Goal: Book appointment/travel/reservation

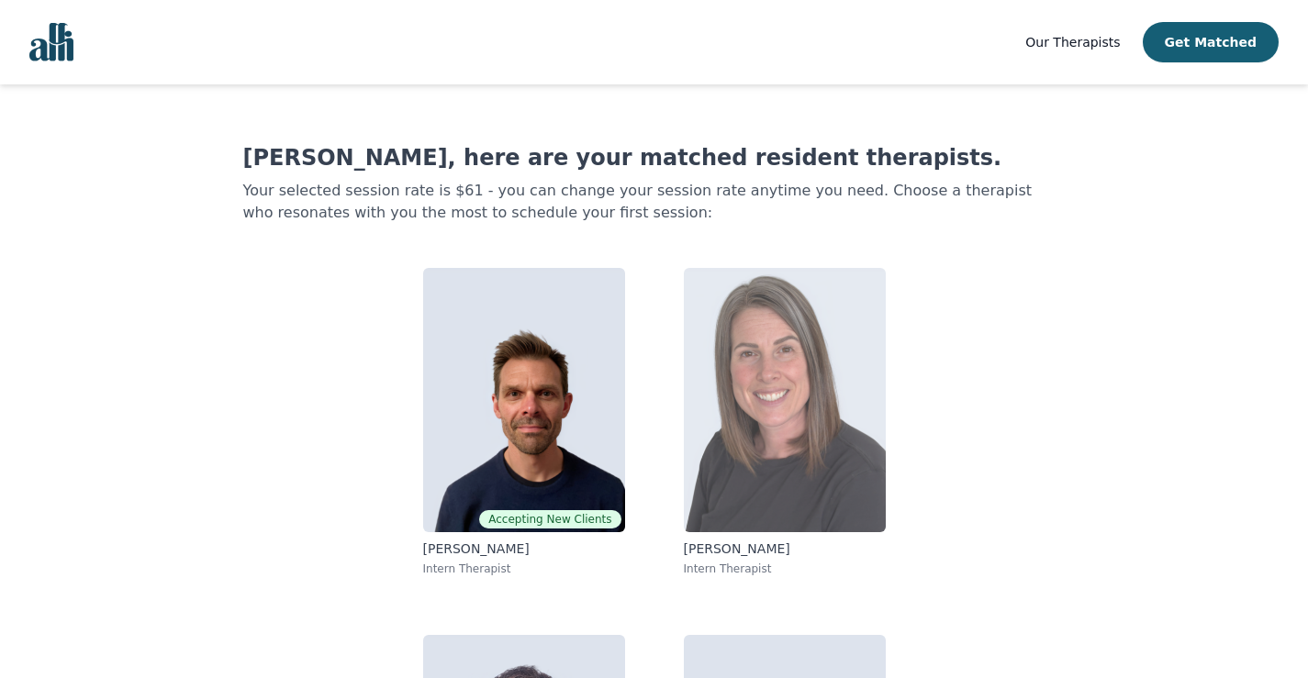
click at [754, 471] on img at bounding box center [785, 400] width 202 height 264
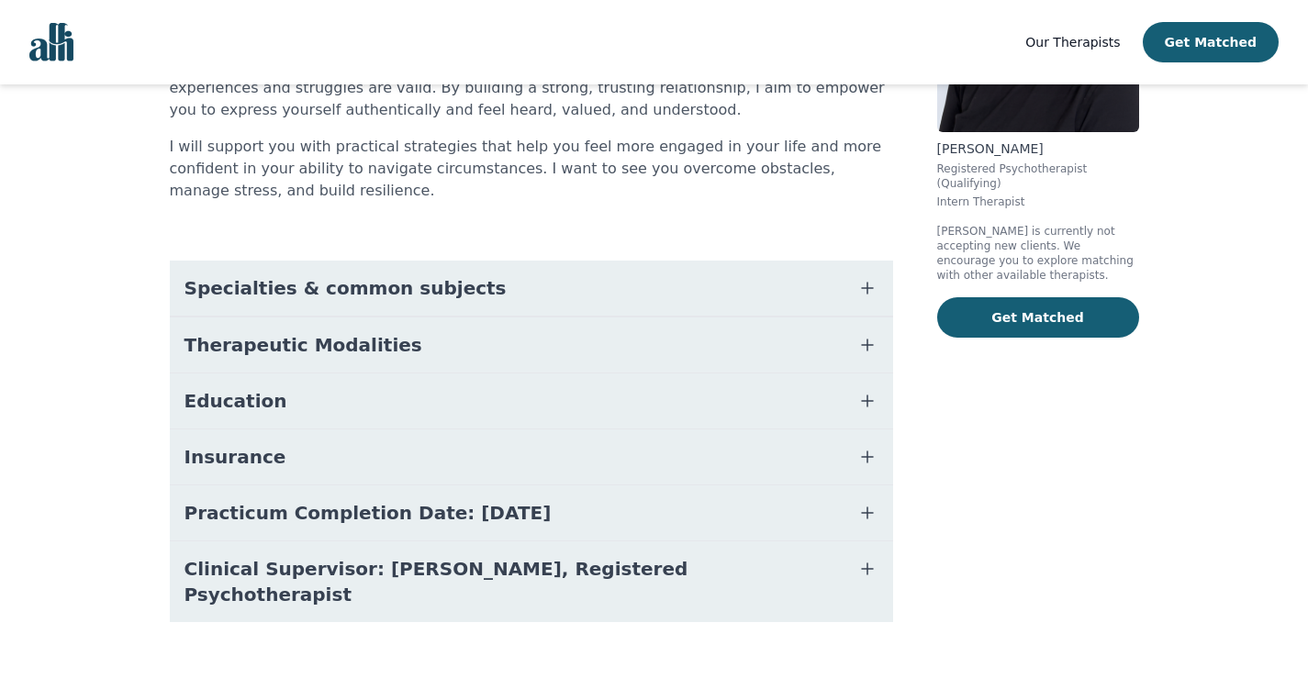
scroll to position [267, 0]
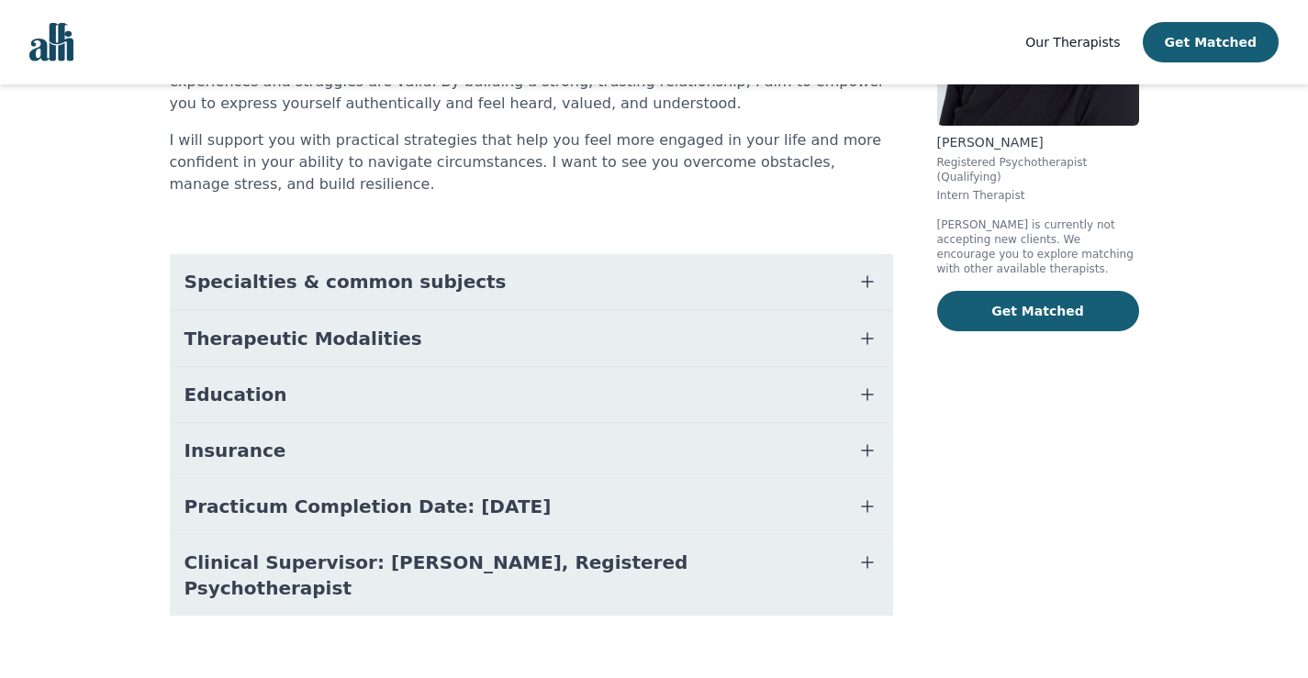
click at [298, 402] on button "Education" at bounding box center [531, 394] width 723 height 55
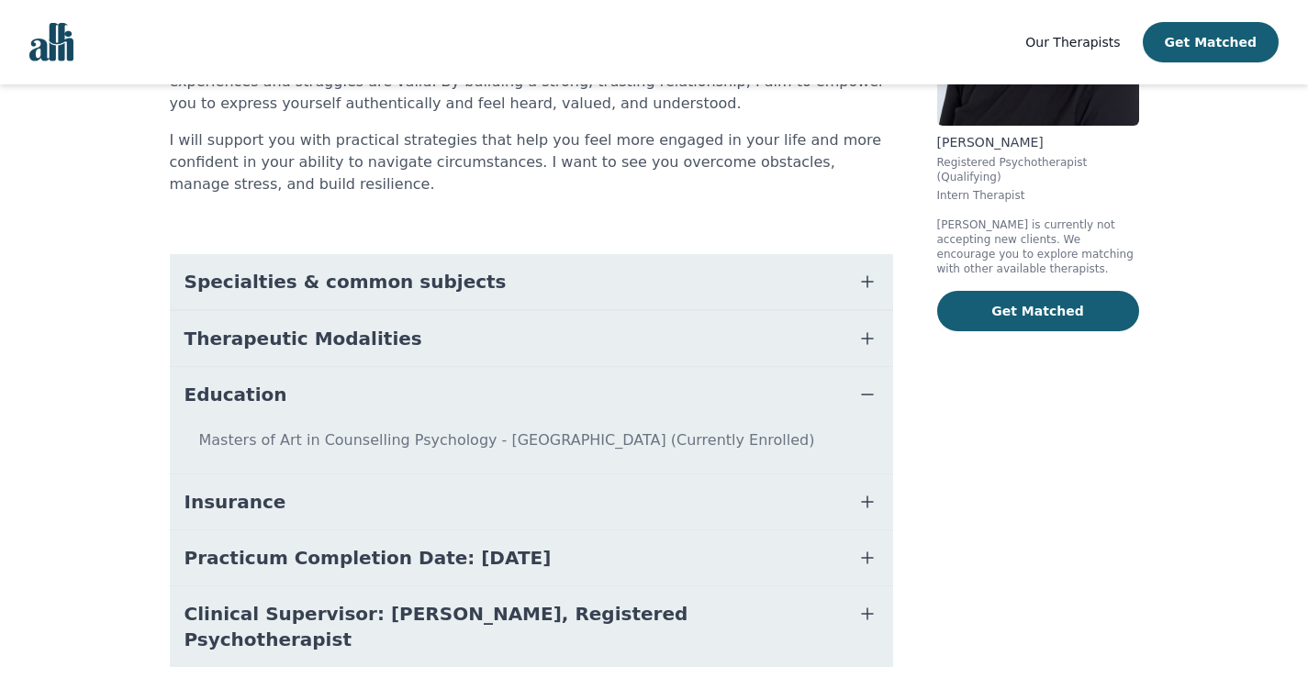
click at [351, 342] on span "Therapeutic Modalities" at bounding box center [304, 339] width 238 height 26
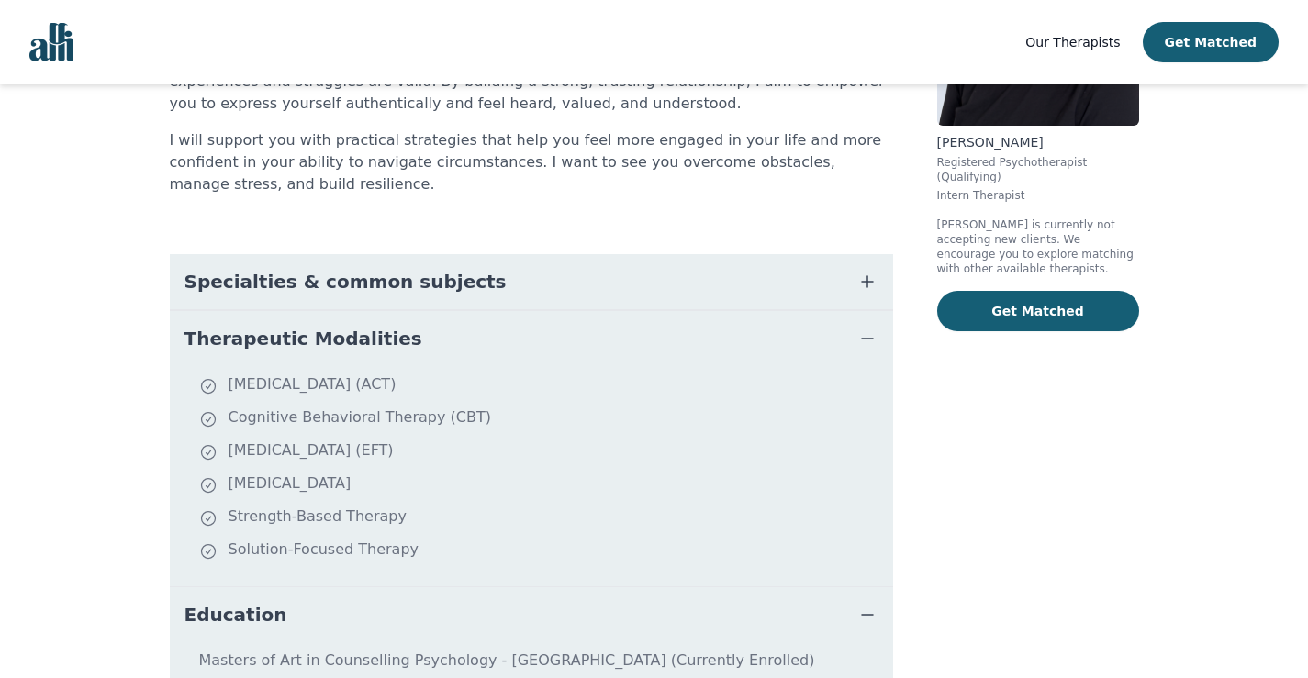
click at [382, 293] on span "Specialties & common subjects" at bounding box center [346, 282] width 322 height 26
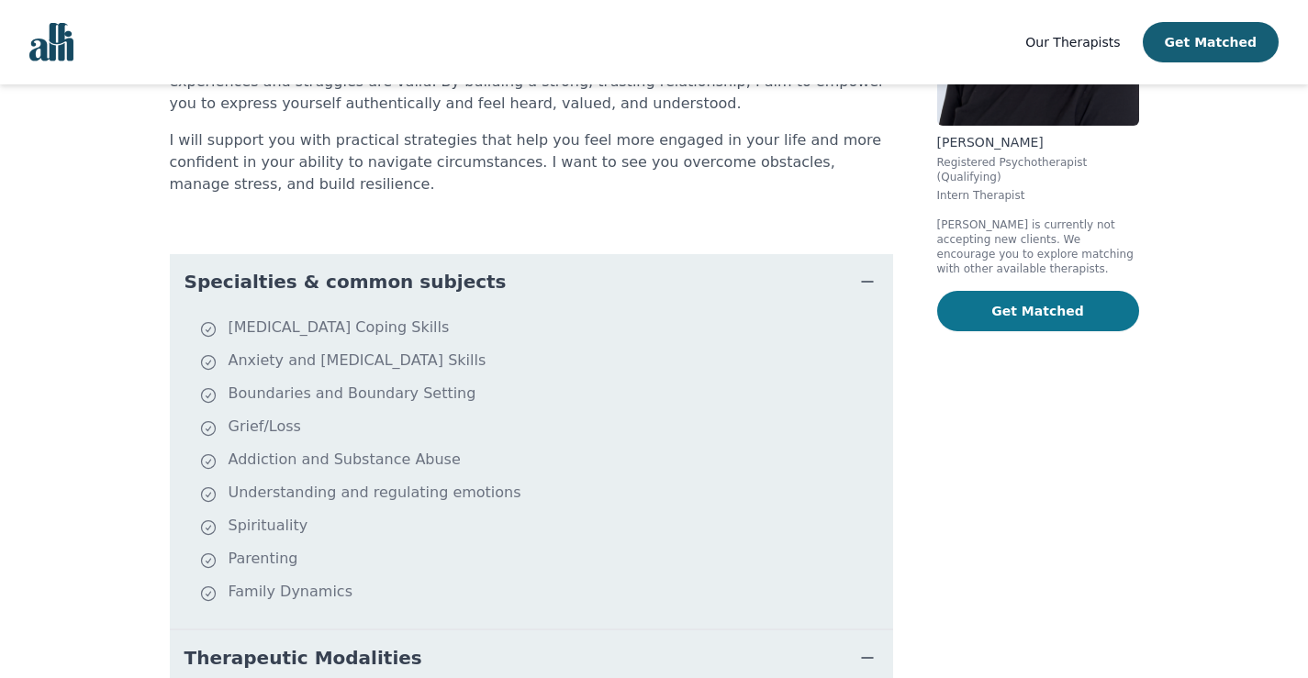
click at [1079, 291] on button "Get Matched" at bounding box center [1038, 311] width 202 height 40
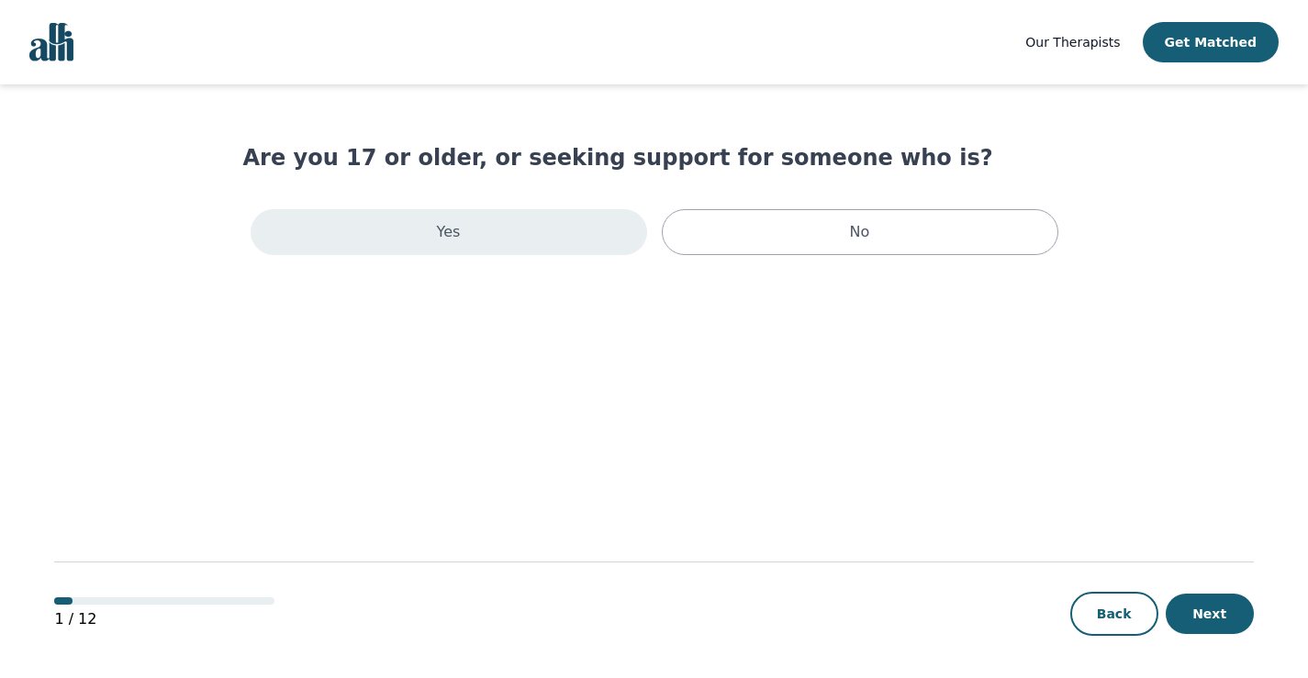
click at [487, 232] on div "Yes" at bounding box center [449, 232] width 397 height 46
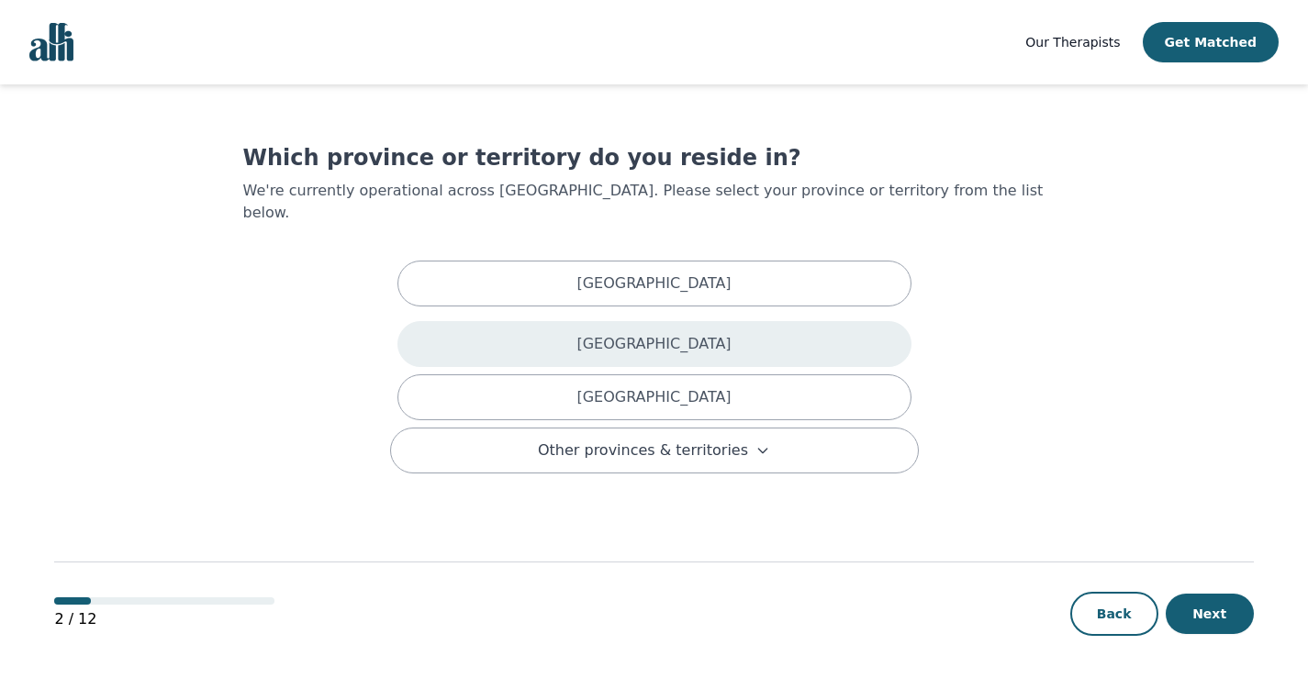
click at [762, 321] on div "[GEOGRAPHIC_DATA]" at bounding box center [655, 344] width 514 height 46
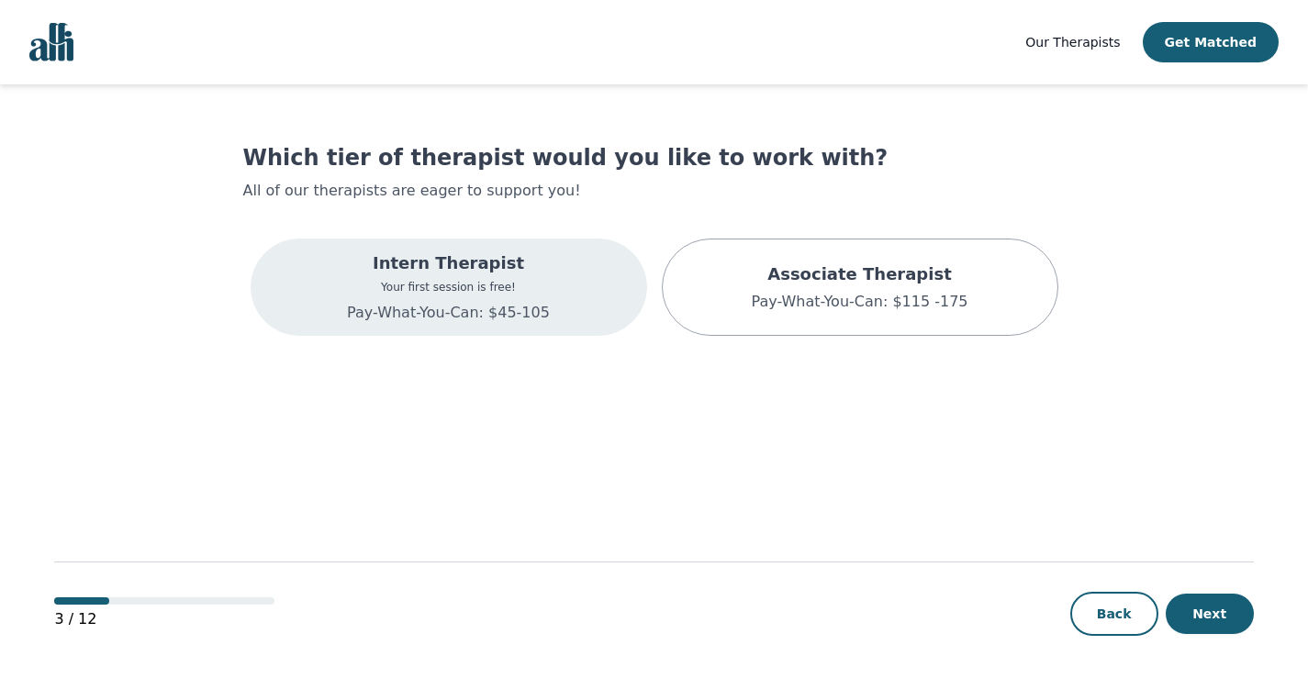
click at [490, 308] on p "Pay-What-You-Can: $45-105" at bounding box center [448, 313] width 203 height 22
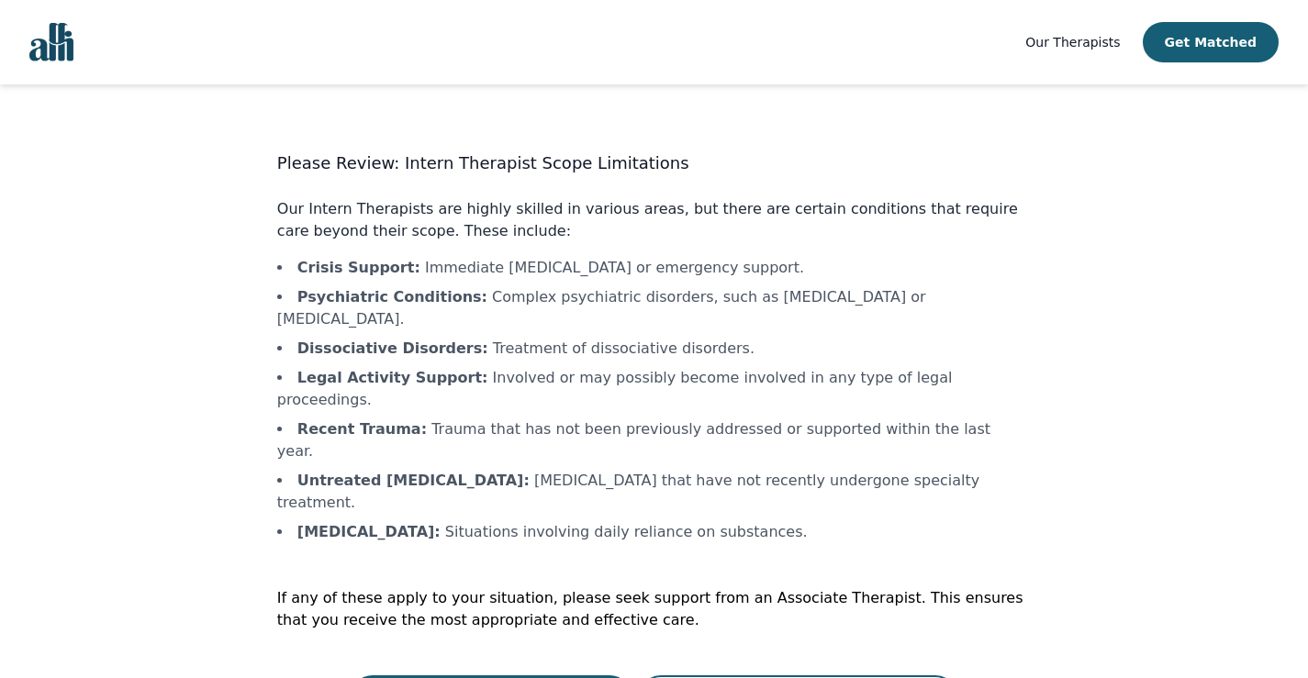
scroll to position [2, 0]
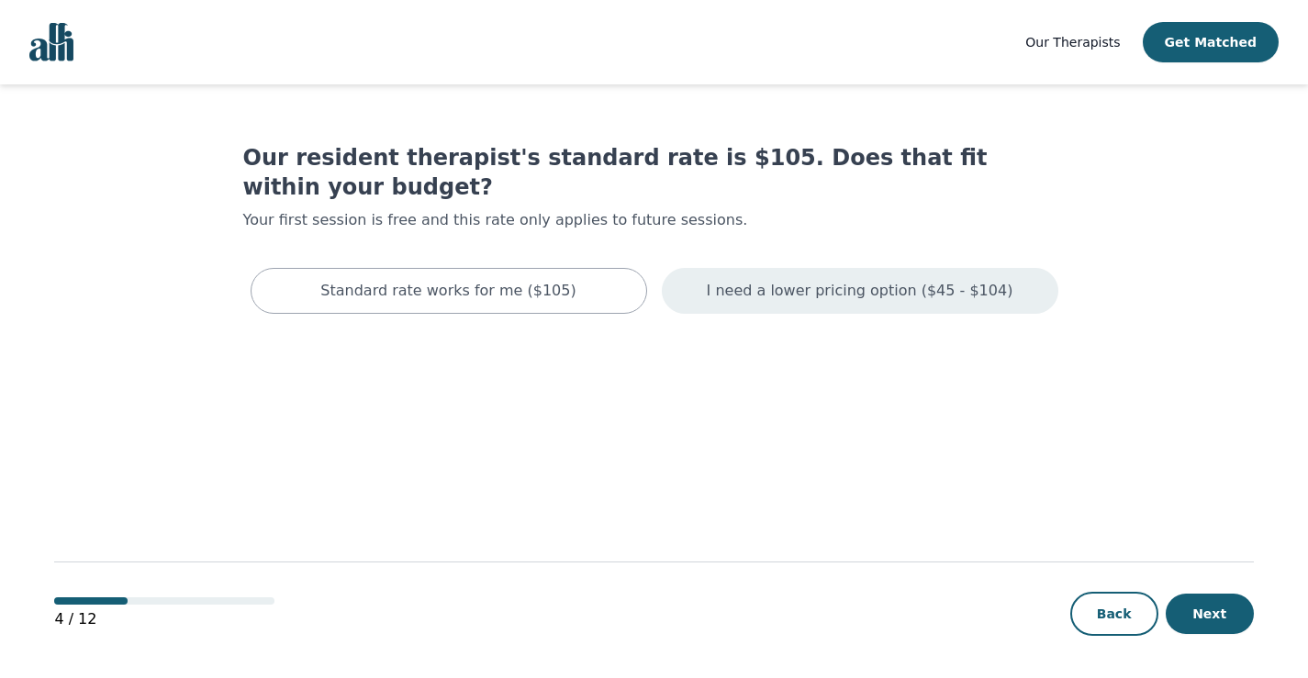
click at [802, 273] on div "I need a lower pricing option ($45 - $104)" at bounding box center [860, 291] width 397 height 46
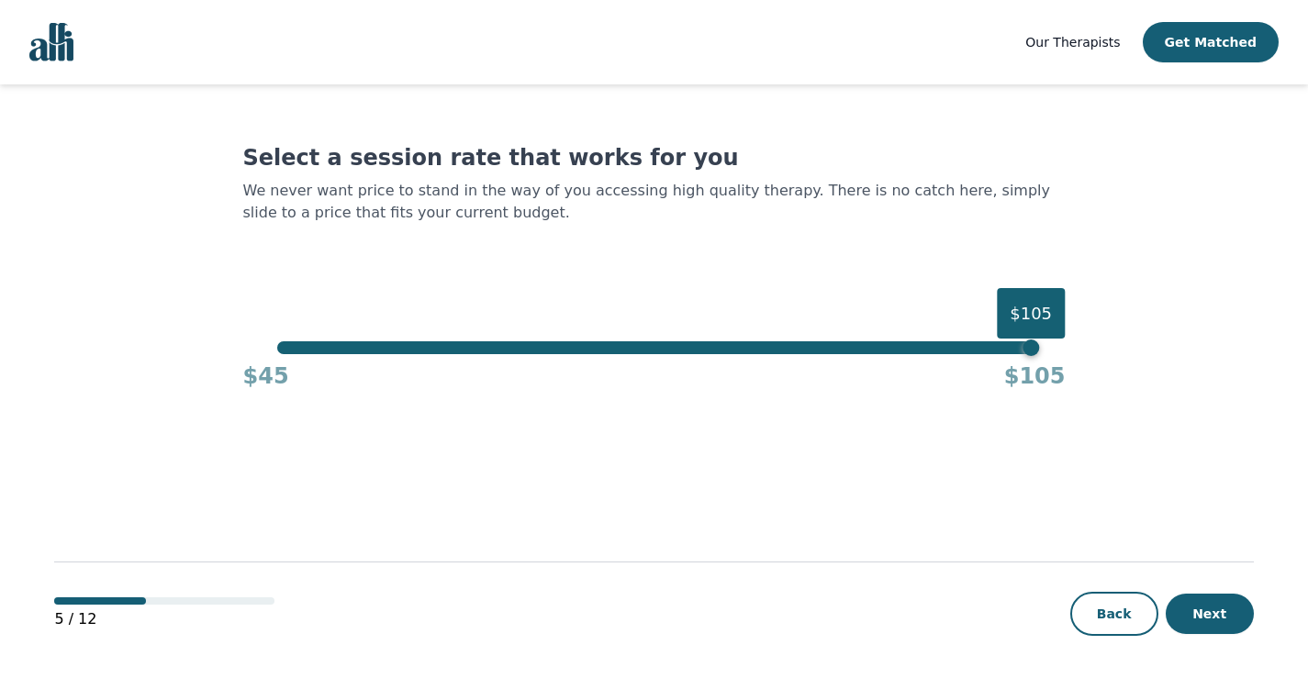
click at [1037, 355] on div "$45 $105" at bounding box center [654, 372] width 823 height 37
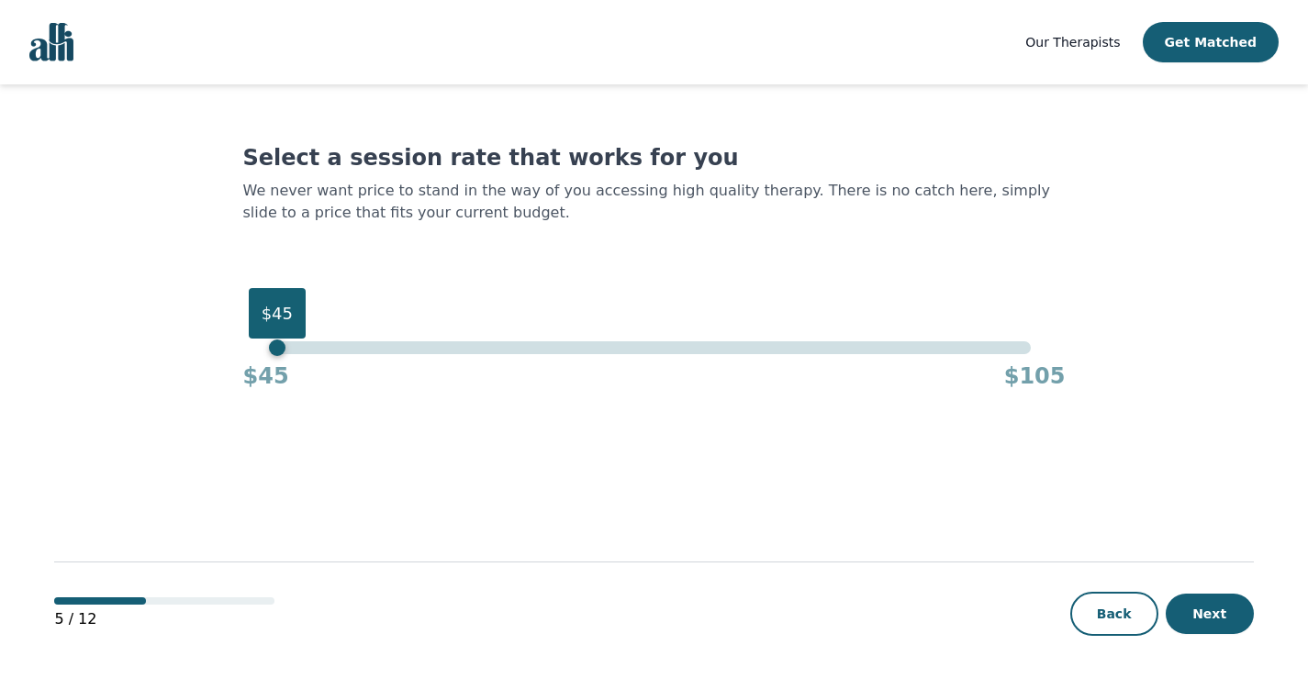
drag, startPoint x: 1027, startPoint y: 350, endPoint x: 264, endPoint y: 430, distance: 767.1
click at [264, 430] on main "Select a session rate that works for you We never want price to stand in the wa…" at bounding box center [653, 382] width 1199 height 596
click at [1213, 611] on button "Next" at bounding box center [1210, 614] width 88 height 40
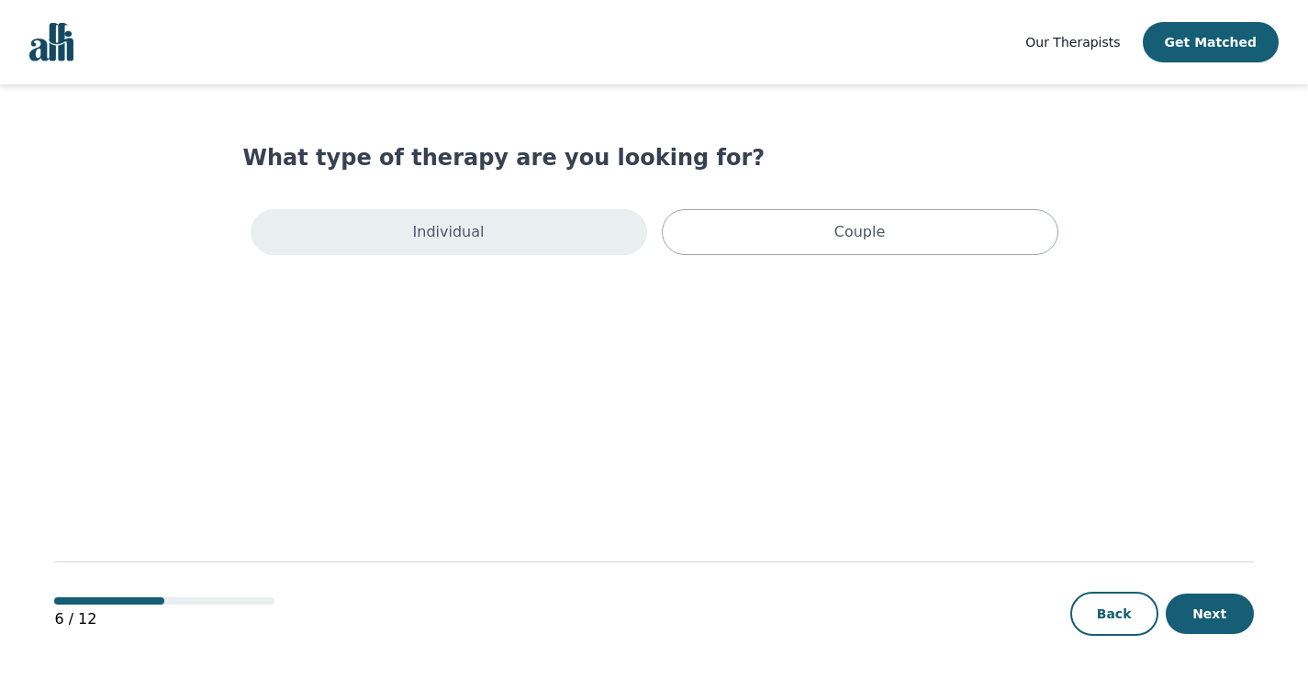
click at [564, 250] on div "Individual" at bounding box center [449, 232] width 397 height 46
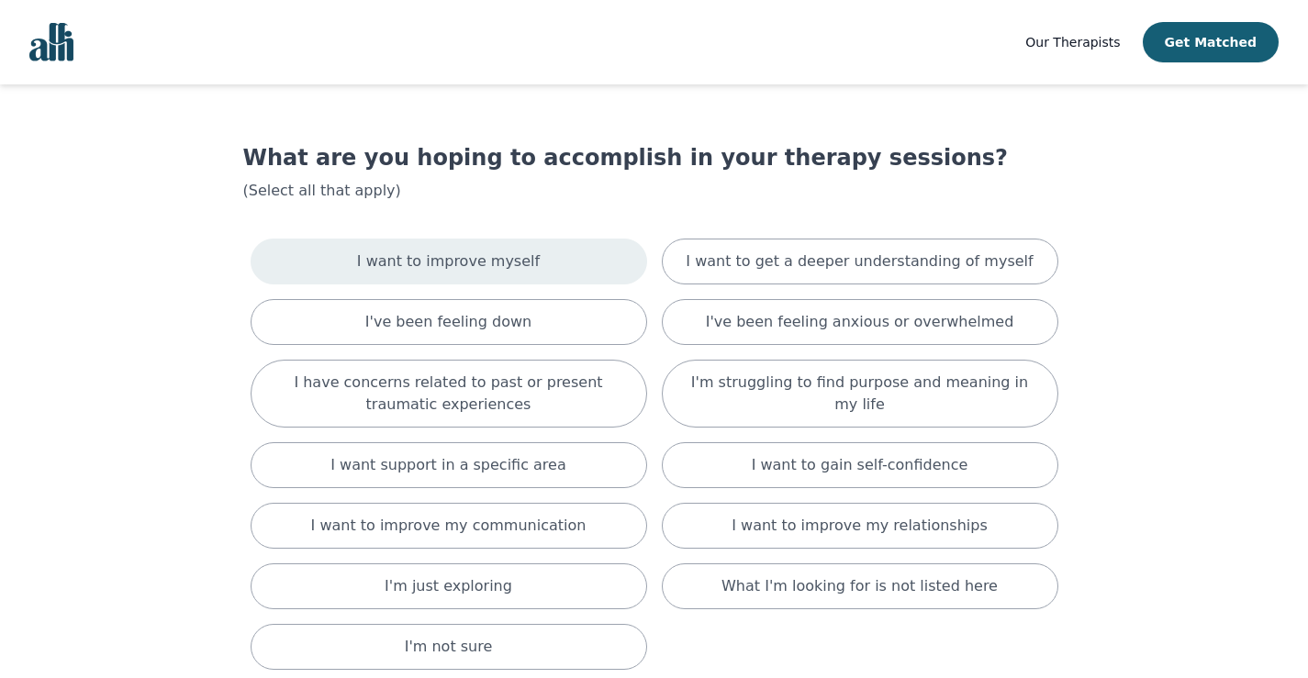
click at [498, 250] on div "I want to improve myself" at bounding box center [449, 262] width 397 height 46
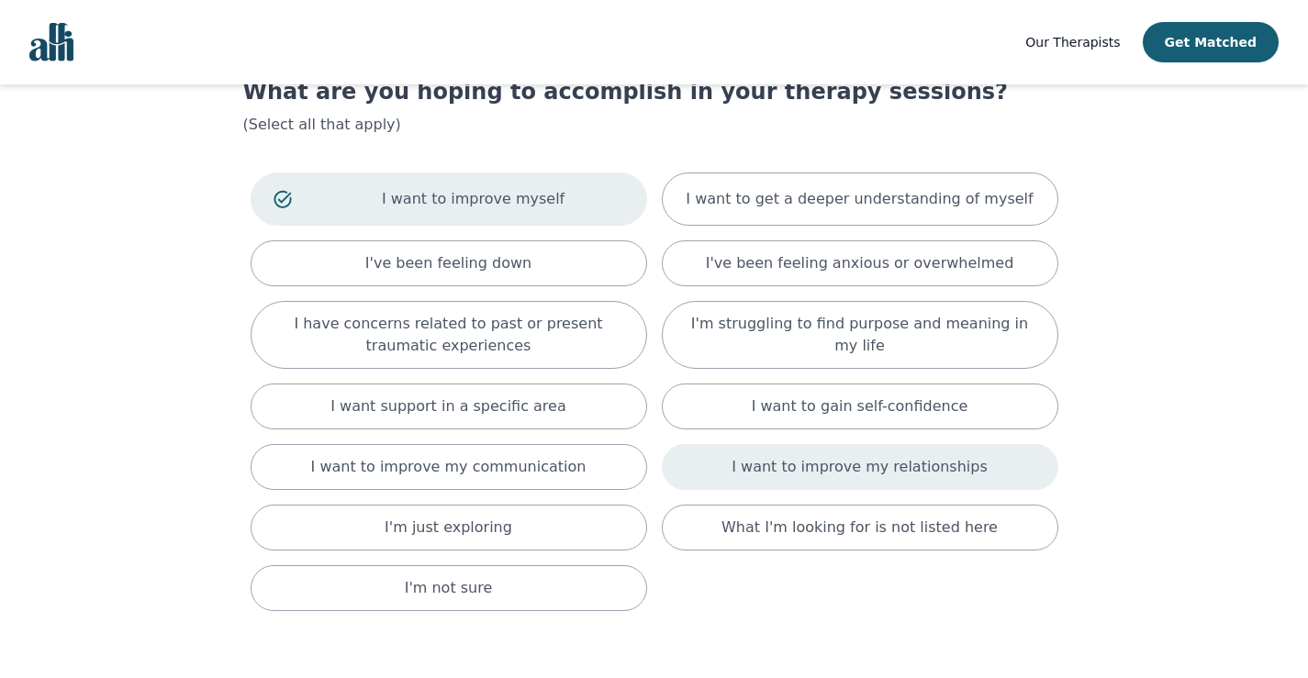
scroll to position [198, 0]
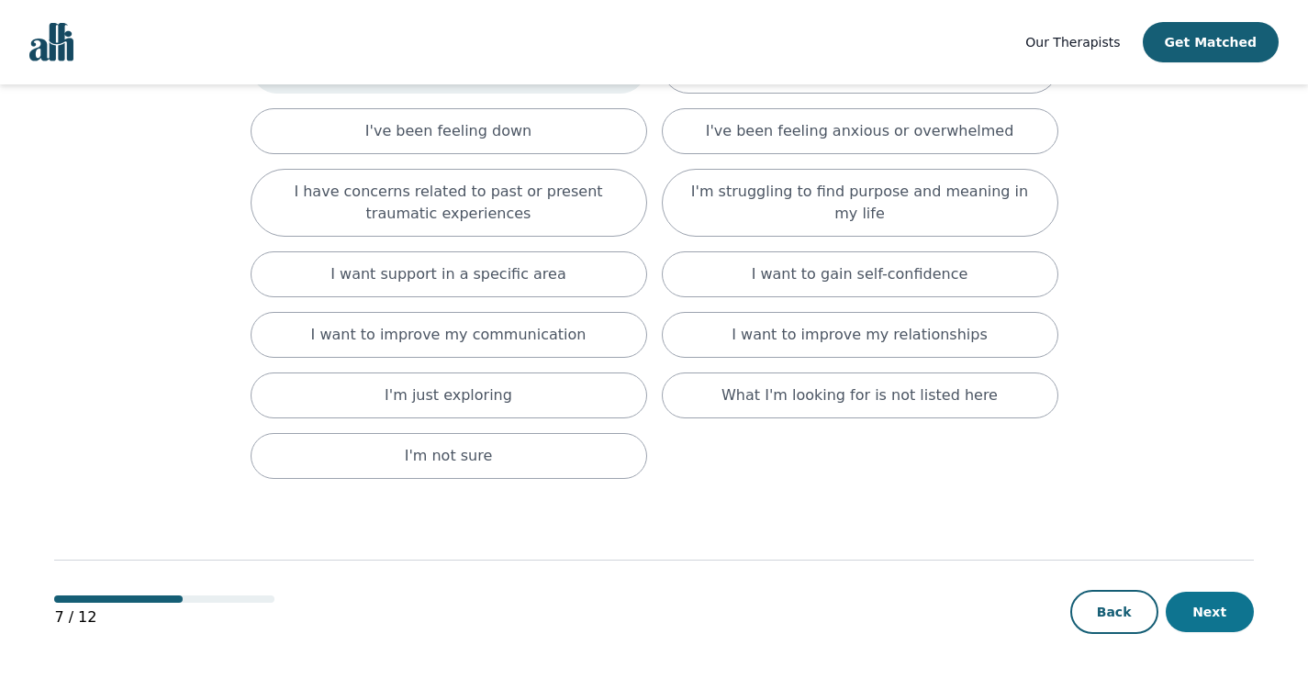
click at [1188, 602] on button "Next" at bounding box center [1210, 612] width 88 height 40
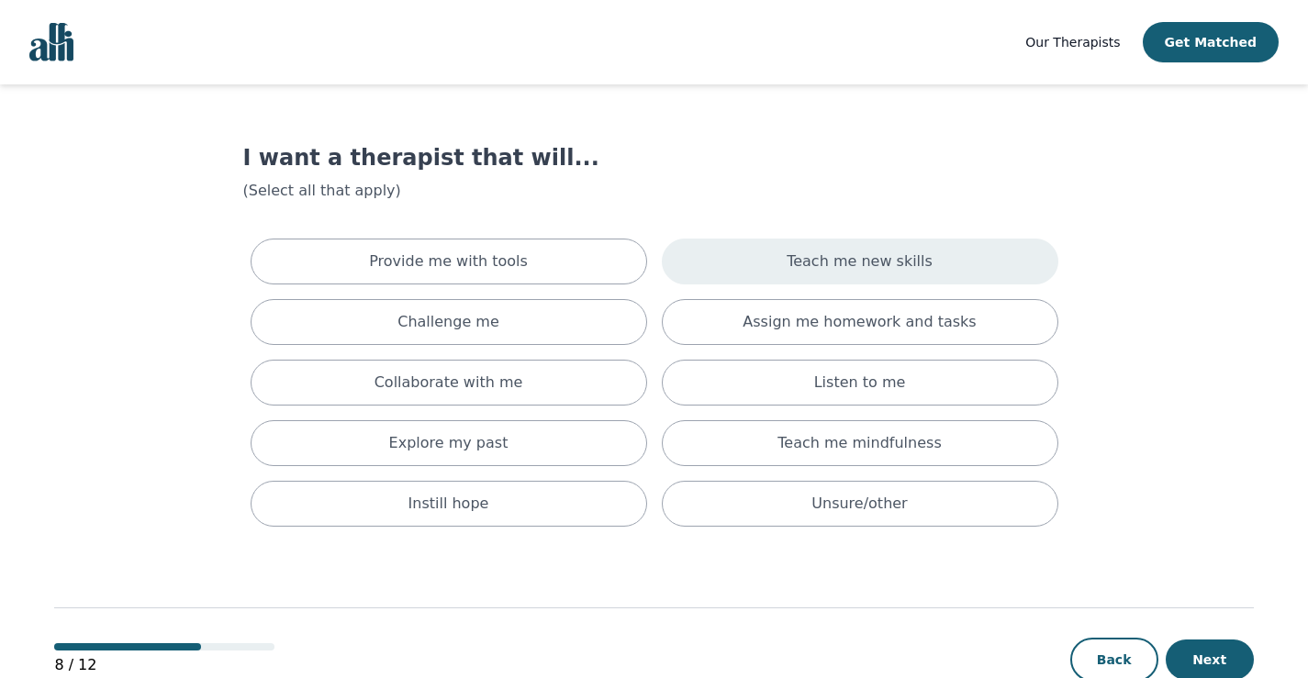
click at [812, 265] on p "Teach me new skills" at bounding box center [860, 262] width 146 height 22
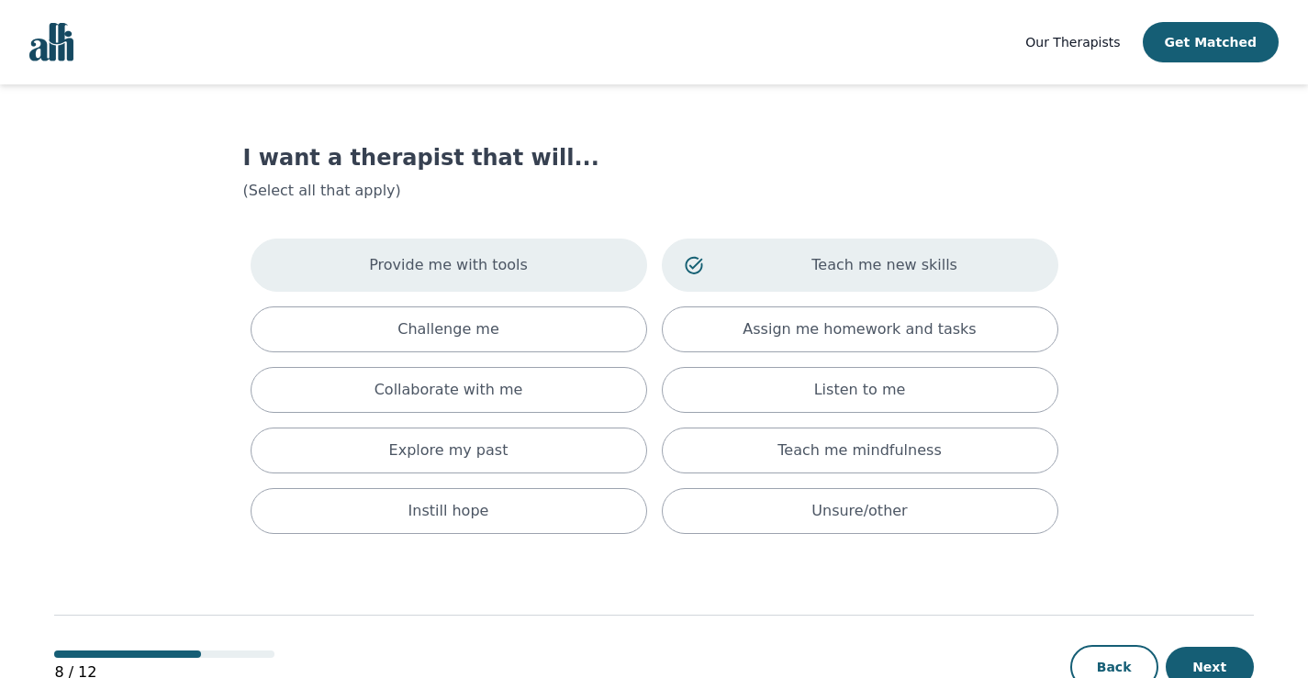
click at [595, 269] on div "Provide me with tools" at bounding box center [449, 265] width 397 height 53
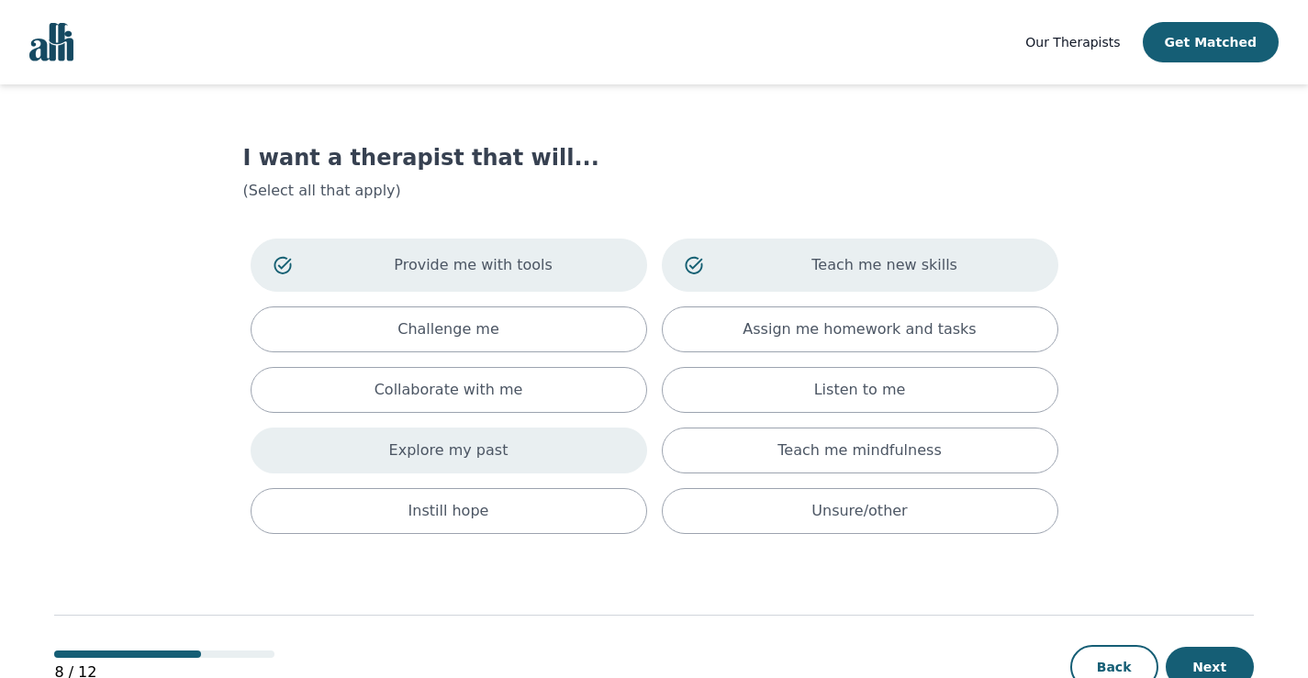
click at [521, 450] on div "Explore my past" at bounding box center [449, 451] width 397 height 46
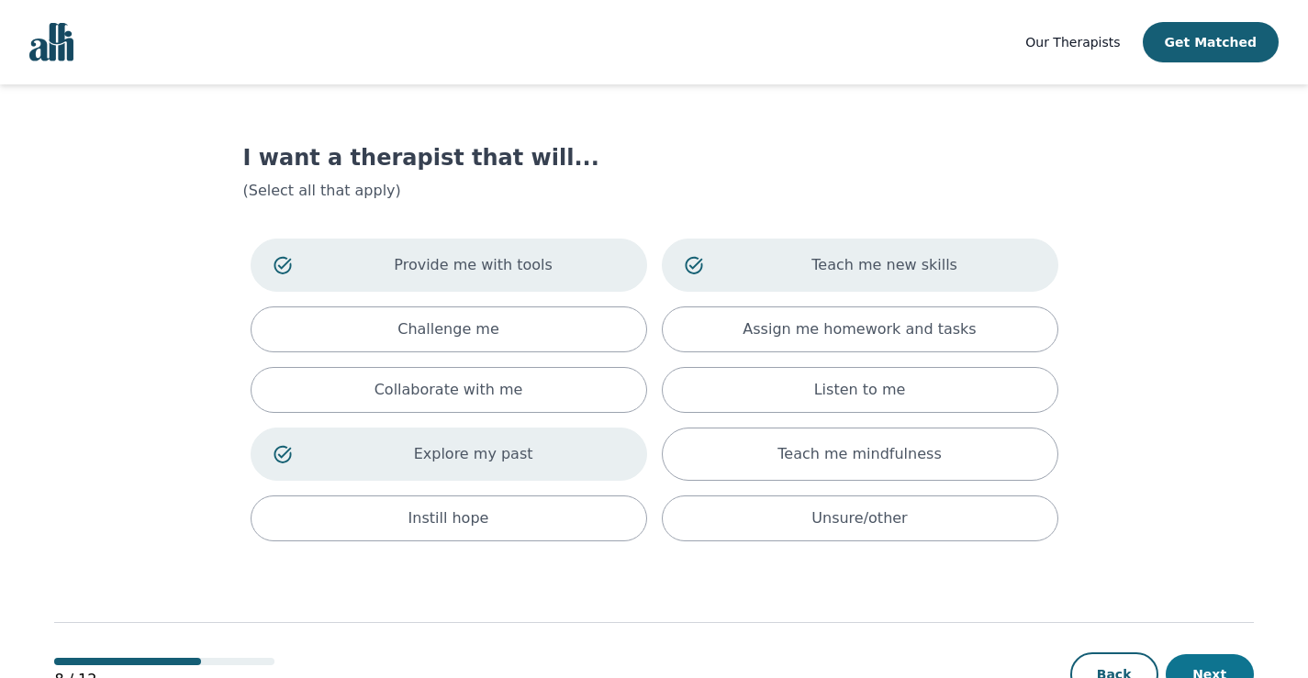
click at [1223, 678] on button "Next" at bounding box center [1210, 675] width 88 height 40
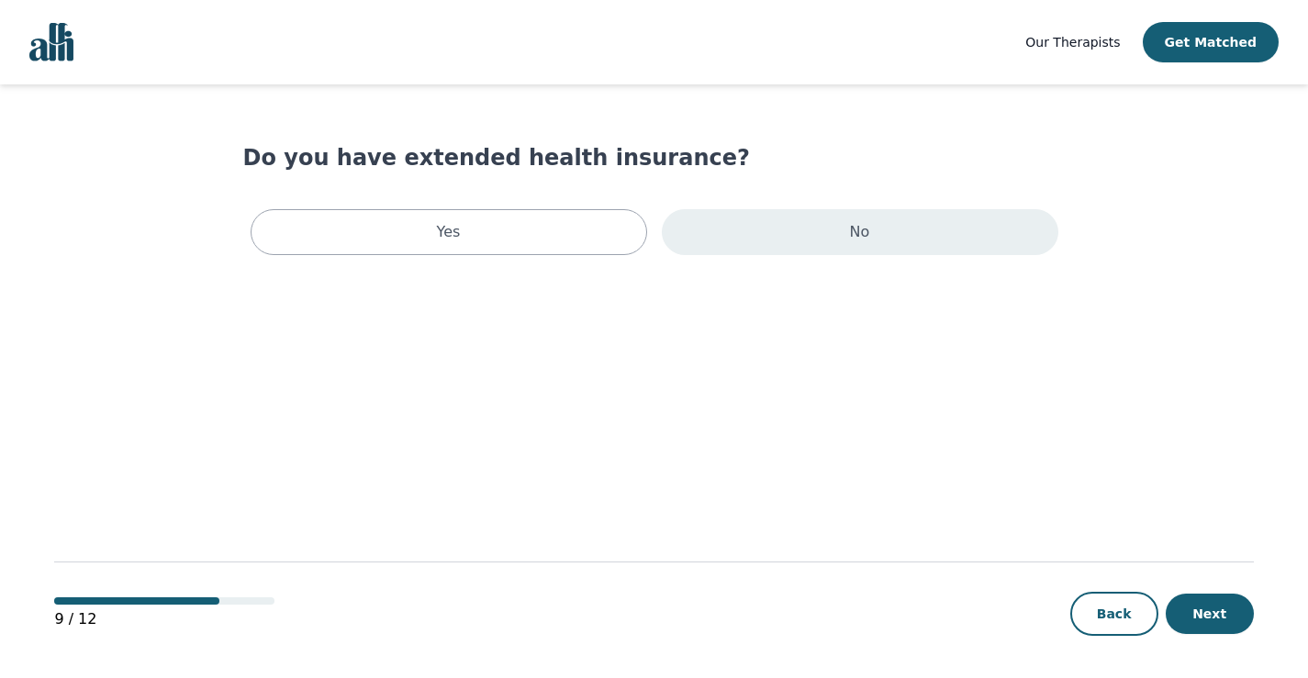
click at [826, 238] on div "No" at bounding box center [860, 232] width 397 height 46
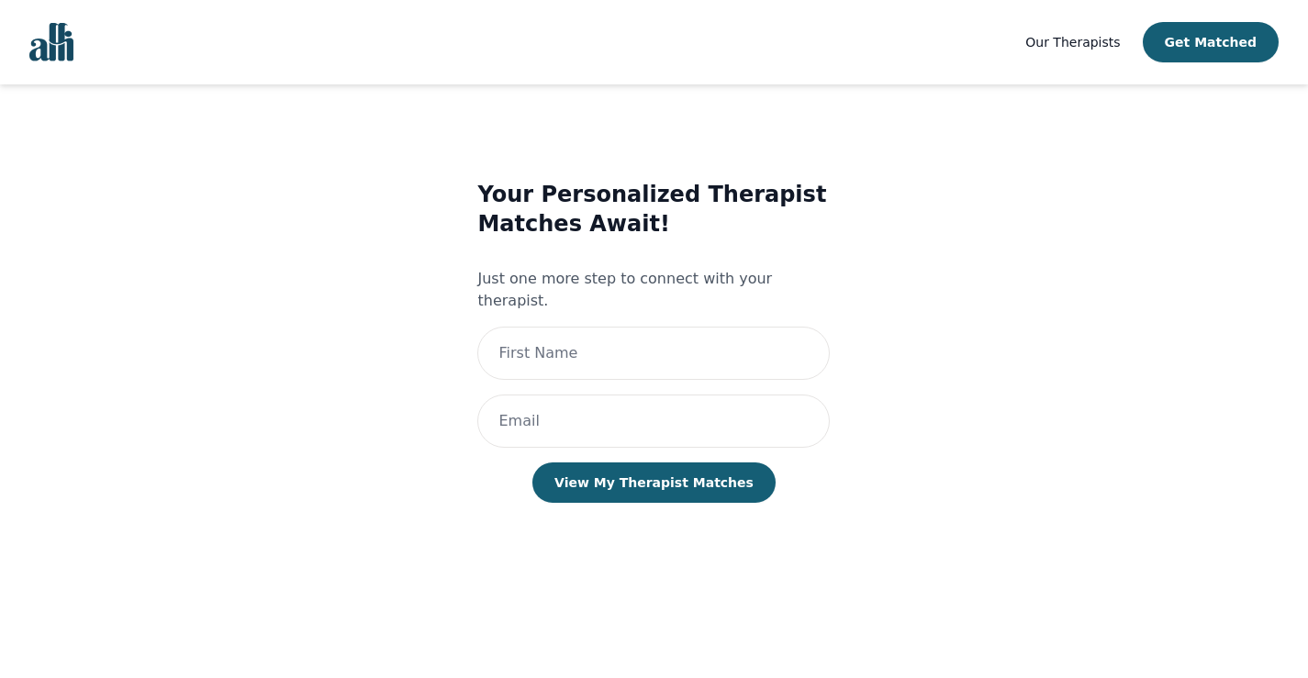
click at [1222, 628] on main "Your Personalized Therapist Matches Await! Just one more step to connect with y…" at bounding box center [653, 382] width 1199 height 596
click at [626, 333] on input "text" at bounding box center [653, 353] width 353 height 53
type input "[PERSON_NAME]"
click at [619, 401] on input "email" at bounding box center [653, 421] width 353 height 53
type input "[EMAIL_ADDRESS][DOMAIN_NAME]"
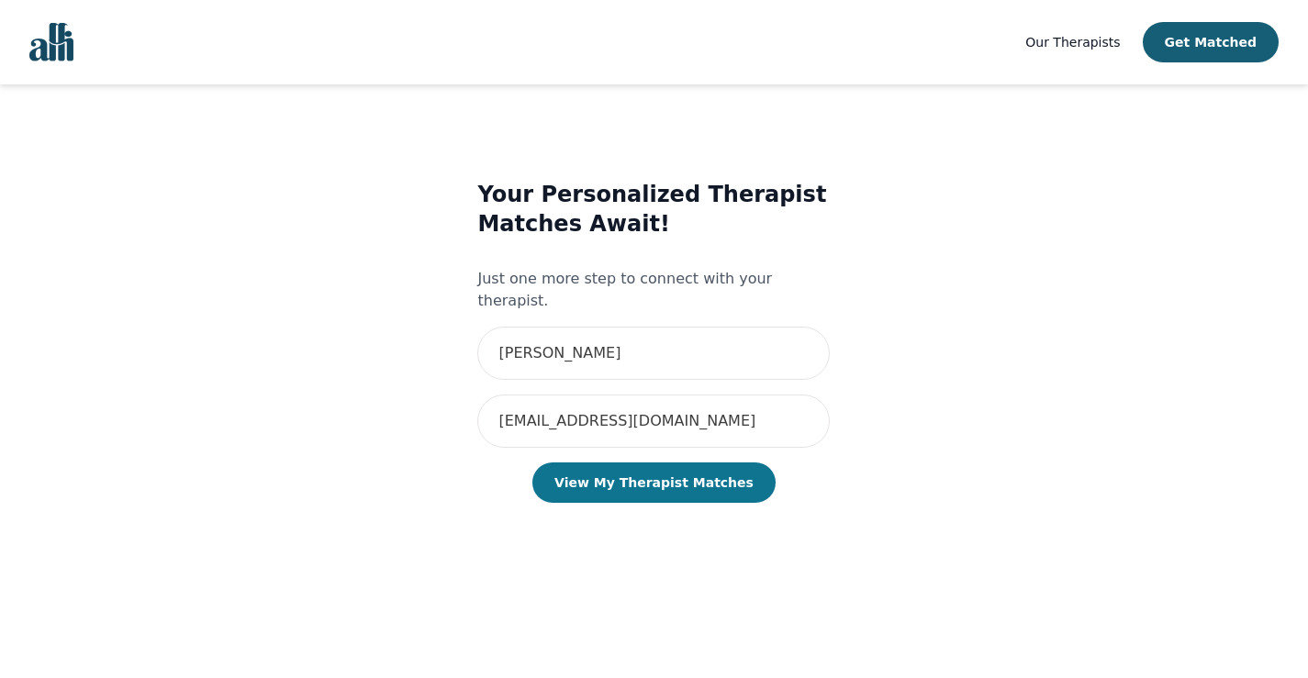
click at [690, 471] on button "View My Therapist Matches" at bounding box center [654, 483] width 243 height 40
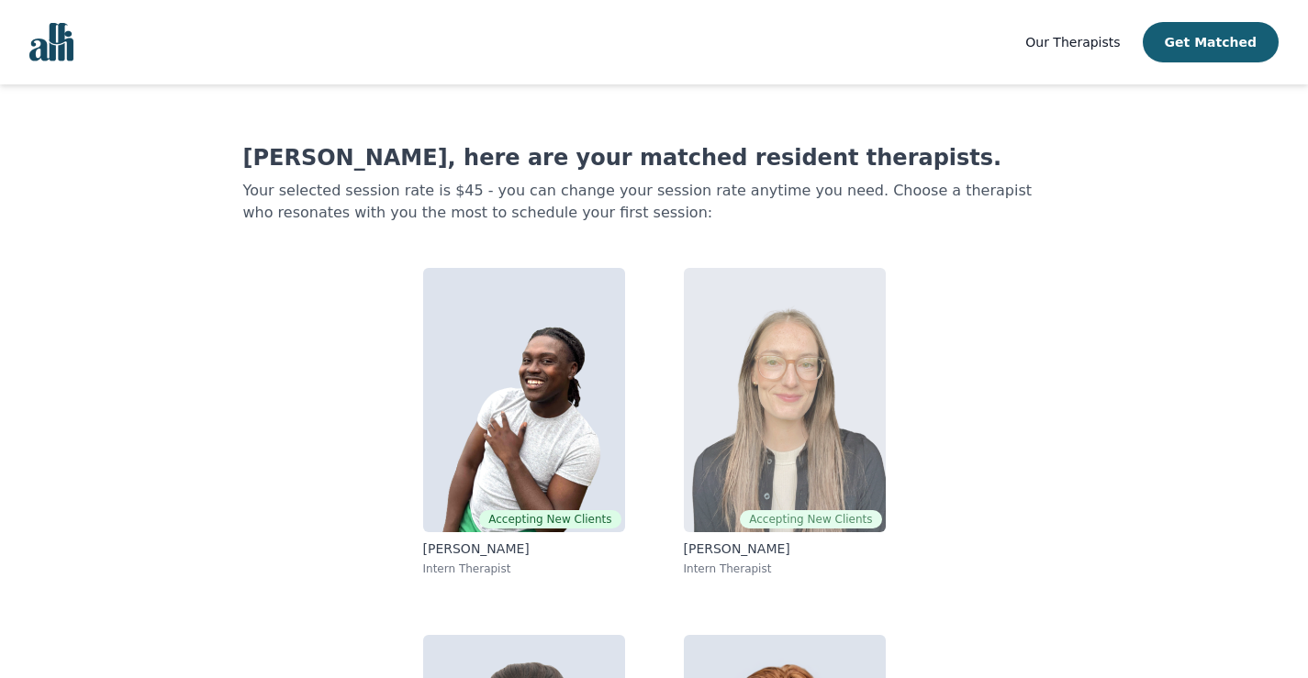
click at [844, 414] on img at bounding box center [785, 400] width 202 height 264
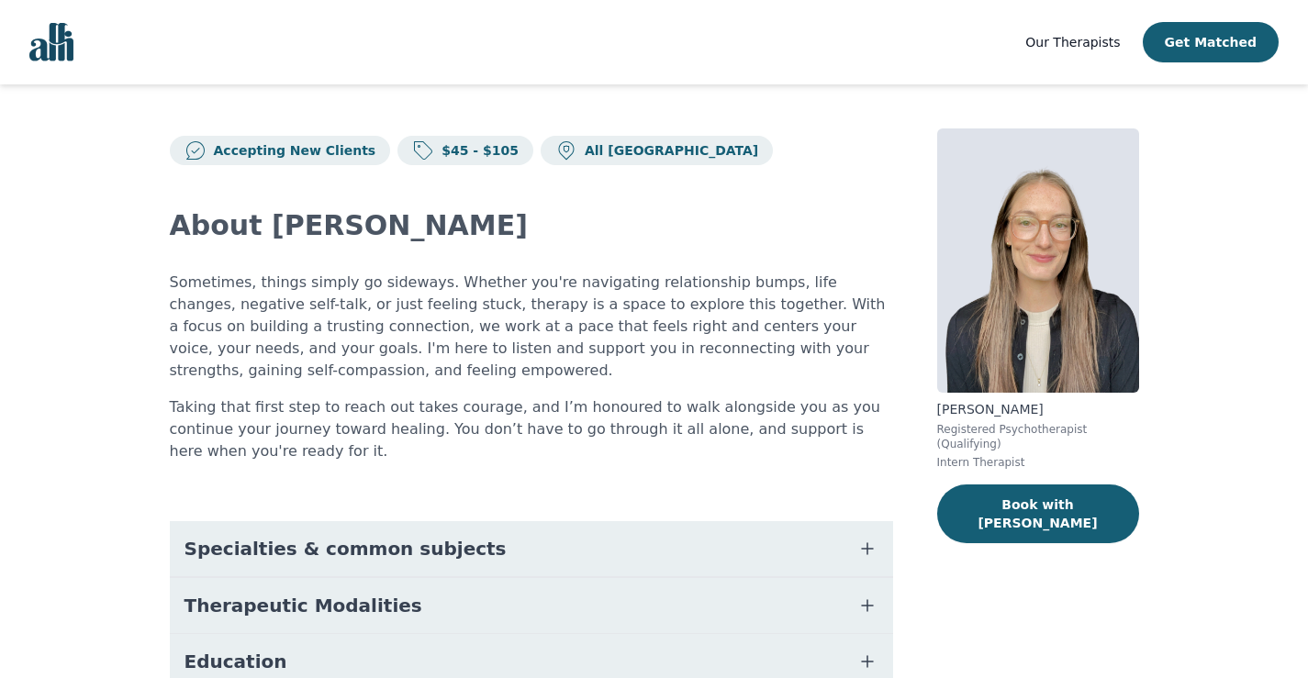
scroll to position [92, 0]
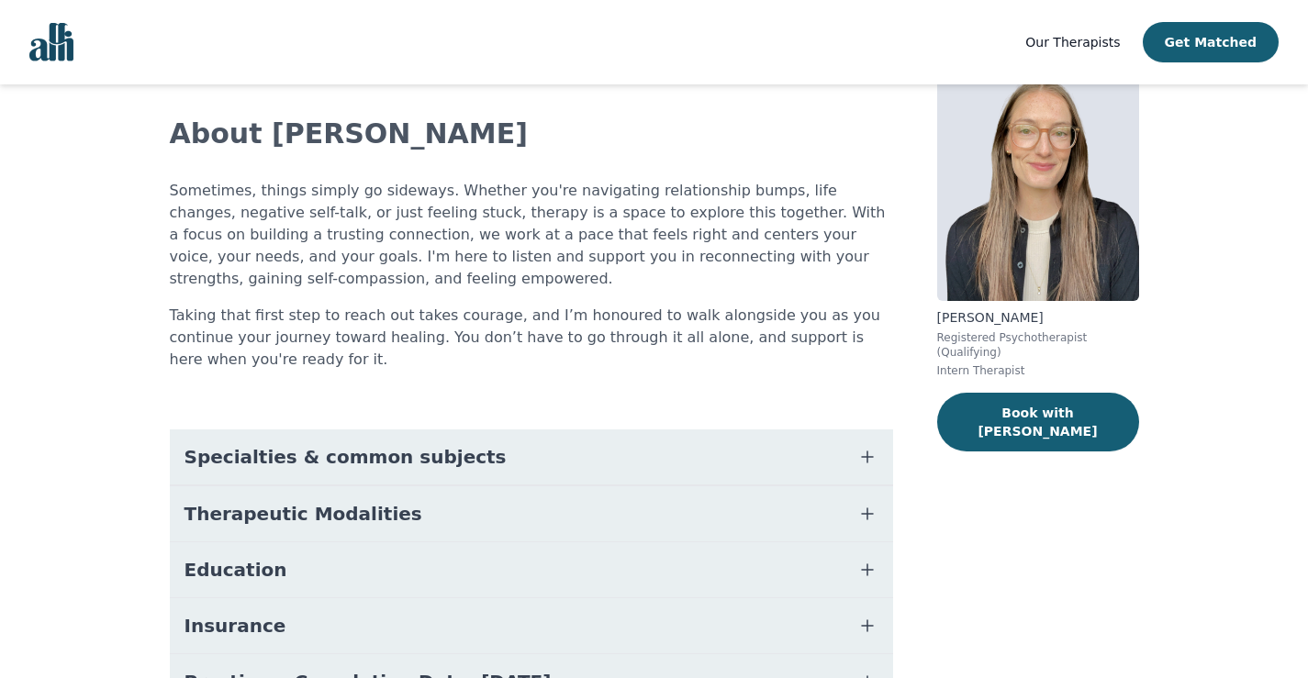
click at [312, 444] on span "Specialties & common subjects" at bounding box center [346, 457] width 322 height 26
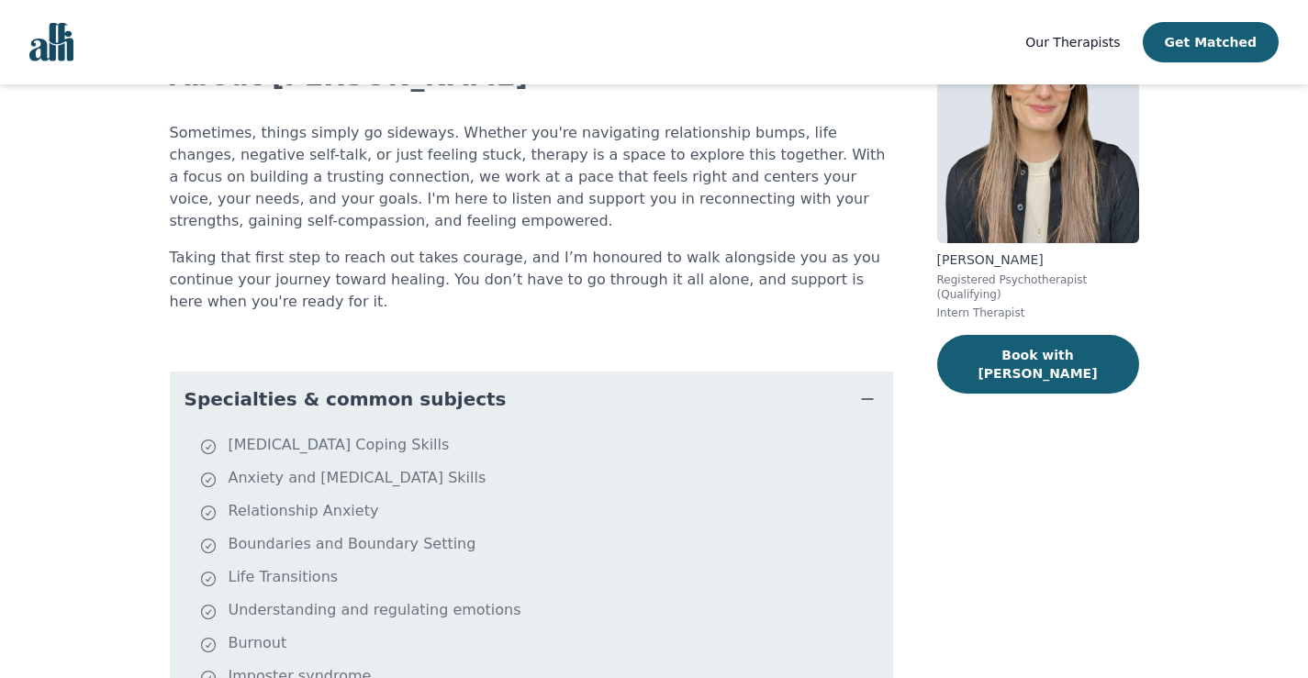
scroll to position [25, 0]
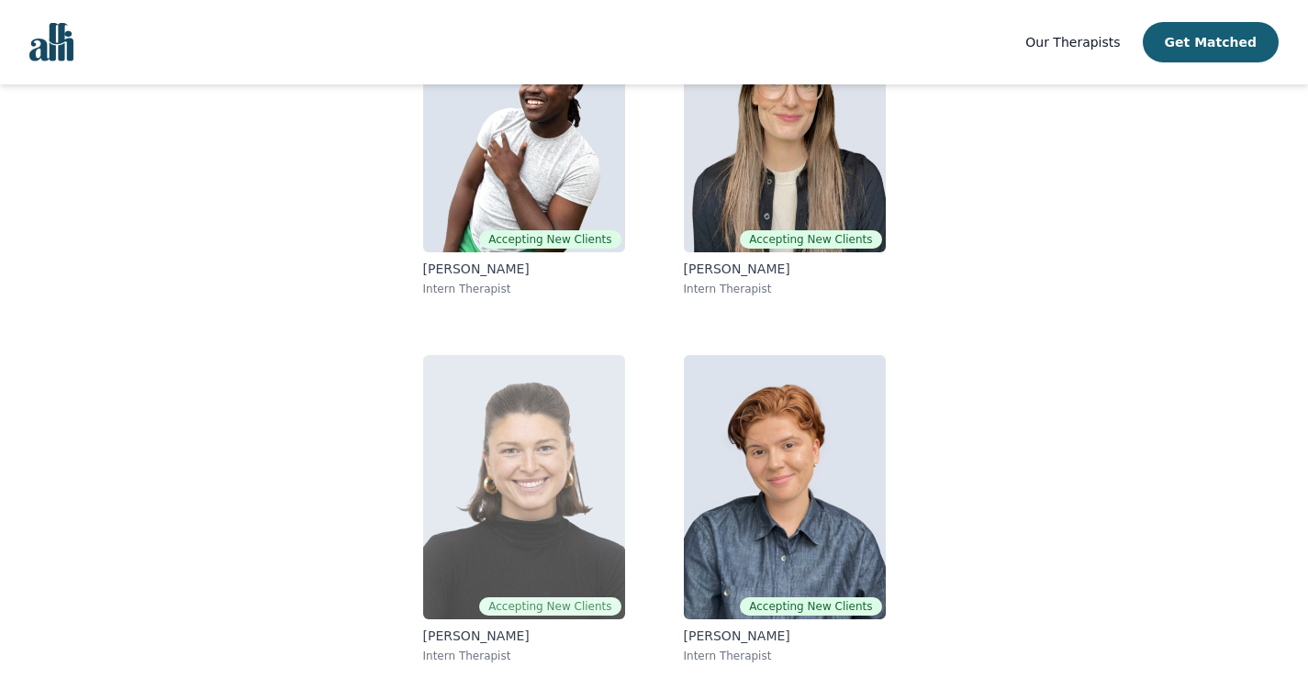
click at [549, 459] on img at bounding box center [524, 487] width 202 height 264
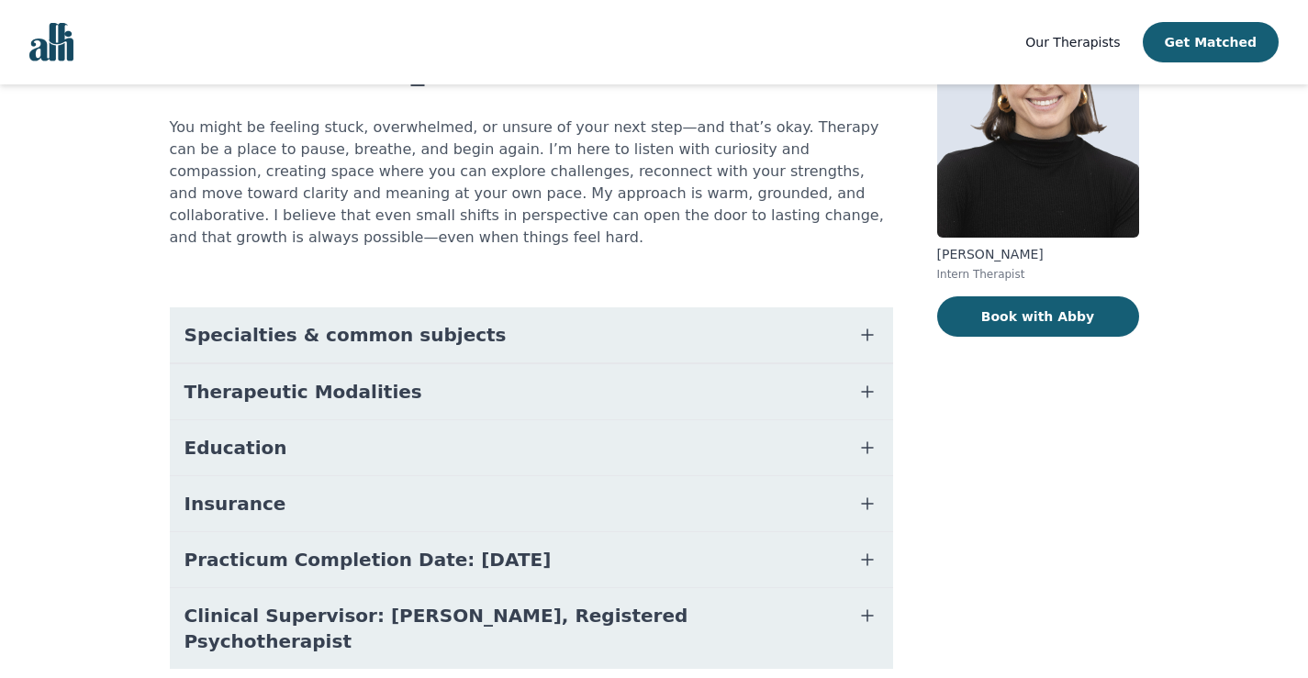
scroll to position [184, 0]
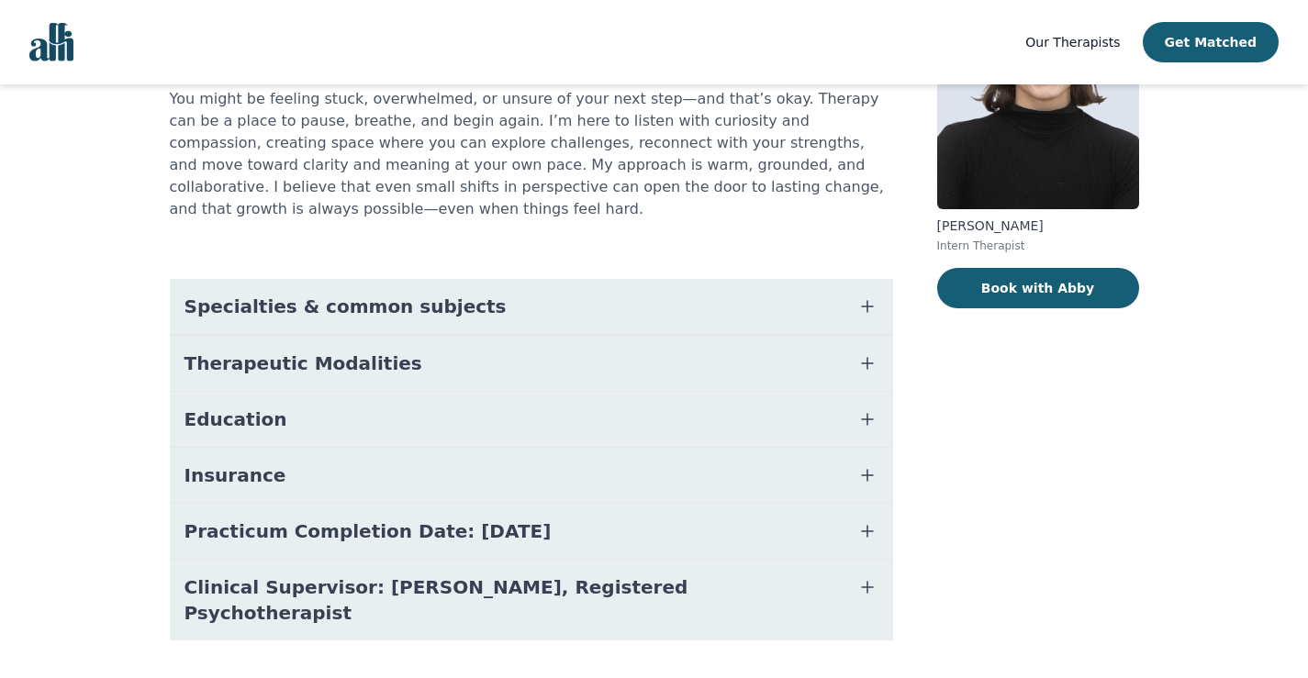
click at [355, 294] on span "Specialties & common subjects" at bounding box center [346, 307] width 322 height 26
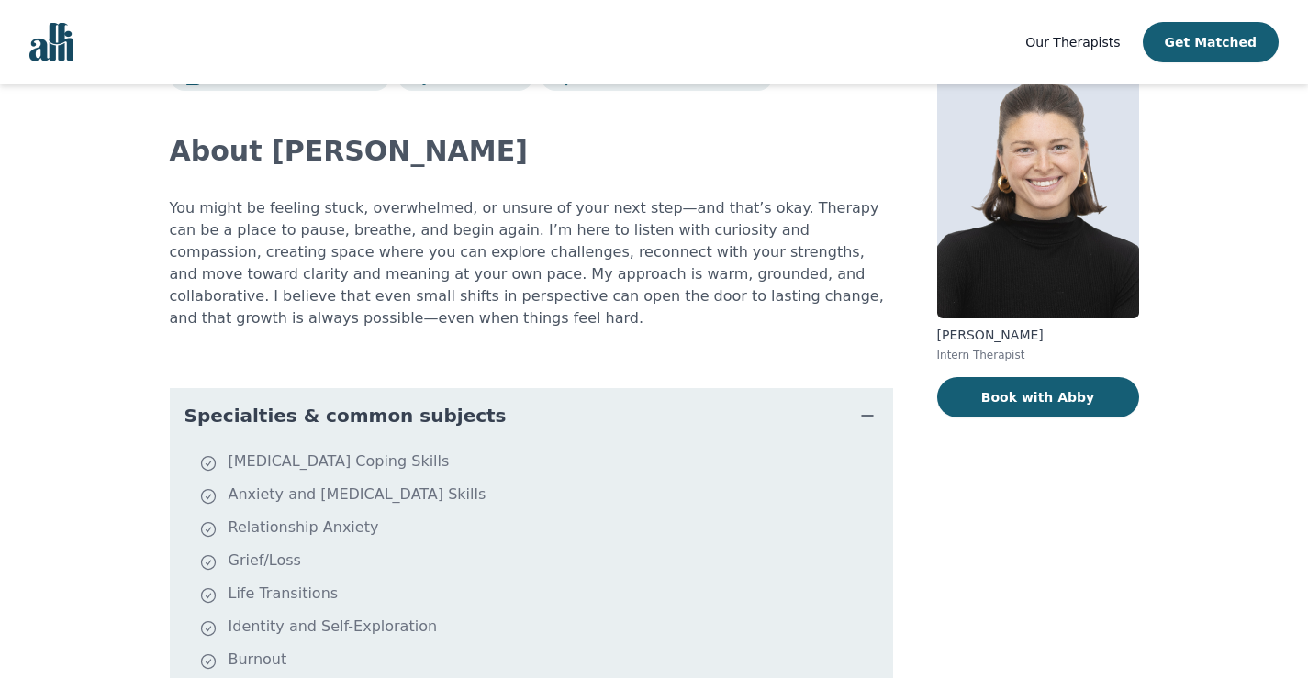
scroll to position [0, 0]
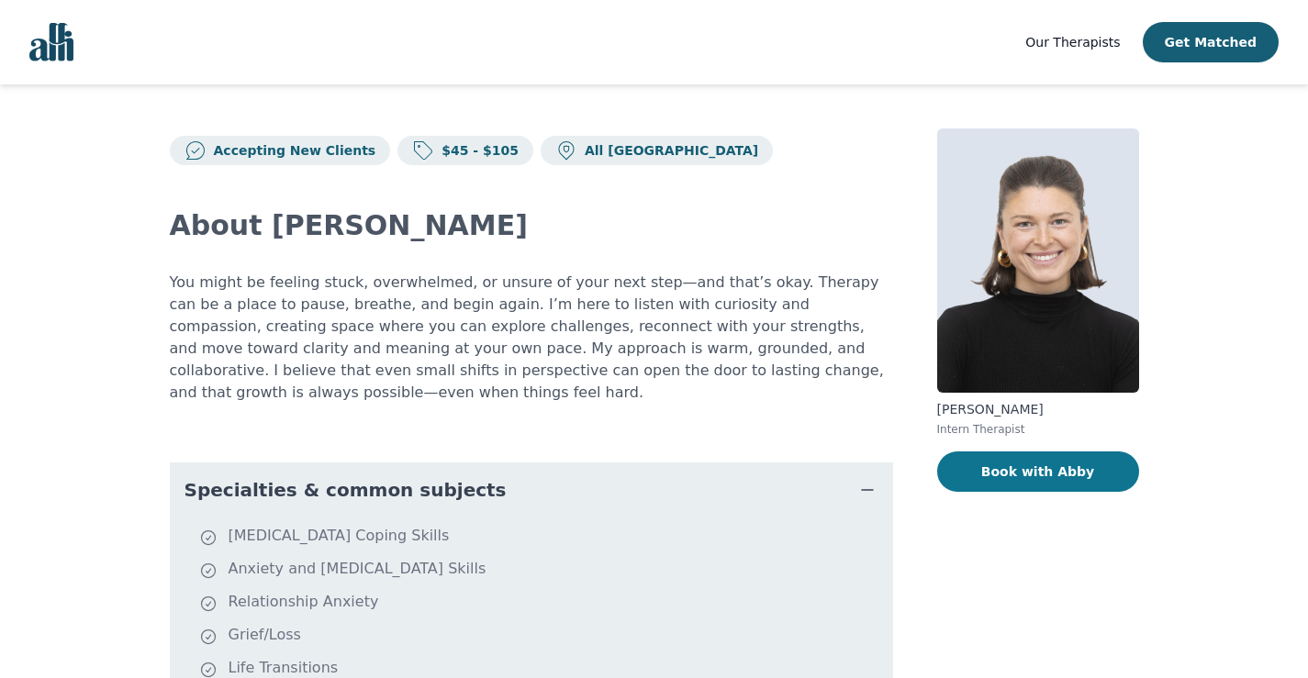
click at [1048, 478] on button "Book with Abby" at bounding box center [1038, 472] width 202 height 40
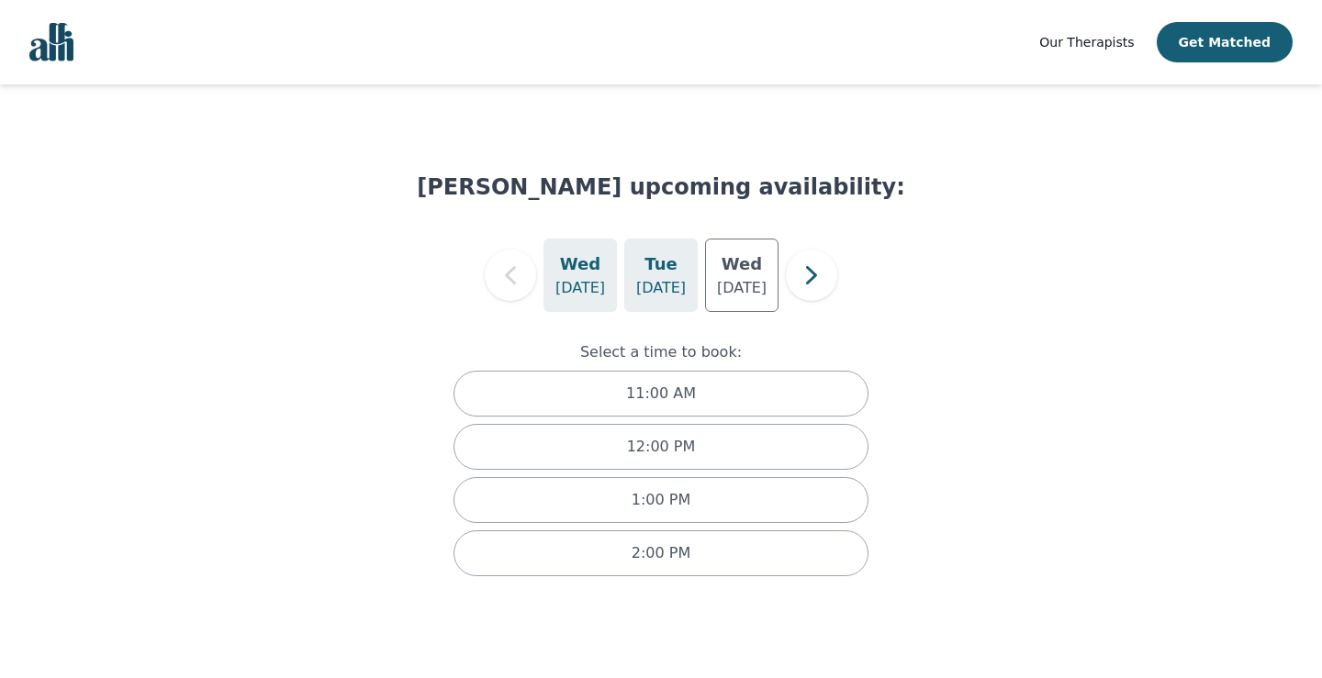
click at [660, 288] on p "[DATE]" at bounding box center [661, 288] width 50 height 22
click at [579, 298] on p "[DATE]" at bounding box center [580, 288] width 50 height 22
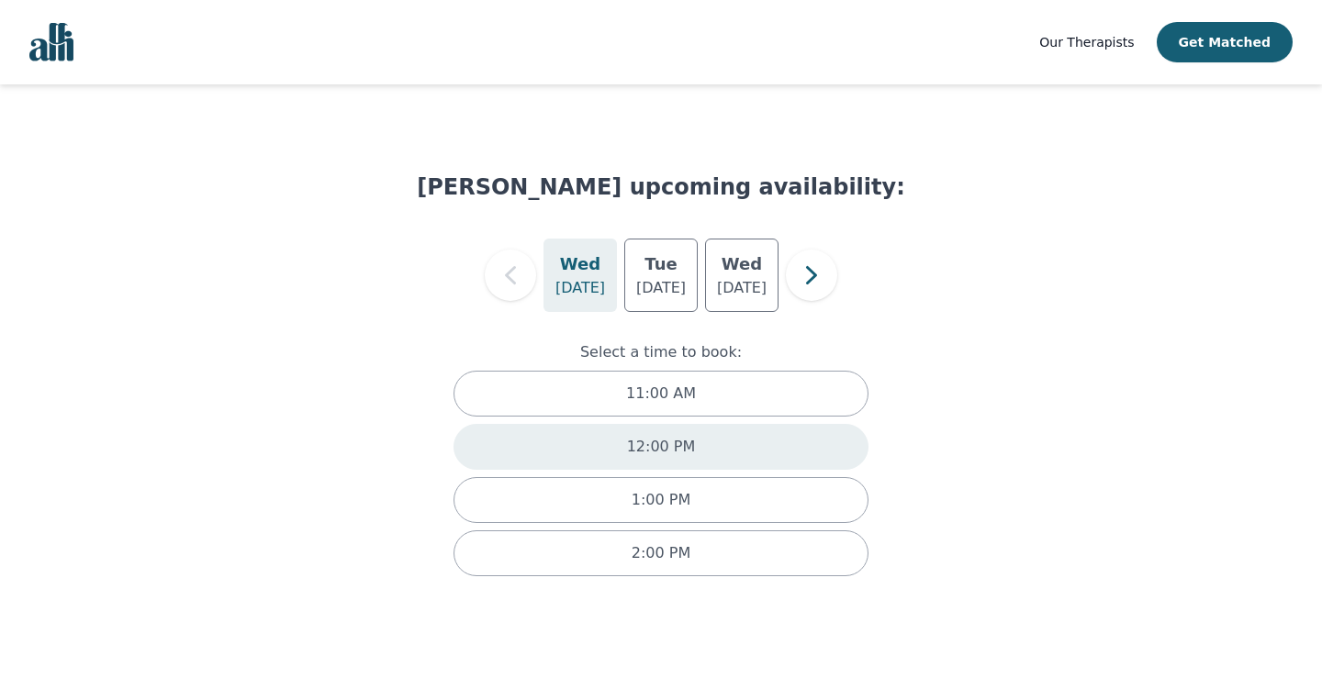
click at [696, 445] on div "12:00 PM" at bounding box center [661, 447] width 415 height 46
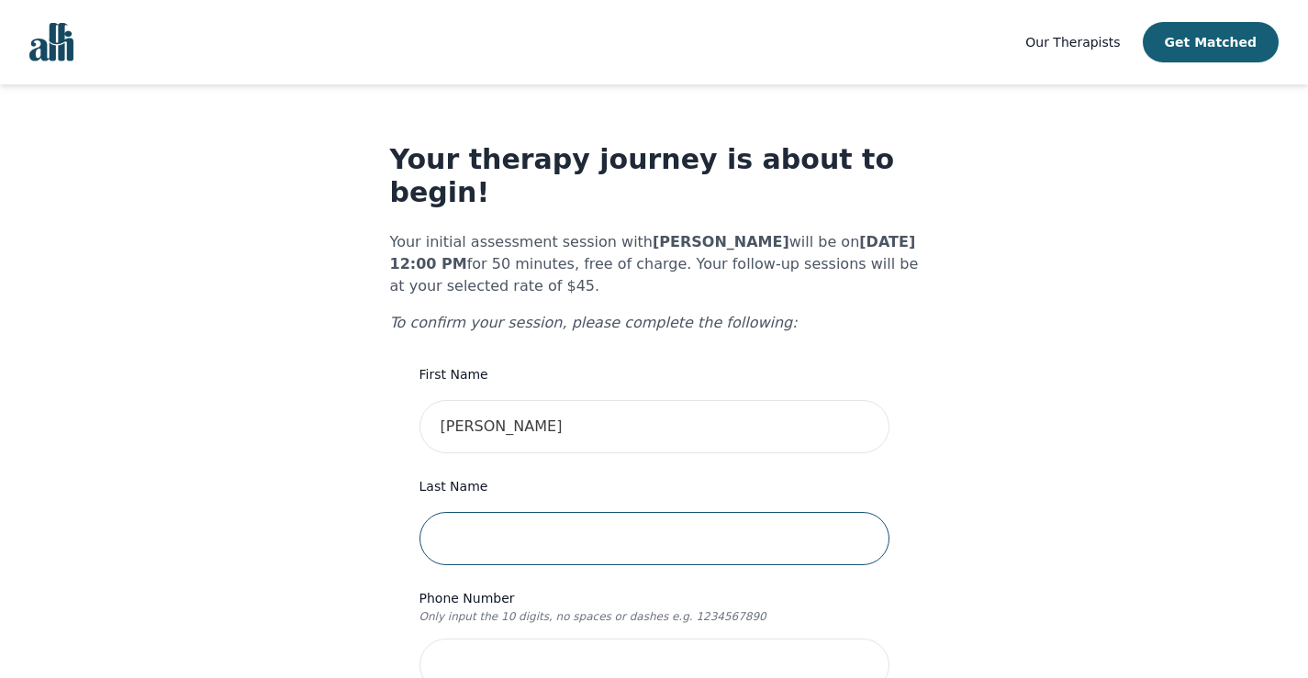
click at [525, 514] on input "text" at bounding box center [655, 538] width 470 height 53
type input "pickthall"
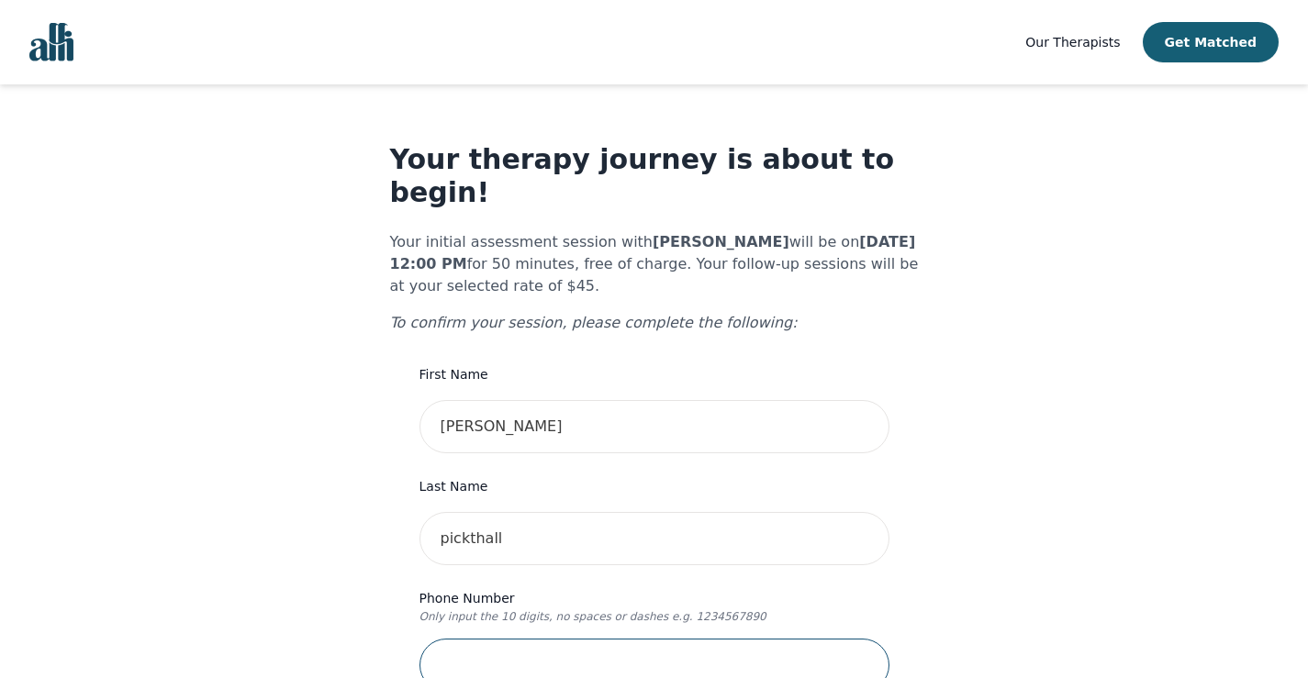
click at [564, 639] on input "tel" at bounding box center [655, 665] width 470 height 53
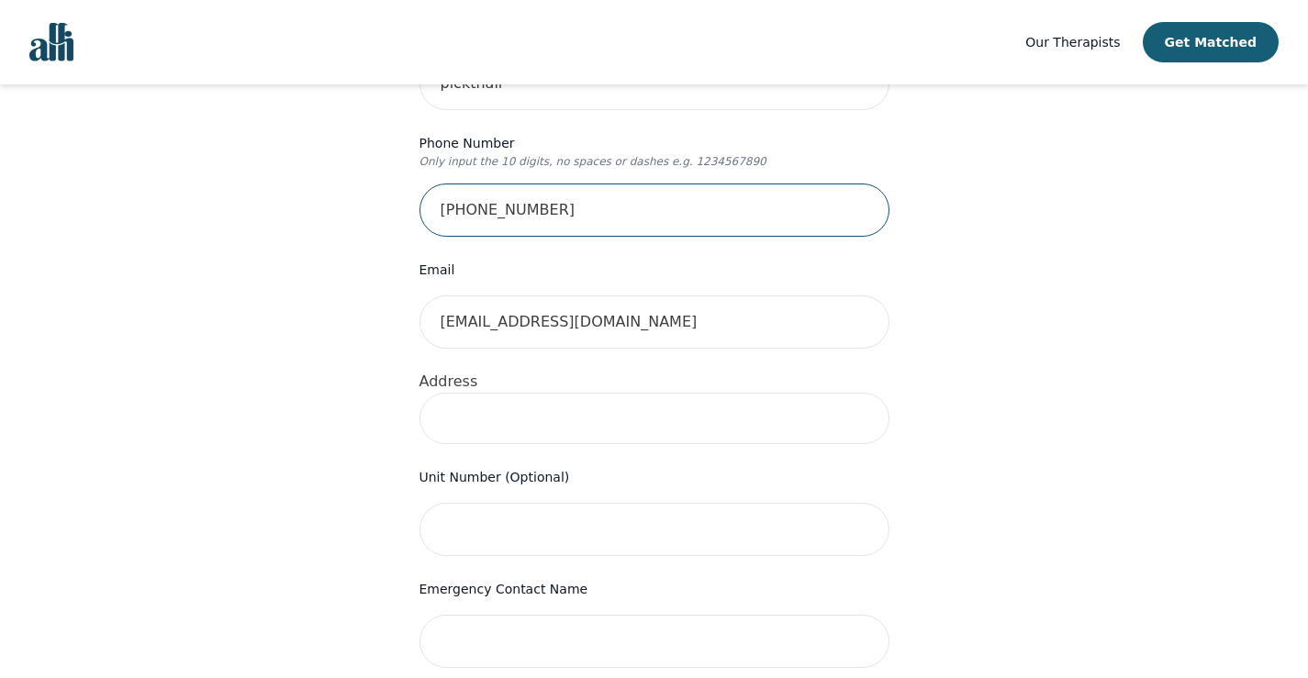
scroll to position [459, 0]
type input "[PHONE_NUMBER]"
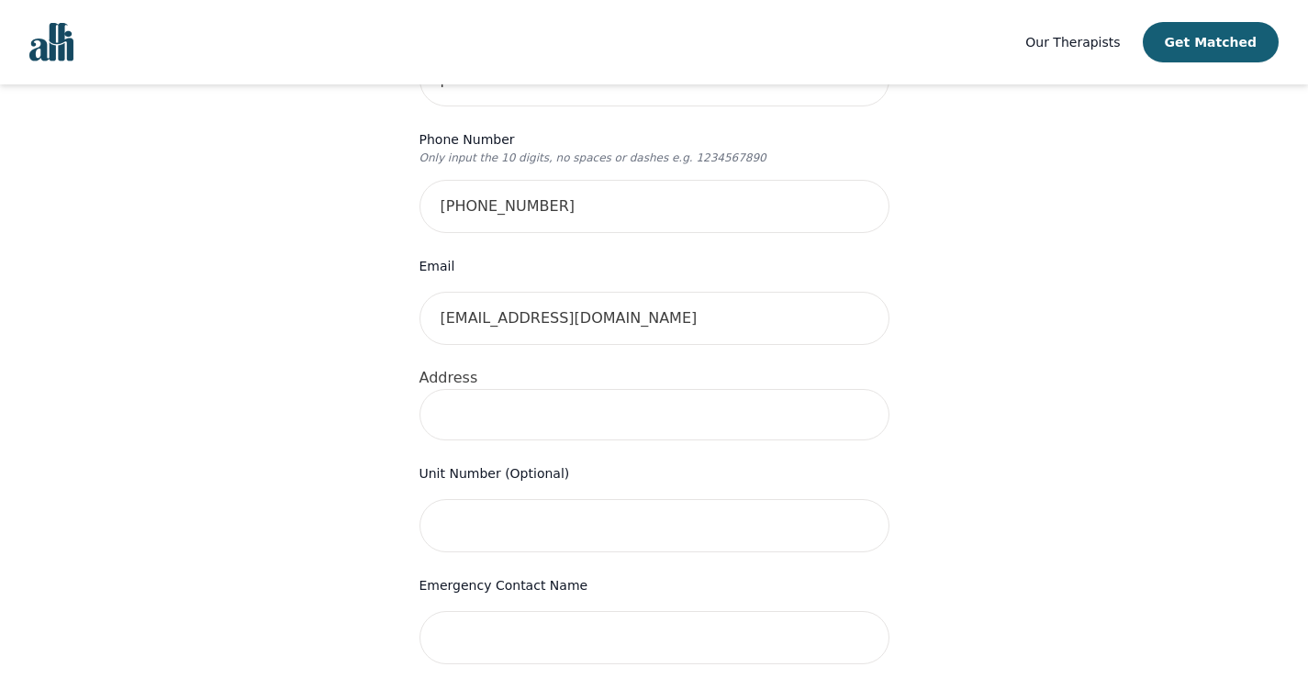
click at [538, 389] on input at bounding box center [655, 414] width 470 height 51
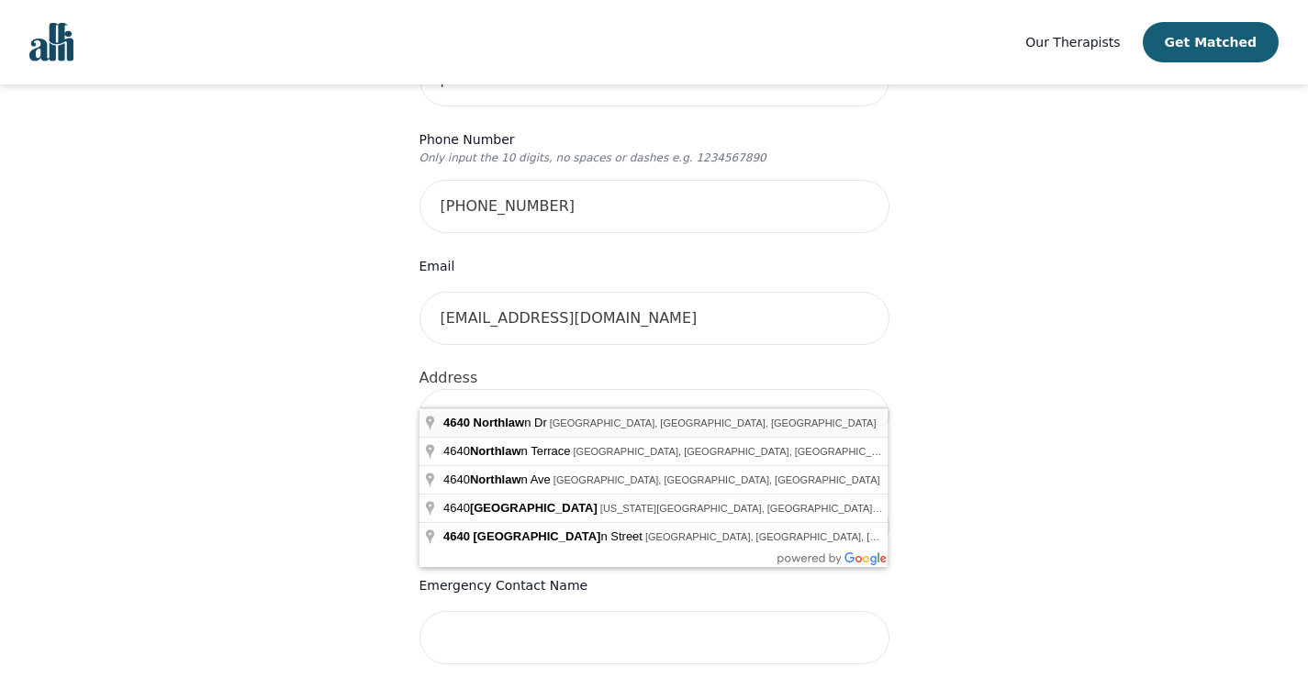
type input "[STREET_ADDRESS]"
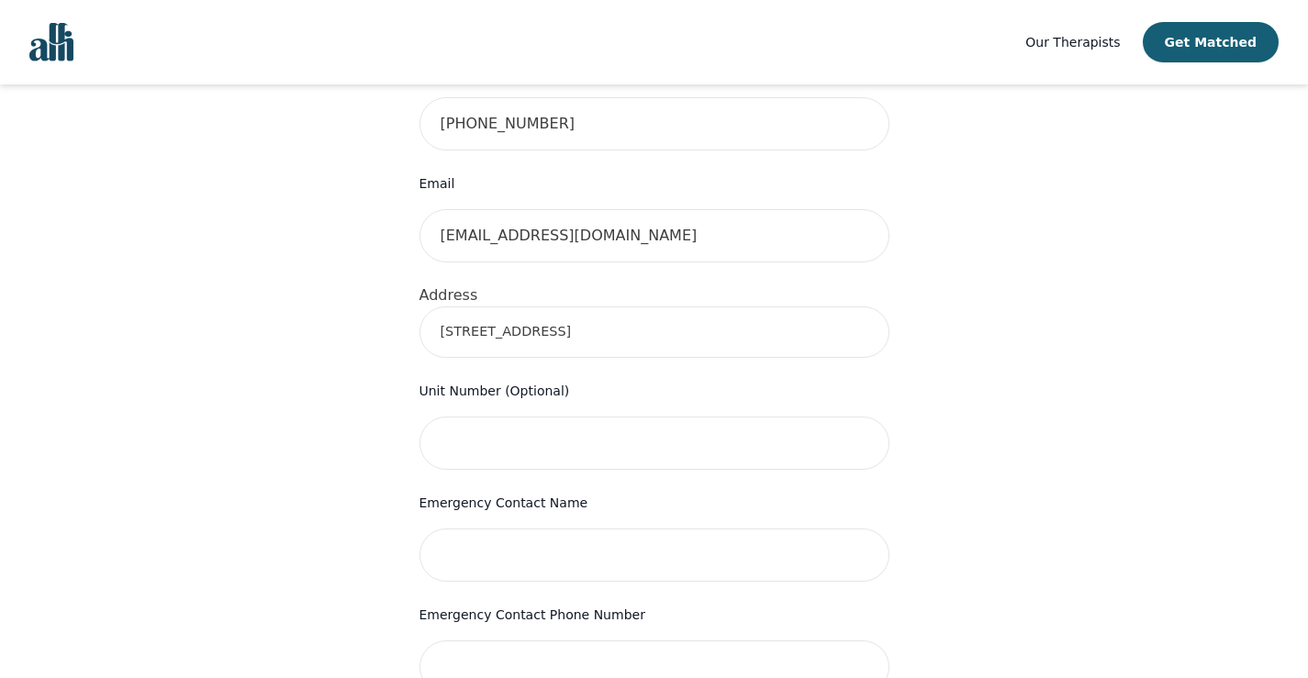
scroll to position [643, 0]
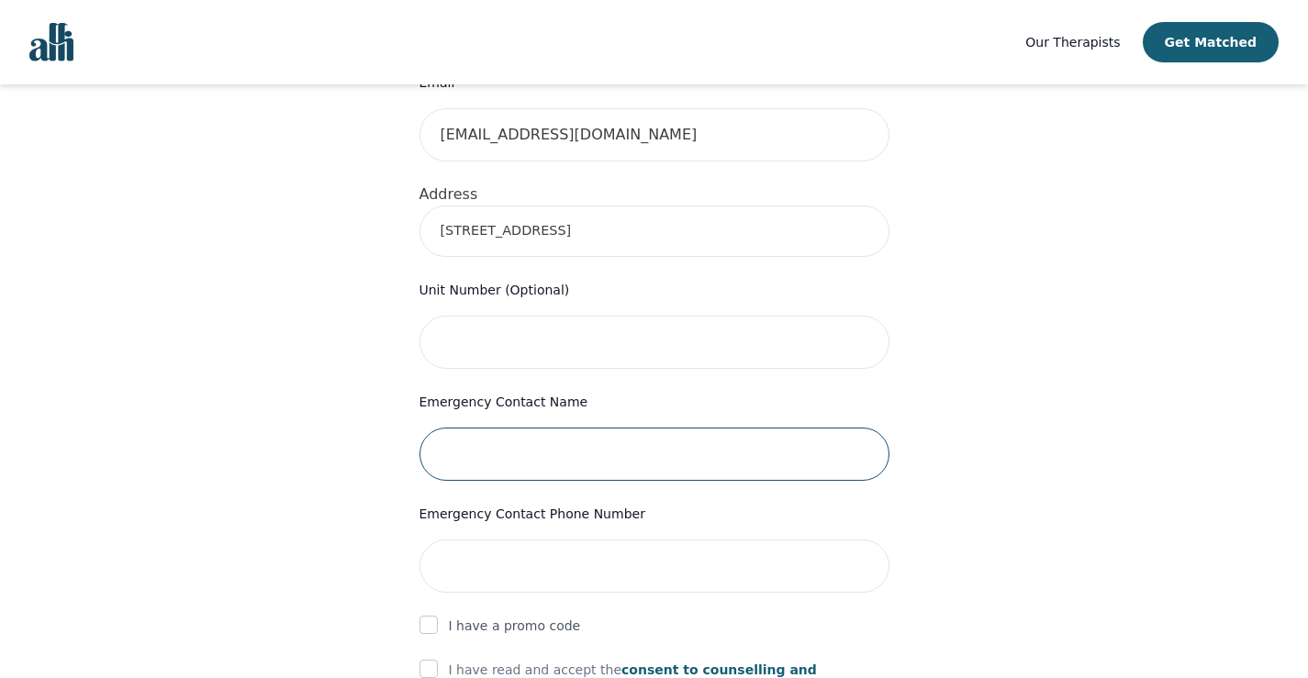
click at [525, 428] on input "text" at bounding box center [655, 454] width 470 height 53
type input "[PERSON_NAME]"
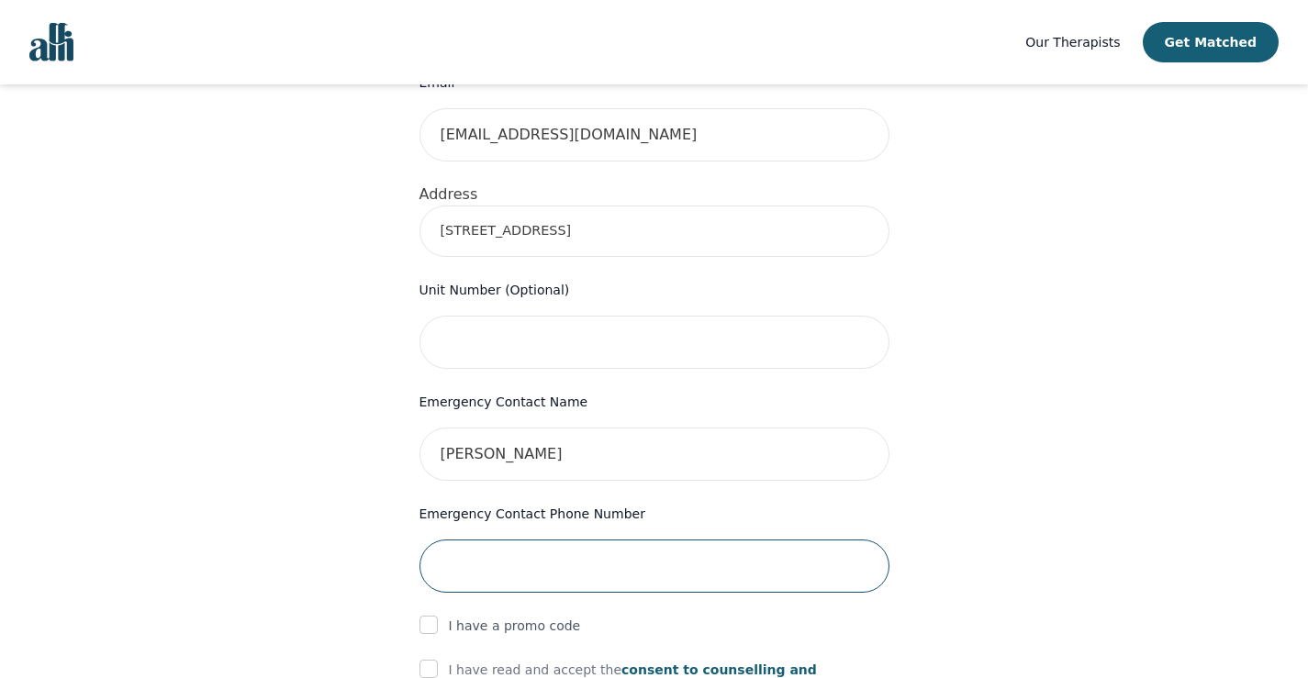
click at [545, 540] on input "tel" at bounding box center [655, 566] width 470 height 53
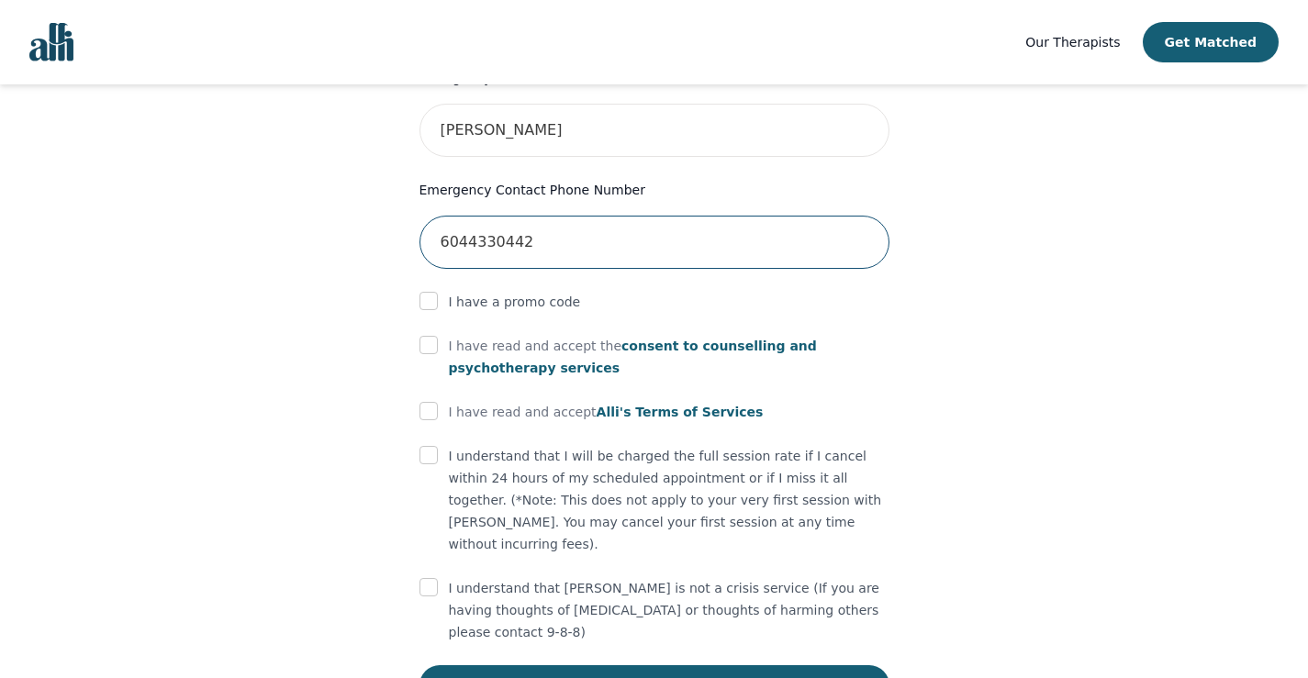
scroll to position [976, 0]
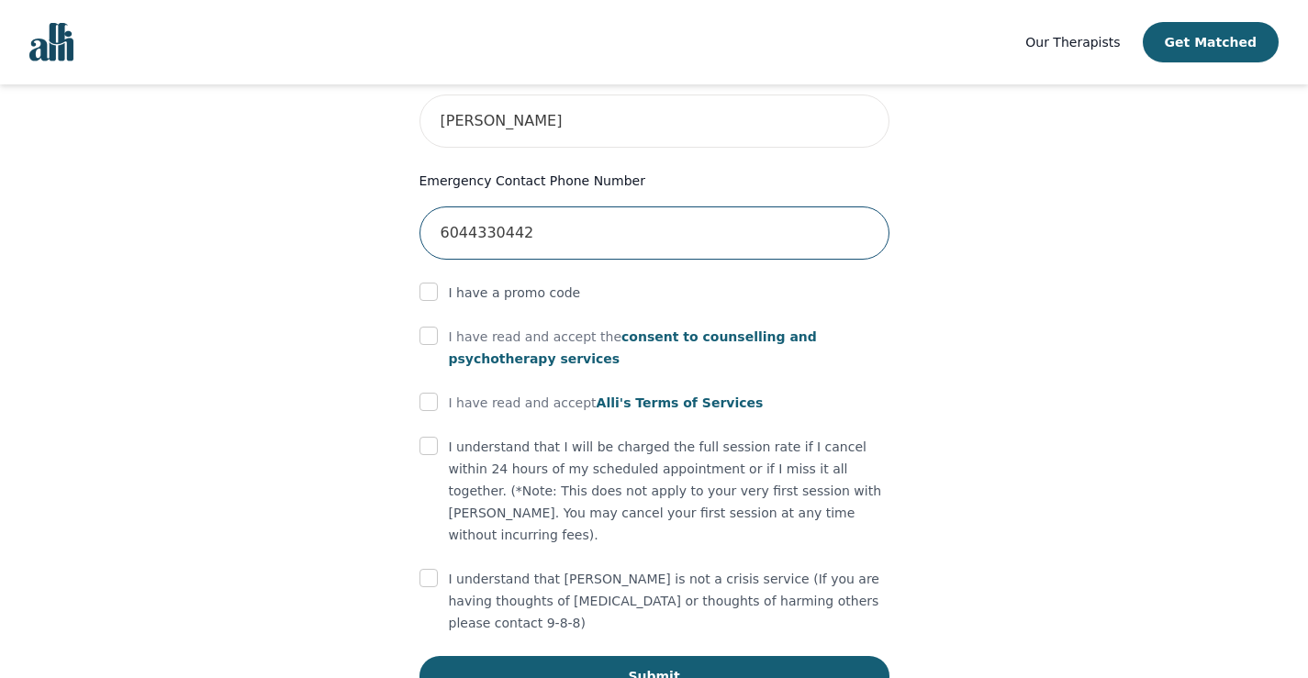
type input "6044330442"
click at [436, 382] on form "First Name [PERSON_NAME] Last Name pickthall Phone Number Only input the 10 dig…" at bounding box center [655, 42] width 470 height 1309
click at [423, 383] on form "First Name [PERSON_NAME] Last Name pickthall Phone Number Only input the 10 dig…" at bounding box center [655, 42] width 470 height 1309
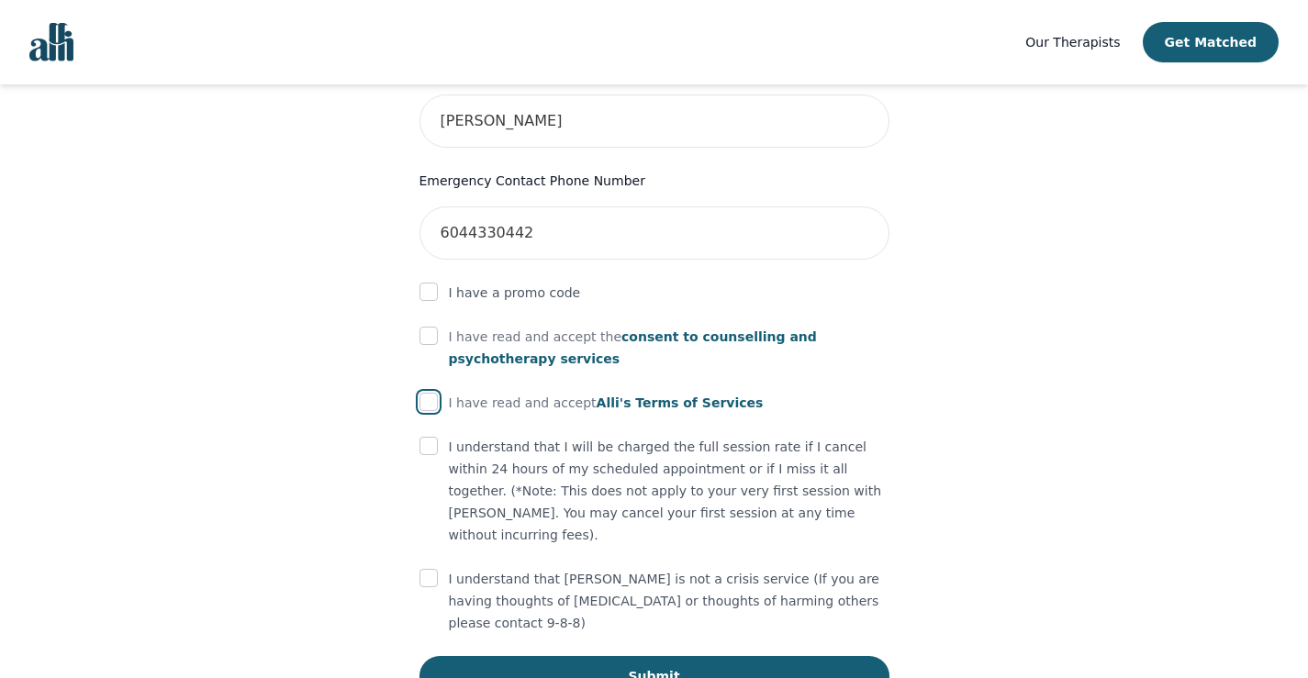
click at [429, 393] on input "checkbox" at bounding box center [429, 402] width 18 height 18
checkbox input "true"
click at [430, 437] on input "checkbox" at bounding box center [429, 446] width 18 height 18
checkbox input "true"
click at [432, 569] on input "checkbox" at bounding box center [429, 578] width 18 height 18
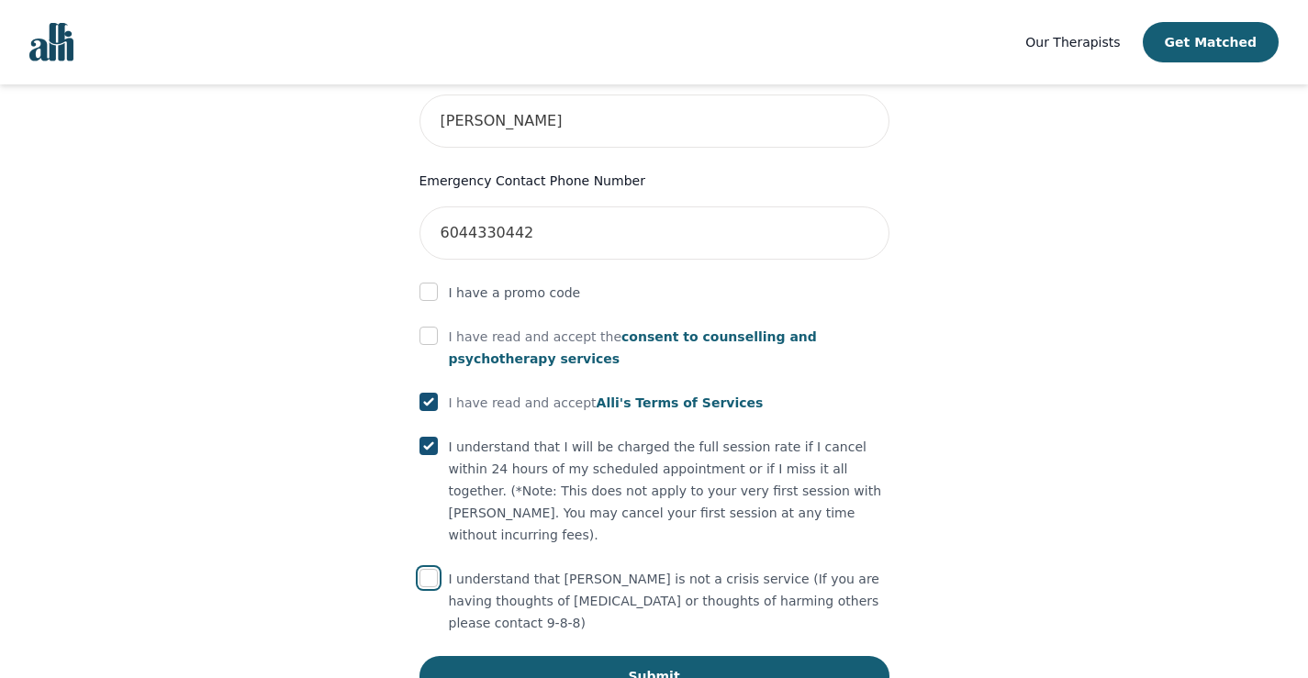
checkbox input "true"
click at [439, 326] on div "I have read and accept the consent to counselling and [MEDICAL_DATA] services" at bounding box center [655, 348] width 470 height 44
click at [432, 327] on input "checkbox" at bounding box center [429, 336] width 18 height 18
checkbox input "true"
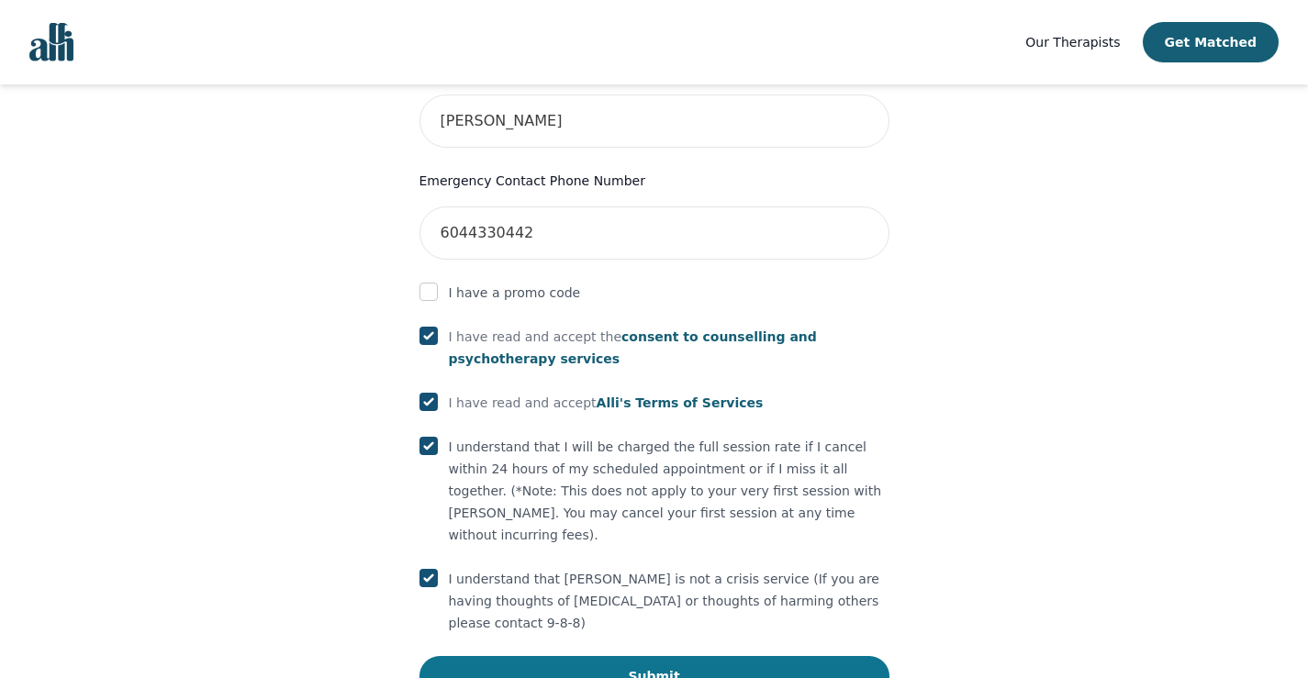
click at [691, 656] on button "Submit" at bounding box center [655, 676] width 470 height 40
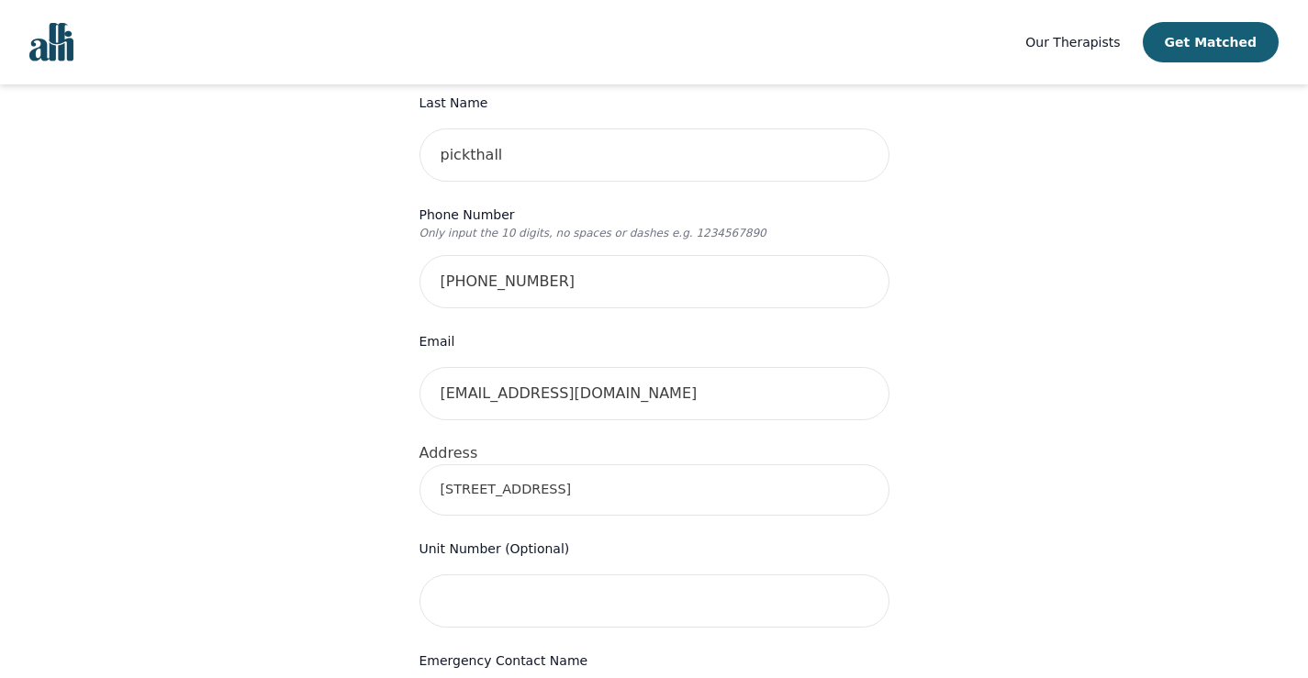
scroll to position [367, 0]
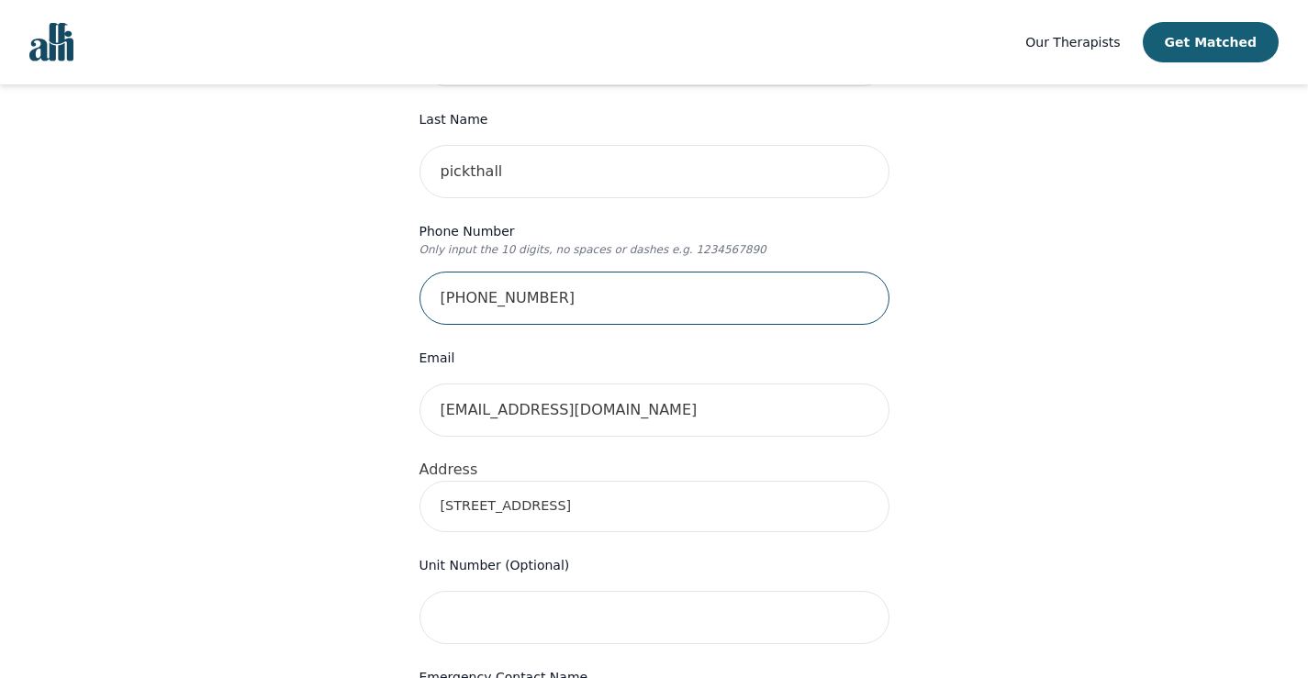
click at [470, 272] on input "[PHONE_NUMBER]" at bounding box center [655, 298] width 470 height 53
click at [495, 272] on input "778829-2832" at bounding box center [655, 298] width 470 height 53
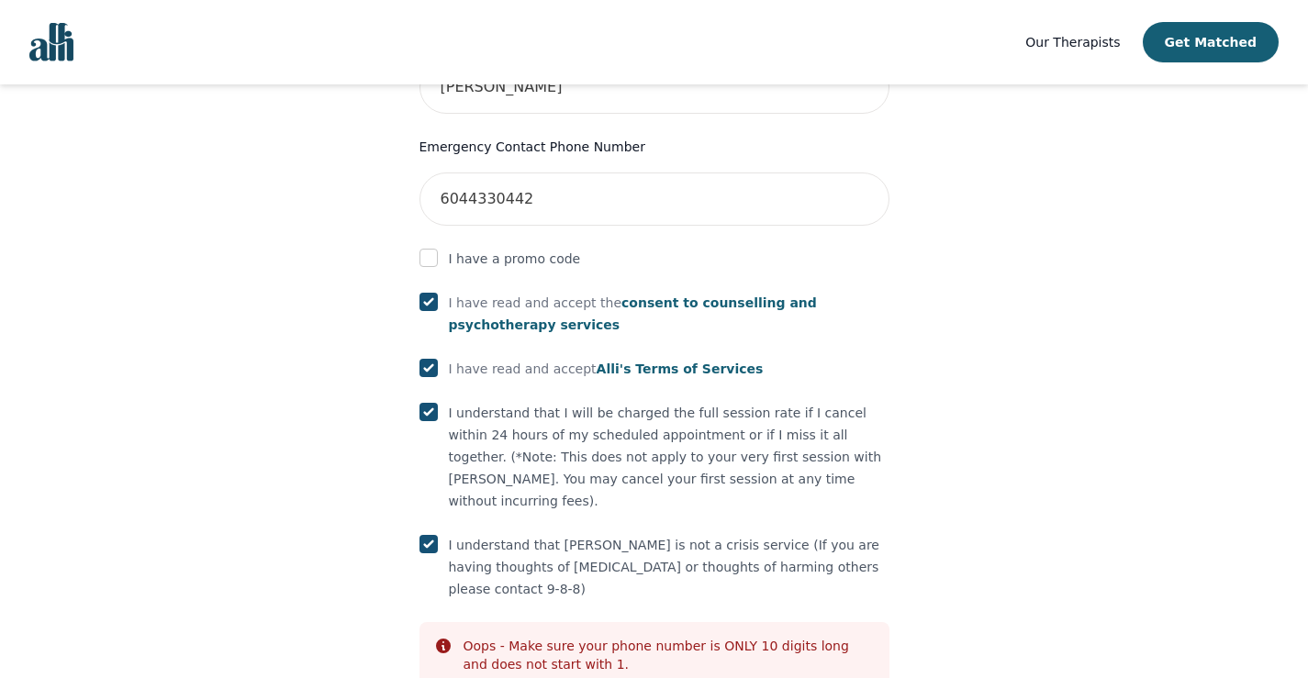
scroll to position [1064, 0]
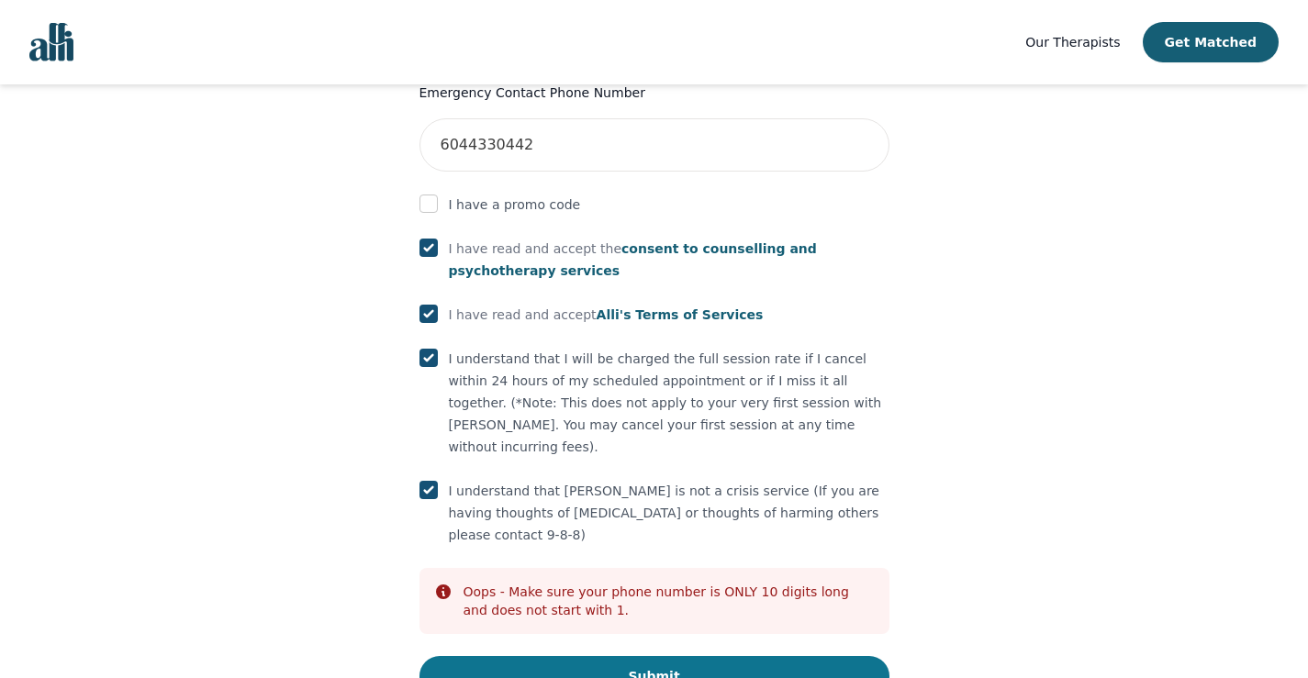
type input "7788292832"
click at [628, 656] on button "Submit" at bounding box center [655, 676] width 470 height 40
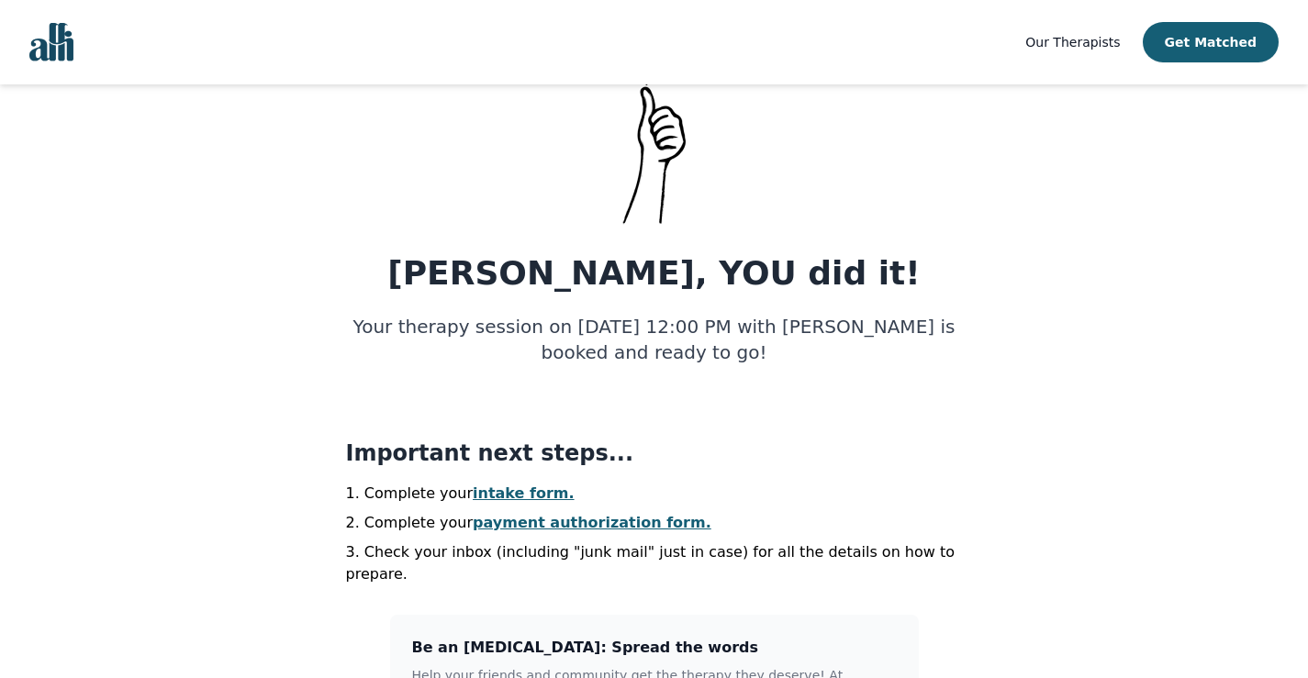
scroll to position [184, 0]
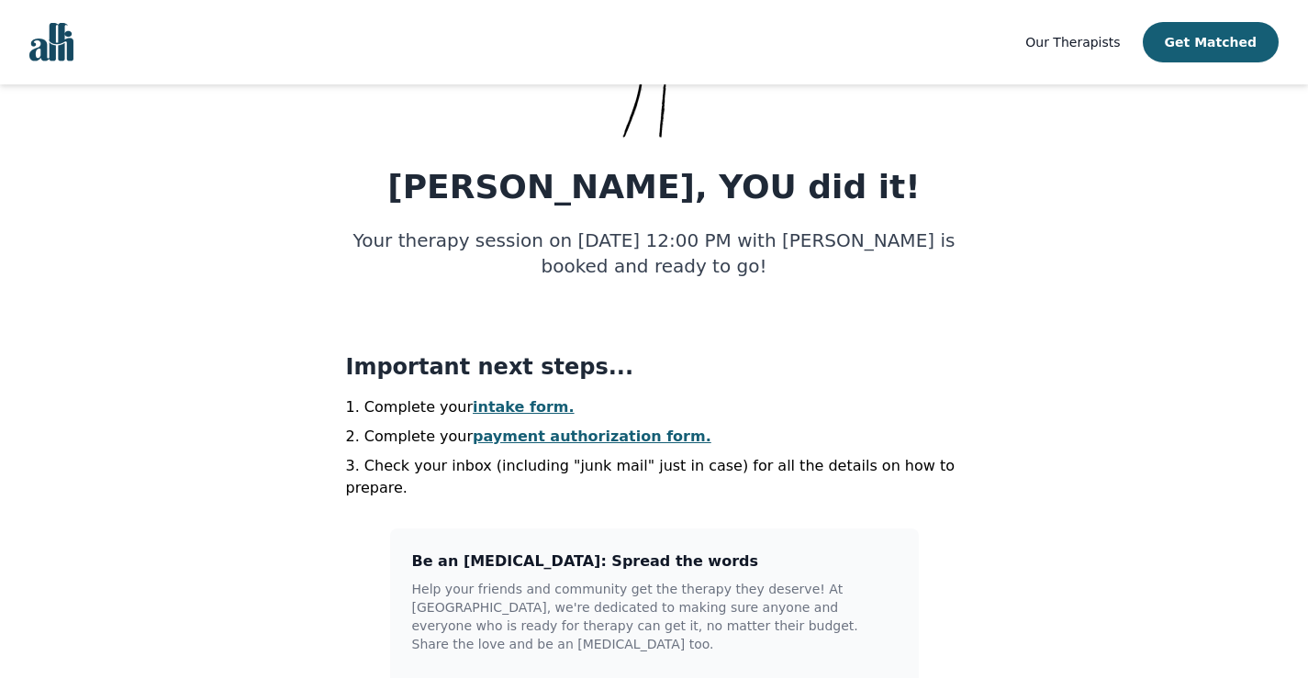
click at [508, 410] on link "intake form." at bounding box center [524, 406] width 102 height 17
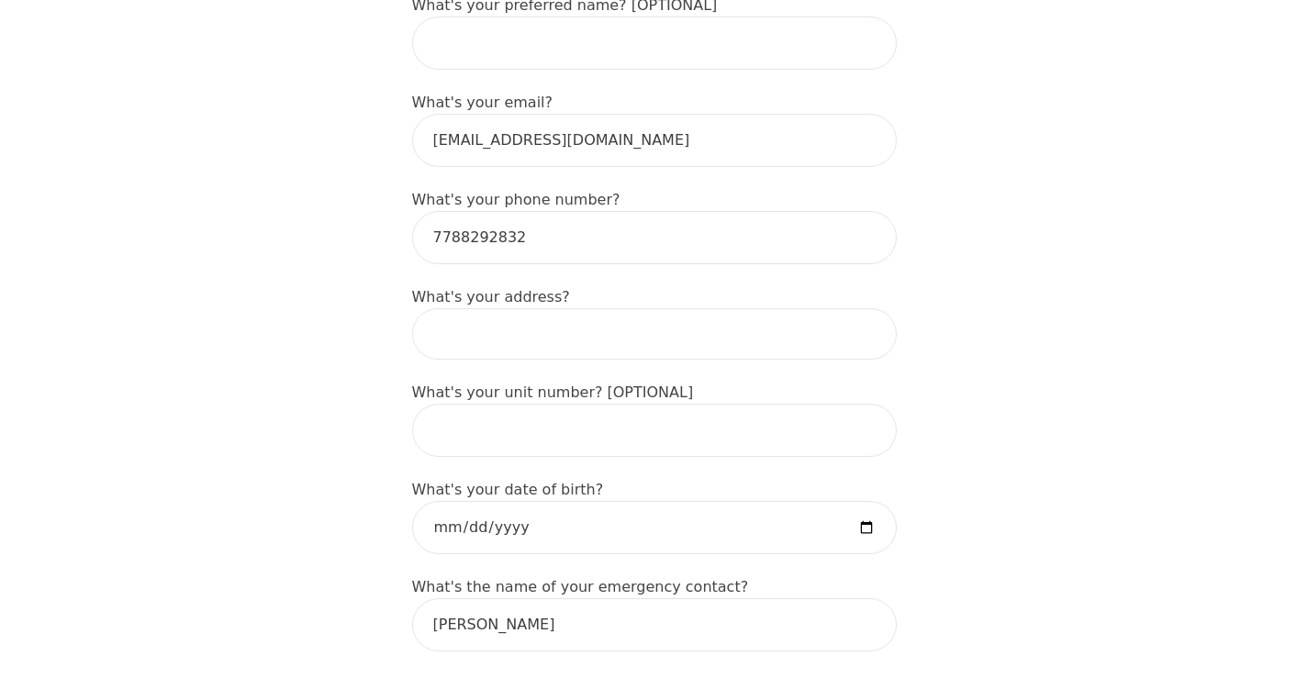
scroll to position [551, 0]
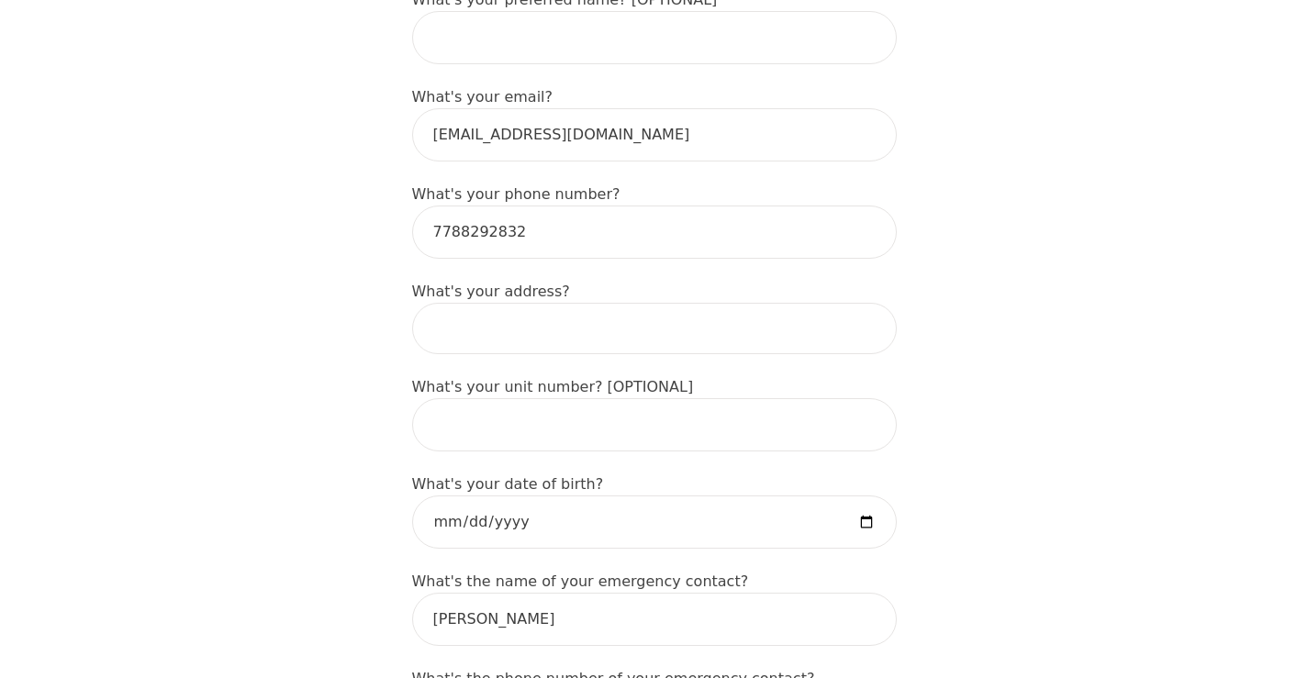
click at [531, 303] on input at bounding box center [654, 328] width 485 height 51
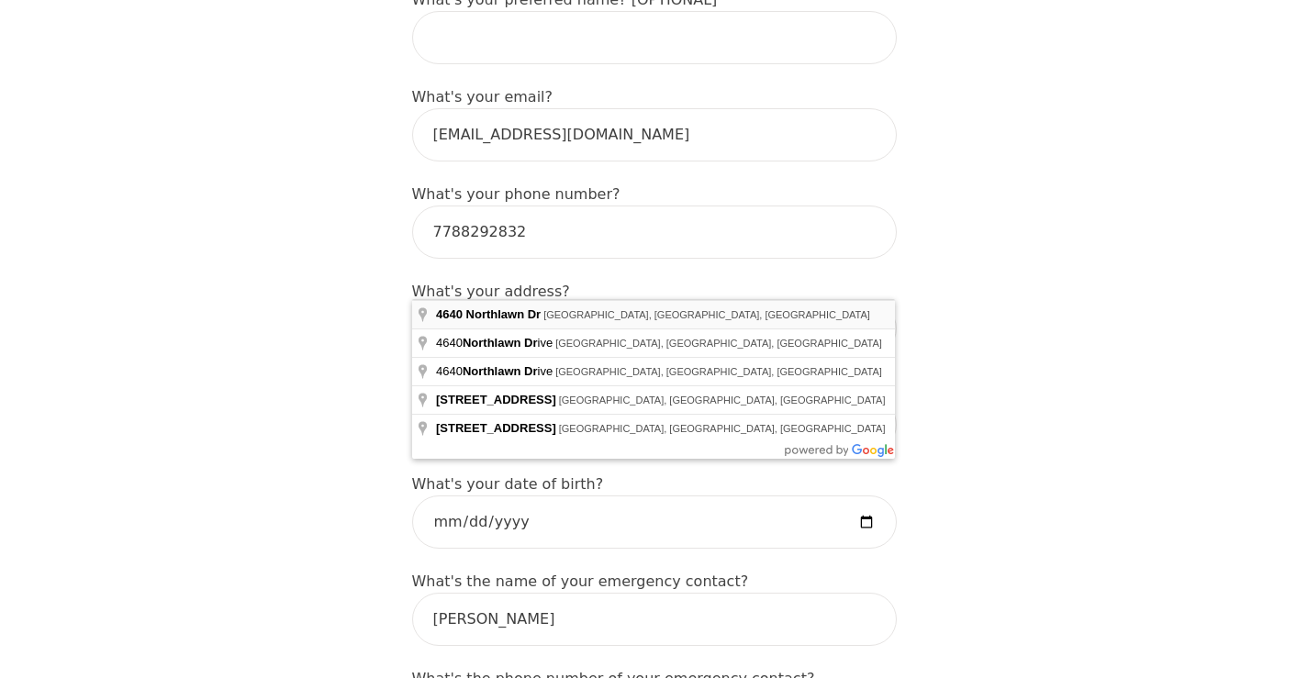
type input "[STREET_ADDRESS]"
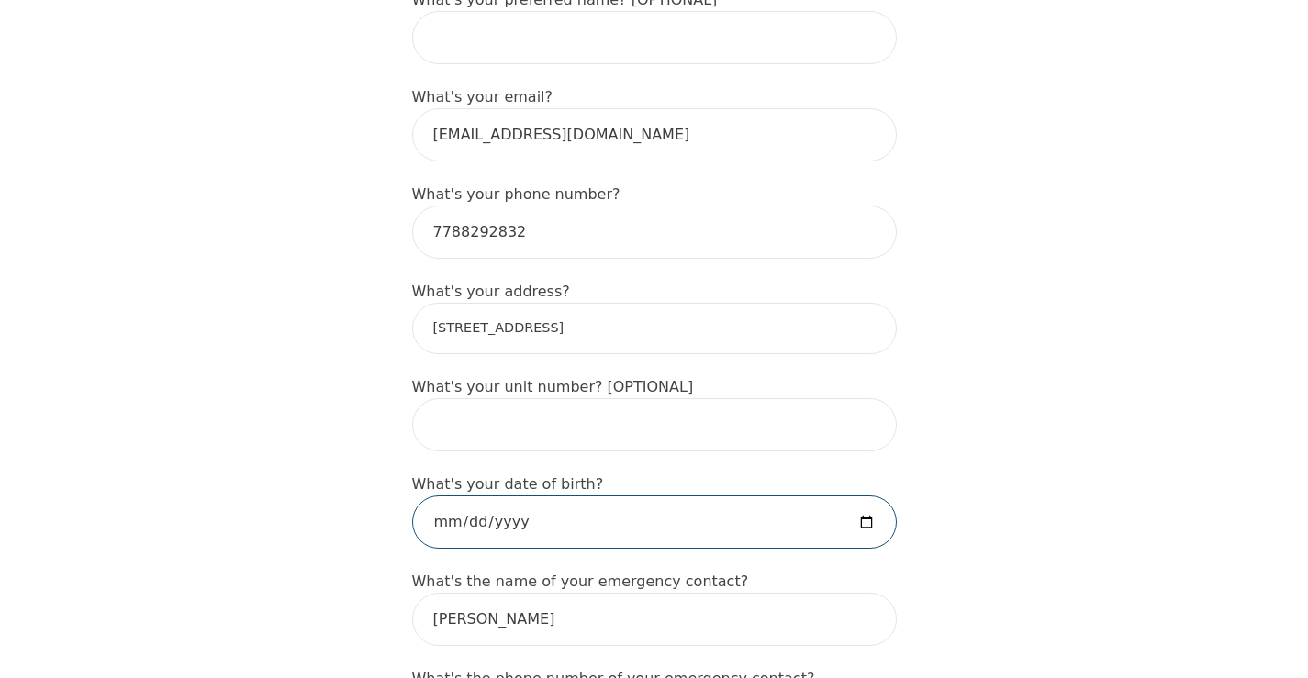
click at [521, 496] on input "date" at bounding box center [654, 522] width 485 height 53
click at [591, 496] on input "date" at bounding box center [654, 522] width 485 height 53
click at [534, 496] on input "date" at bounding box center [654, 522] width 485 height 53
click at [870, 496] on input "date" at bounding box center [654, 522] width 485 height 53
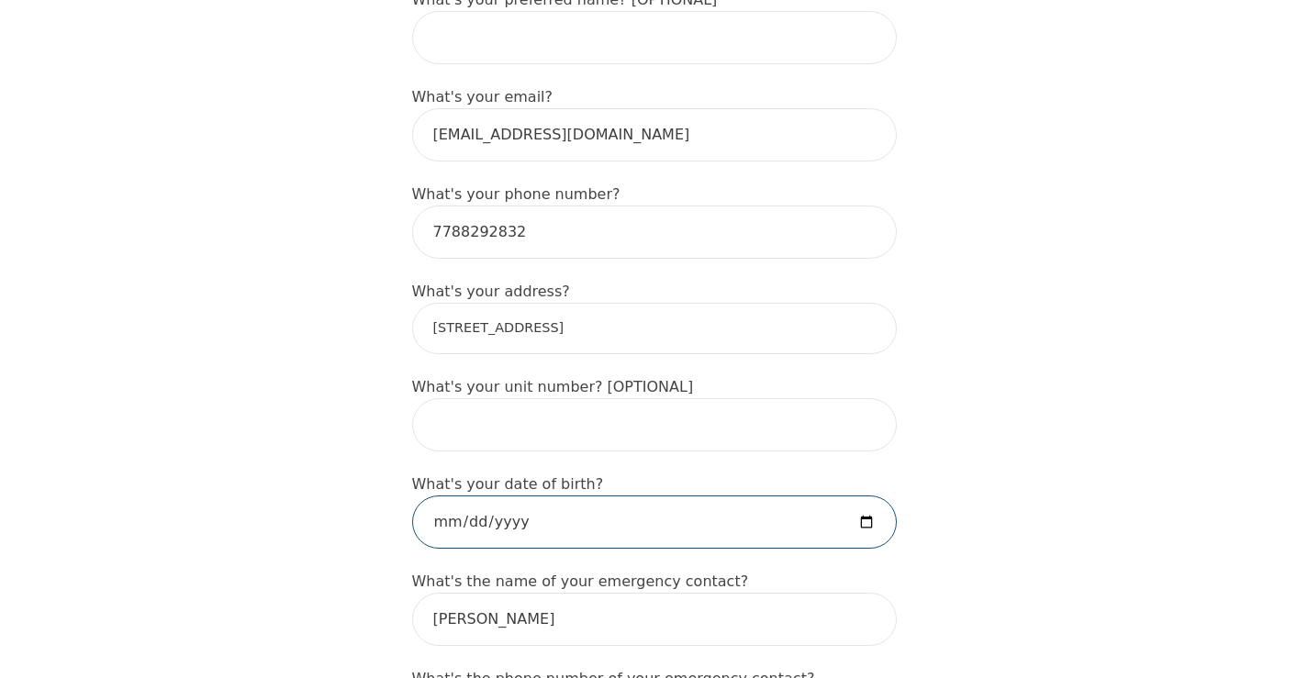
click at [869, 496] on input "date" at bounding box center [654, 522] width 485 height 53
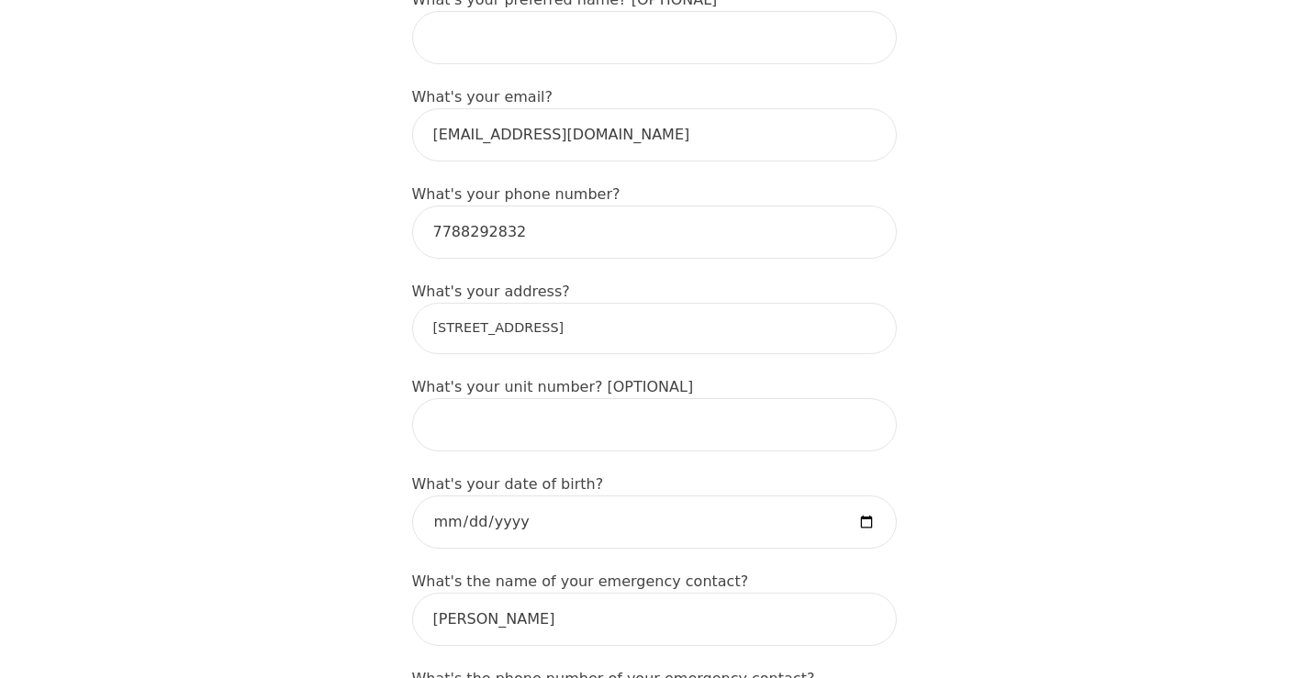
drag, startPoint x: 850, startPoint y: 417, endPoint x: 789, endPoint y: 402, distance: 63.2
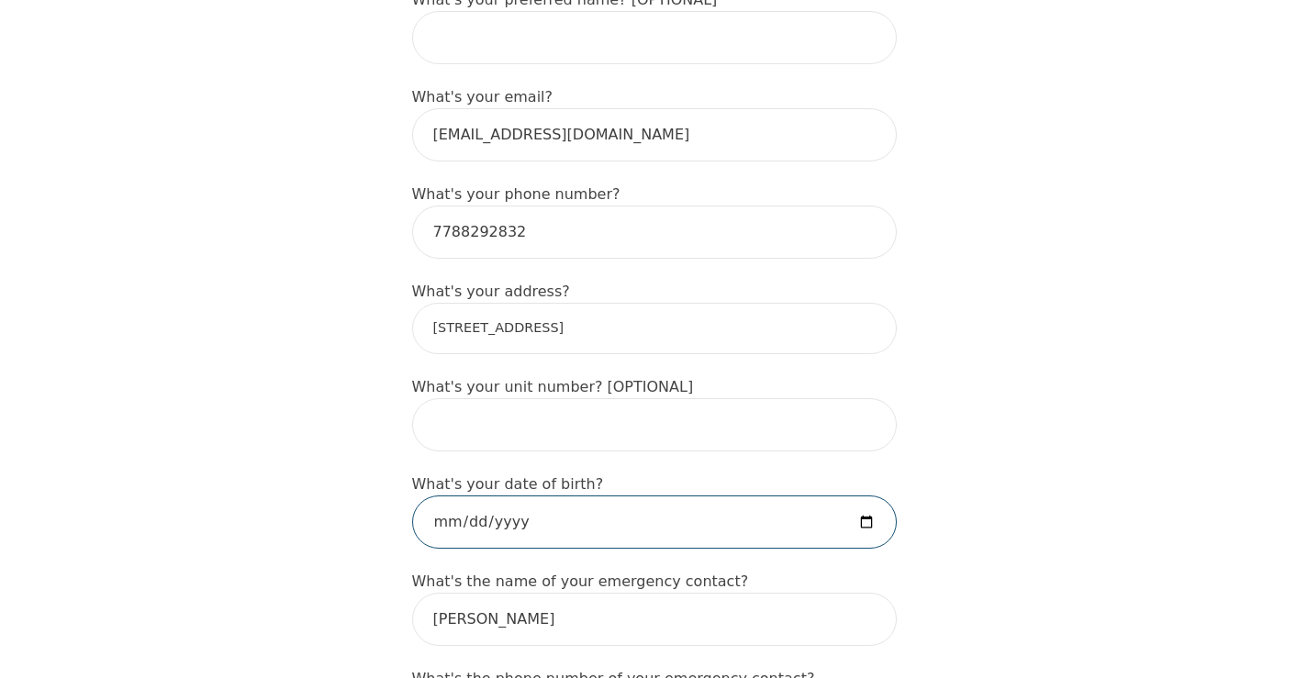
click at [492, 496] on input "date" at bounding box center [654, 522] width 485 height 53
click at [500, 496] on input "date" at bounding box center [654, 522] width 485 height 53
type input "[DATE]"
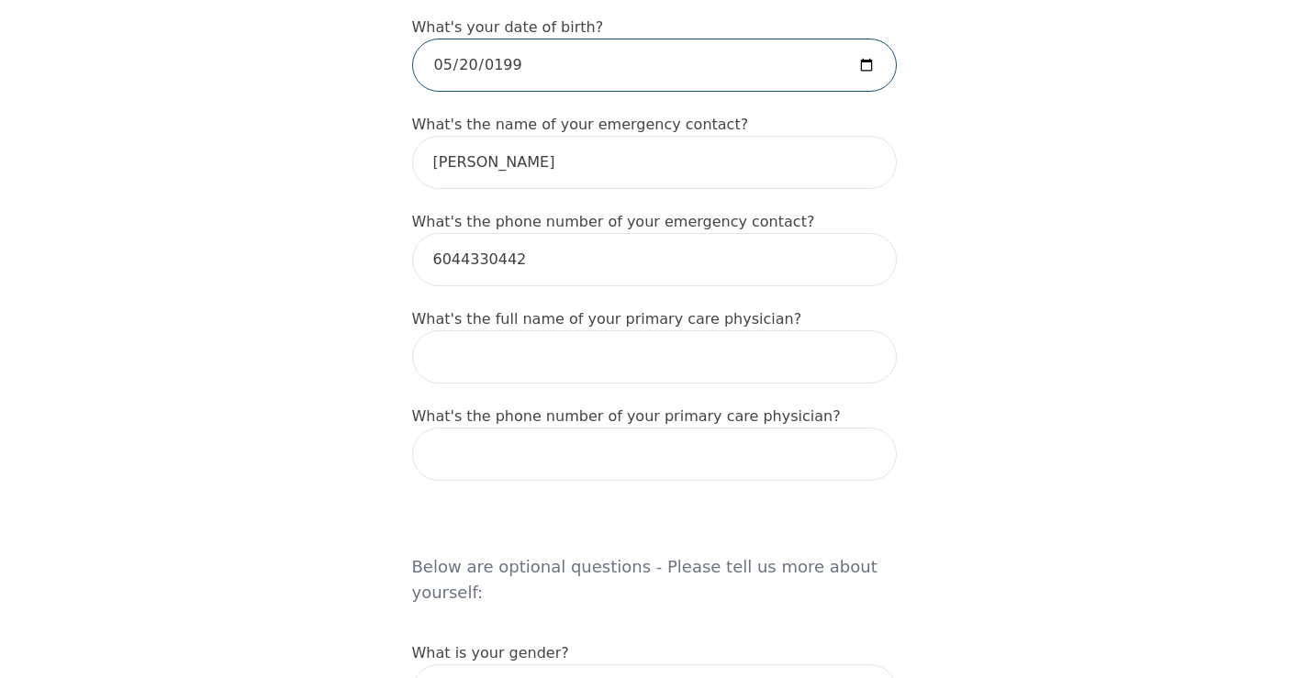
scroll to position [1010, 0]
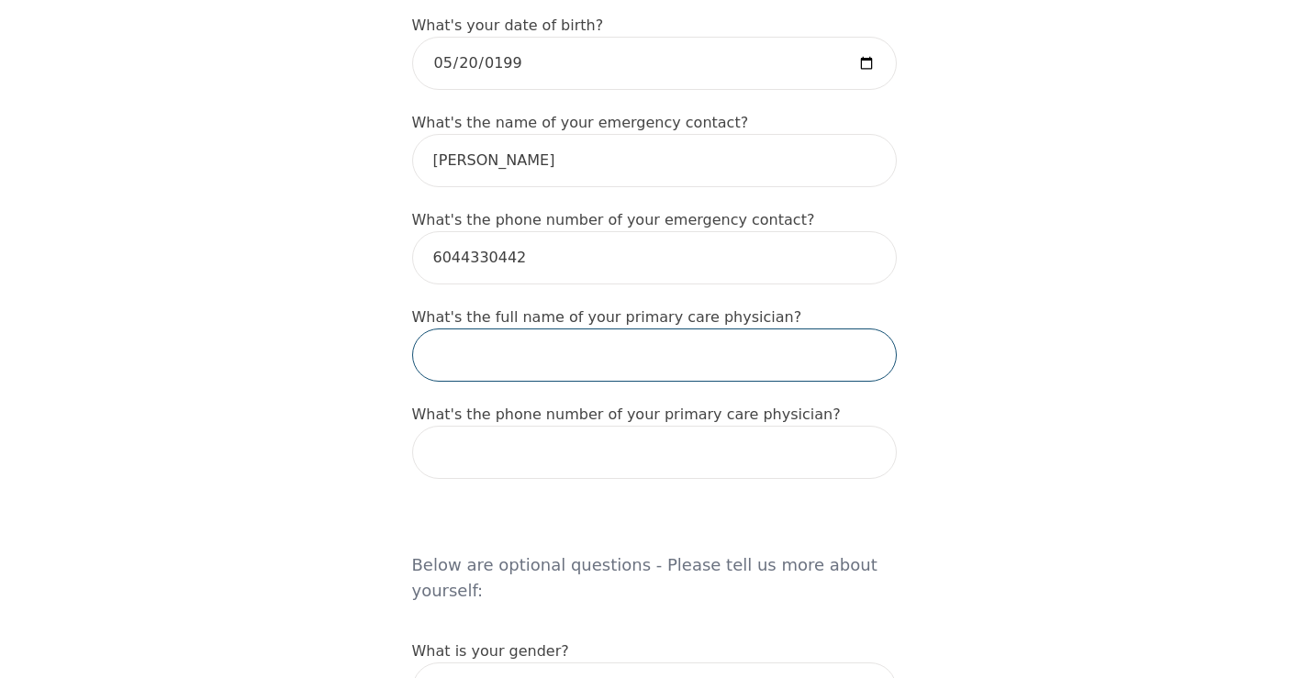
click at [498, 329] on input "text" at bounding box center [654, 355] width 485 height 53
type input "[PERSON_NAME]"
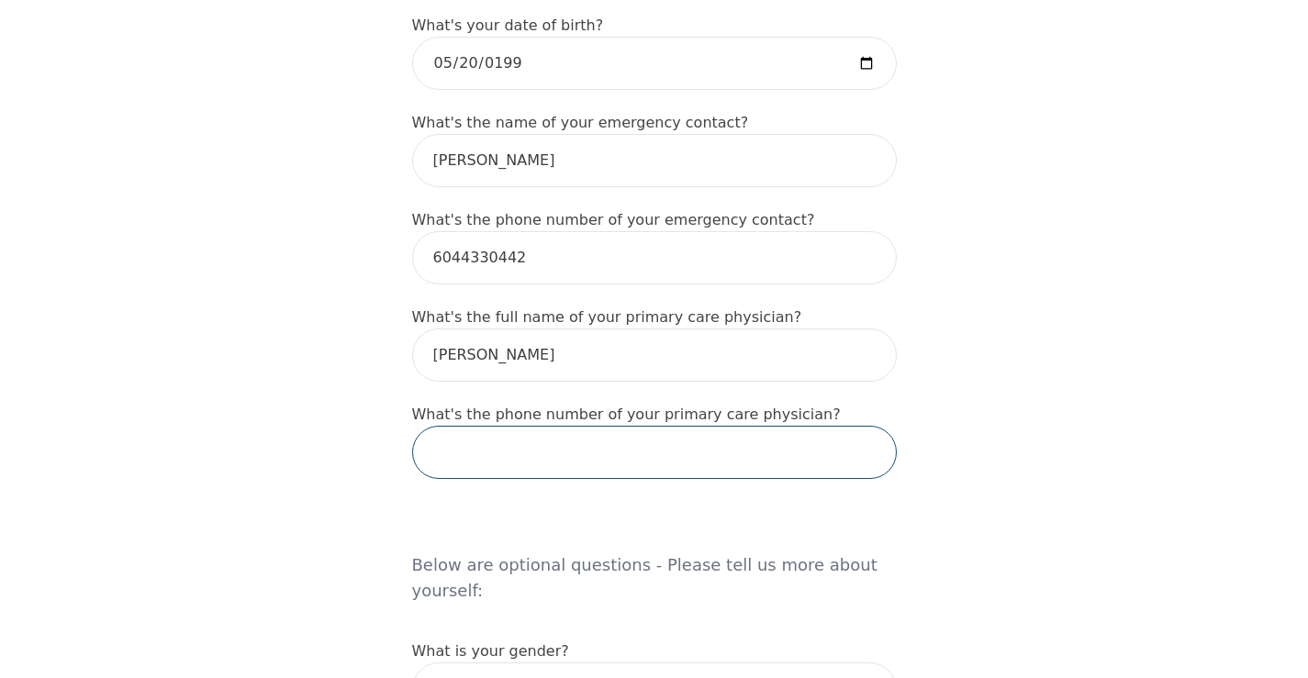
click at [560, 426] on input "tel" at bounding box center [654, 452] width 485 height 53
paste input "[PHONE_NUMBER]"
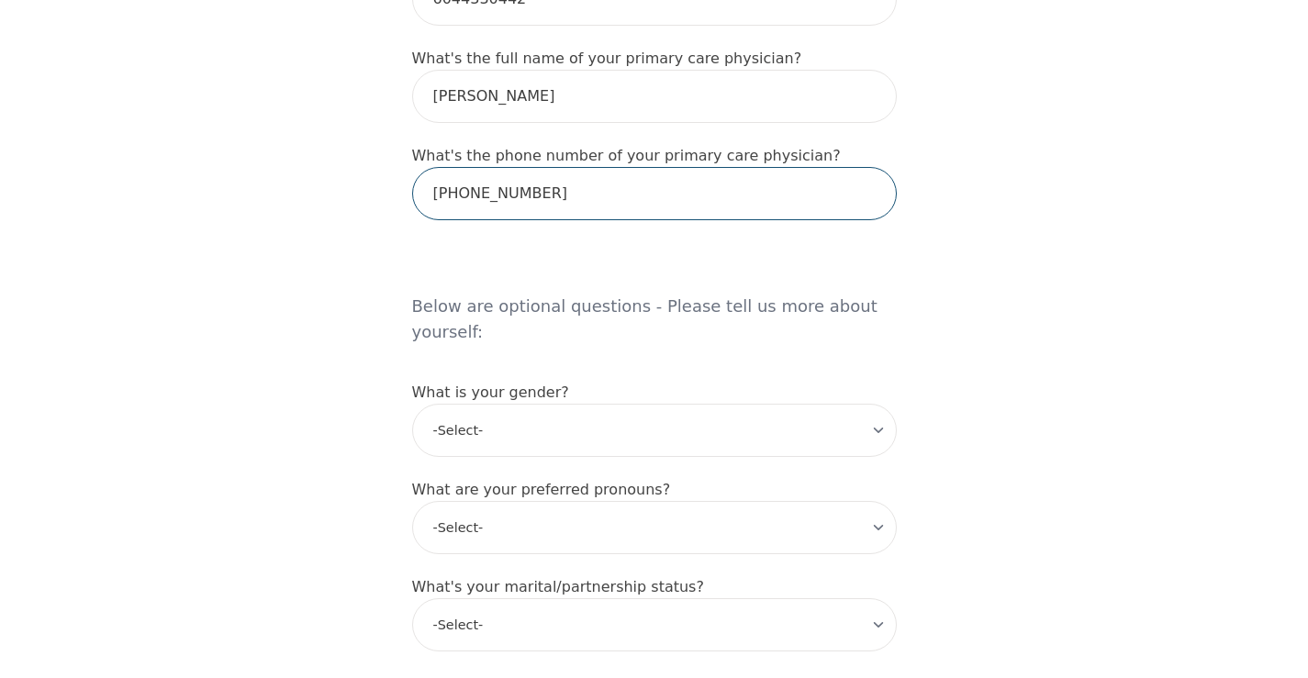
scroll to position [1377, 0]
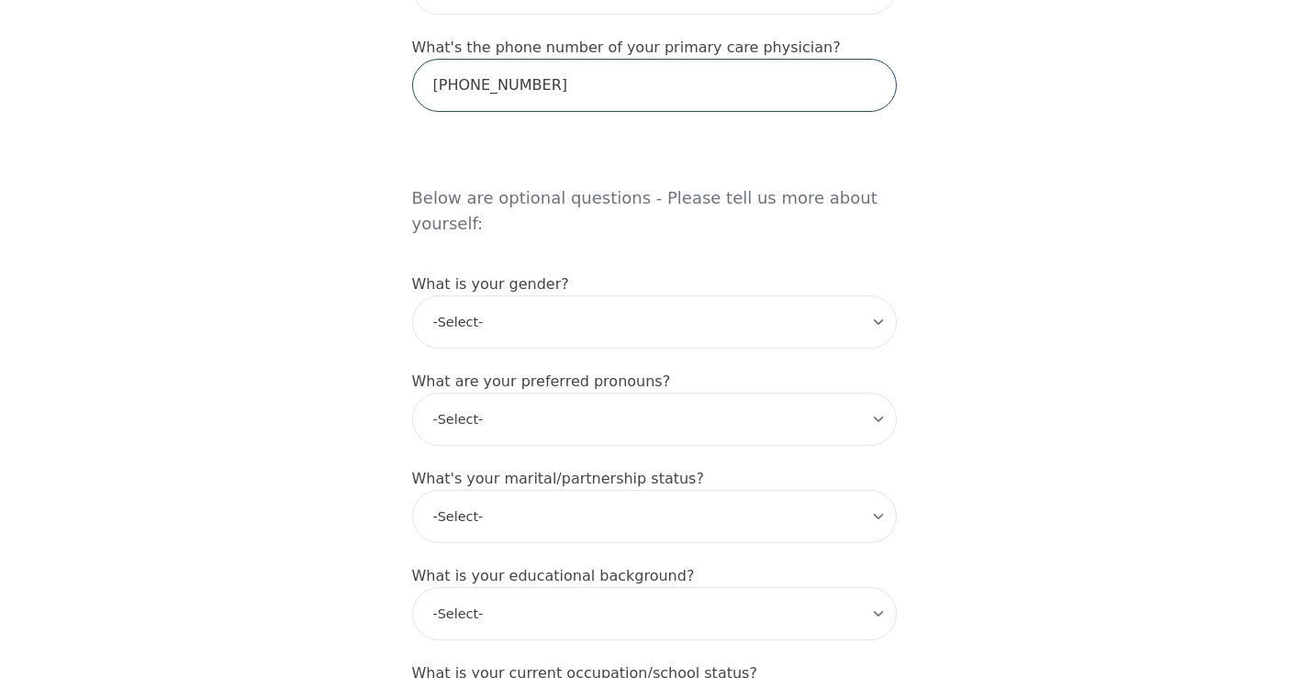
type input "[PHONE_NUMBER]"
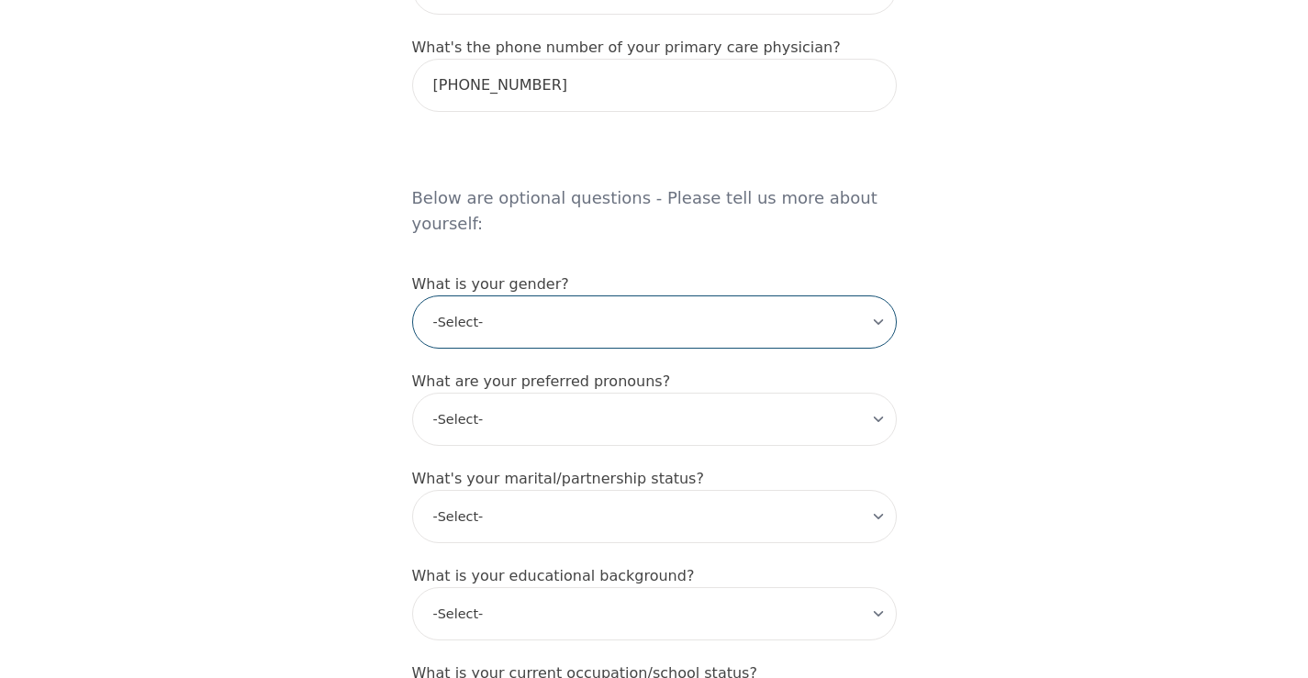
click at [571, 296] on select "-Select- [DEMOGRAPHIC_DATA] [DEMOGRAPHIC_DATA] [DEMOGRAPHIC_DATA] [DEMOGRAPHIC_…" at bounding box center [654, 322] width 485 height 53
select select "[DEMOGRAPHIC_DATA]"
click at [412, 296] on select "-Select- [DEMOGRAPHIC_DATA] [DEMOGRAPHIC_DATA] [DEMOGRAPHIC_DATA] [DEMOGRAPHIC_…" at bounding box center [654, 322] width 485 height 53
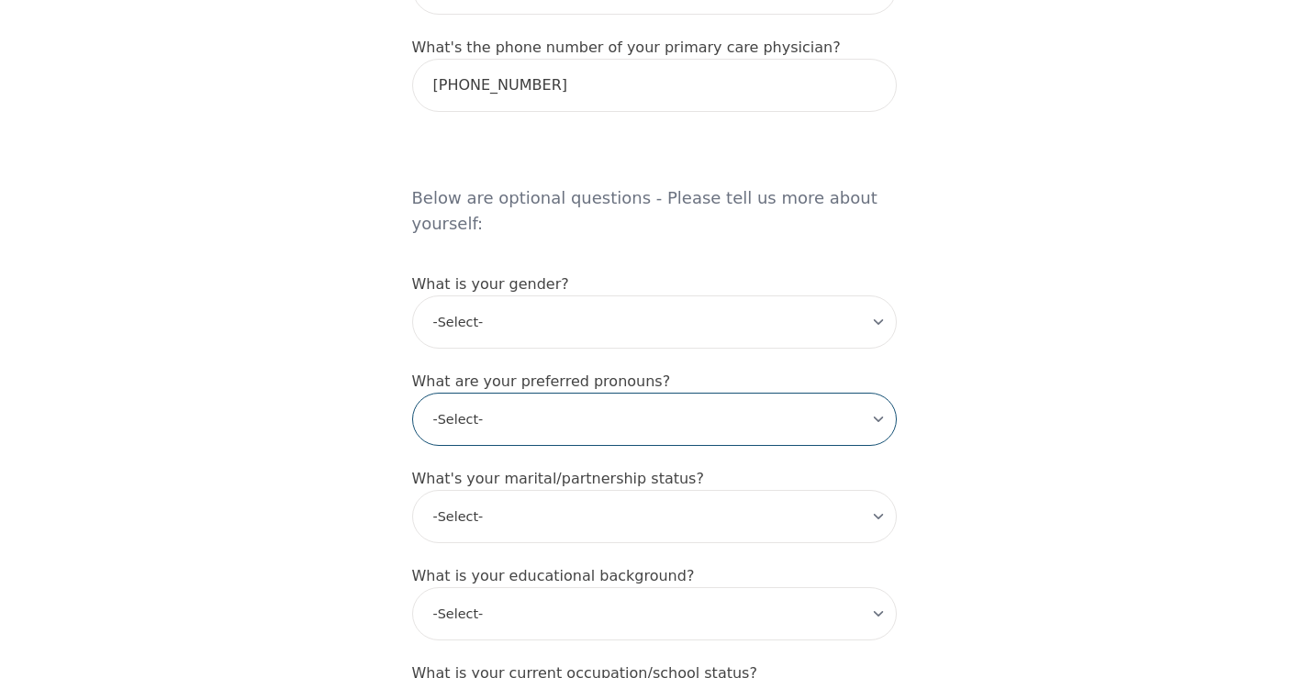
click at [544, 393] on select "-Select- he/him she/her they/them ze/zir xe/xem ey/em ve/ver tey/ter e/e per/pe…" at bounding box center [654, 419] width 485 height 53
select select "she/her"
click at [412, 393] on select "-Select- he/him she/her they/them ze/zir xe/xem ey/em ve/ver tey/ter e/e per/pe…" at bounding box center [654, 419] width 485 height 53
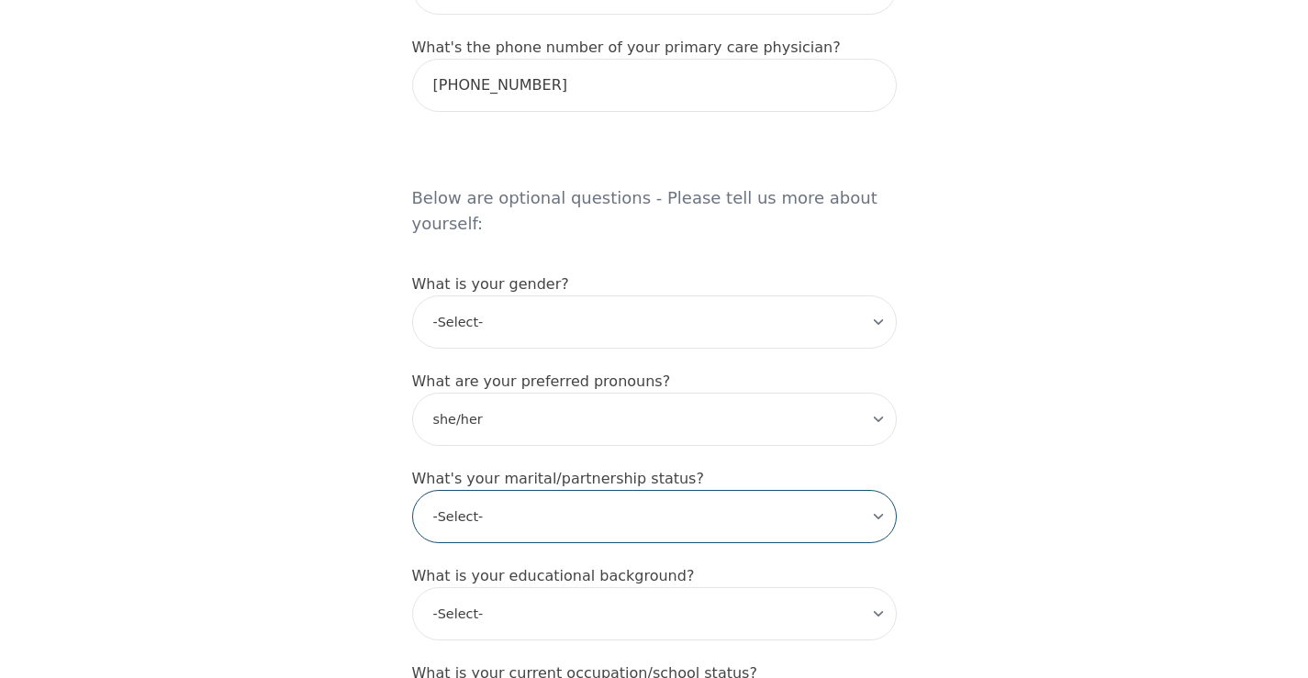
click at [557, 490] on select "-Select- Single Partnered Married Common Law Widowed Separated Divorced" at bounding box center [654, 516] width 485 height 53
select select "Single"
click at [412, 490] on select "-Select- Single Partnered Married Common Law Widowed Separated Divorced" at bounding box center [654, 516] width 485 height 53
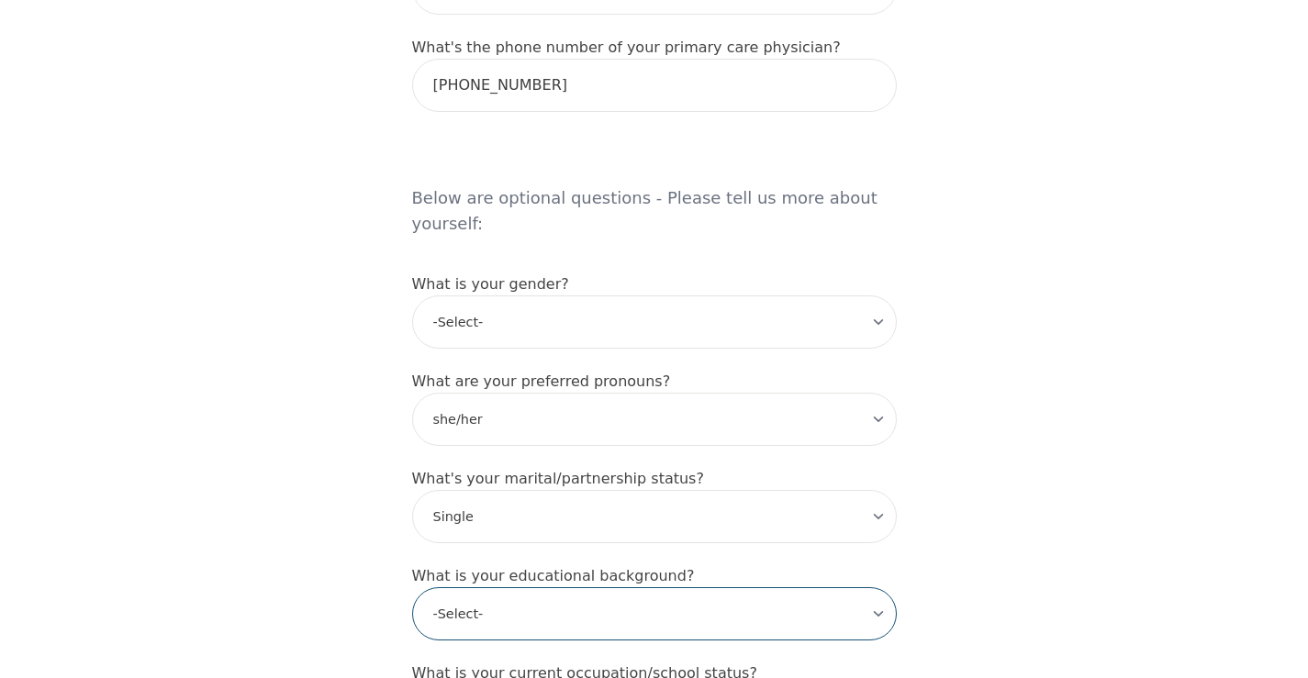
click at [555, 588] on select "-Select- Less than high school High school Associate degree Bachelor degree Mas…" at bounding box center [654, 614] width 485 height 53
select select "Bachelor degree"
click at [412, 588] on select "-Select- Less than high school High school Associate degree Bachelor degree Mas…" at bounding box center [654, 614] width 485 height 53
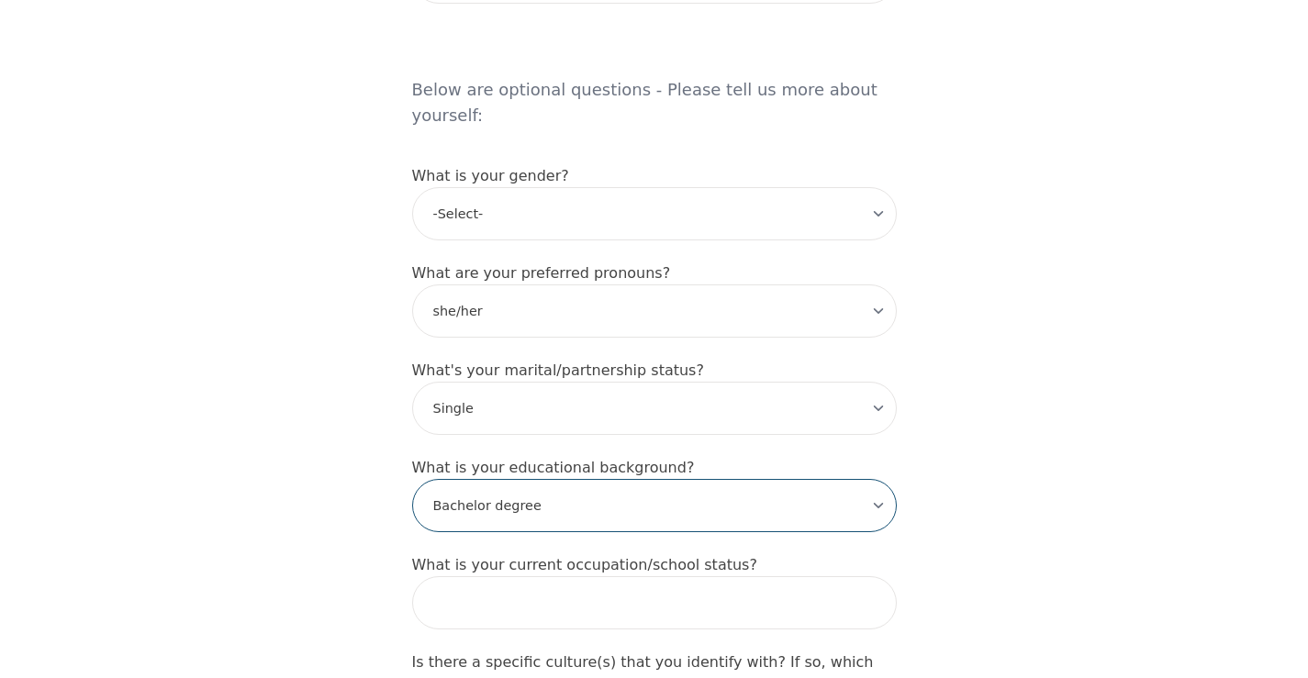
scroll to position [1653, 0]
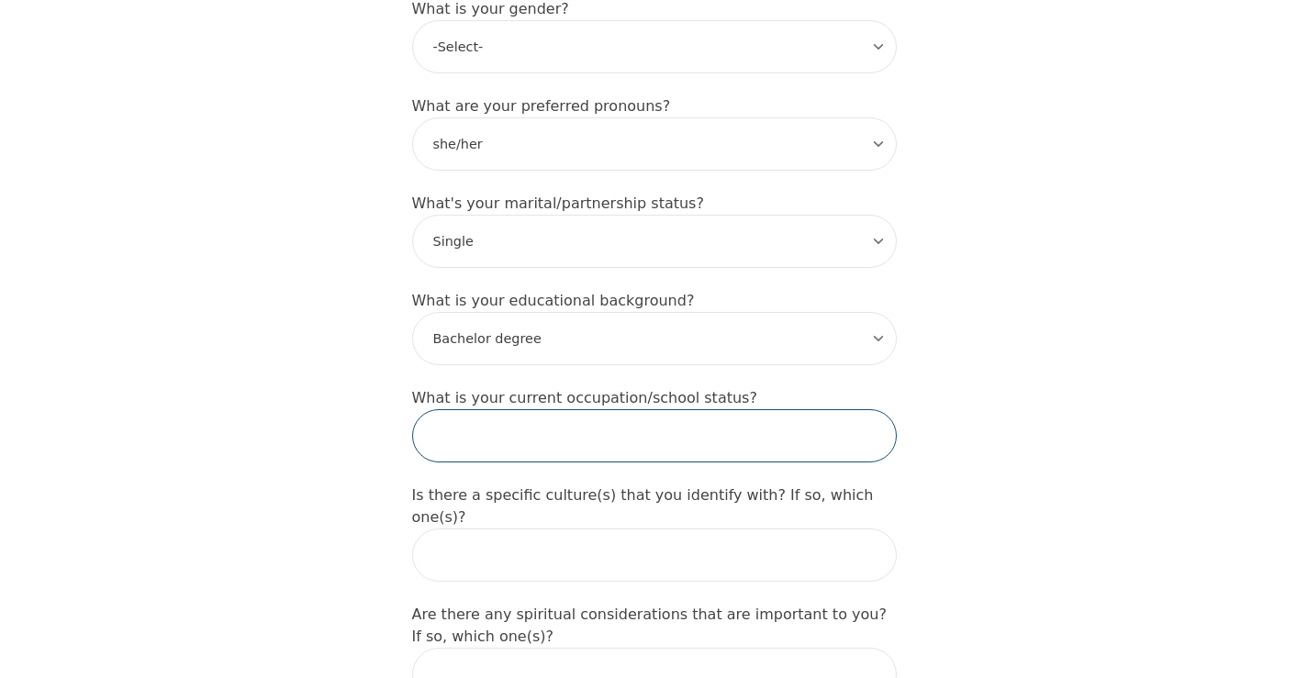
click at [579, 409] on input "text" at bounding box center [654, 435] width 485 height 53
type input "coordinator"
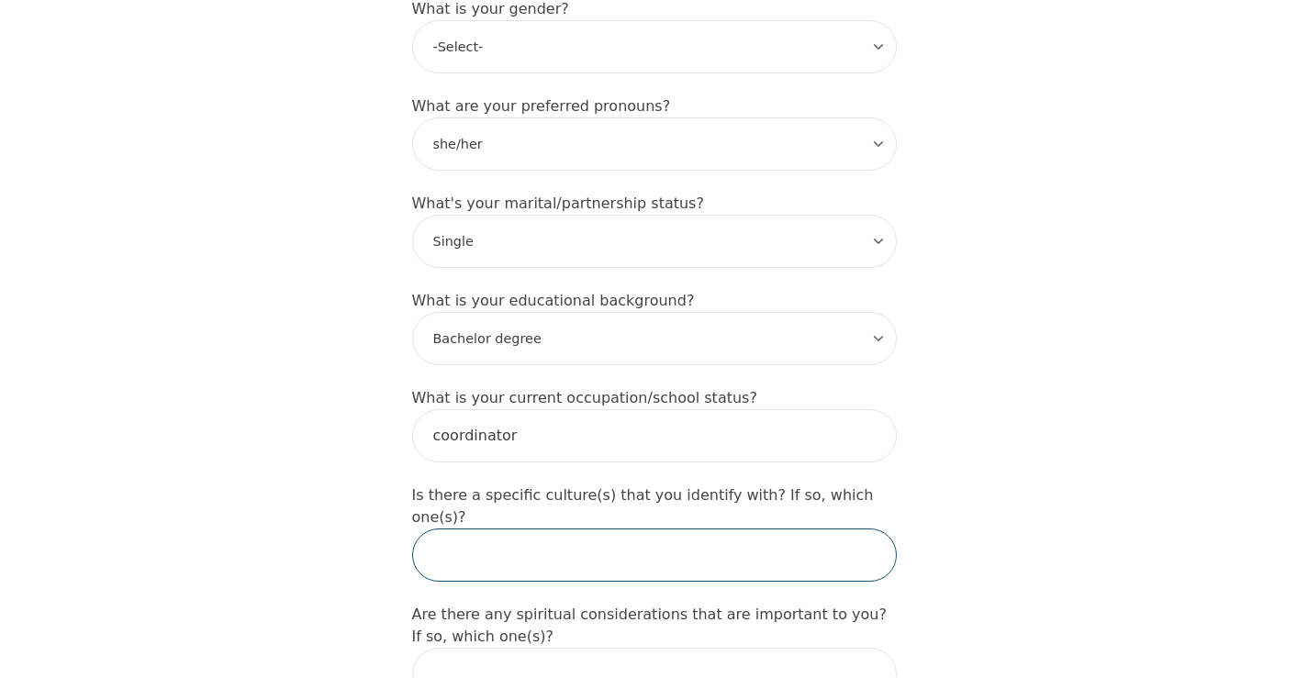
click at [569, 529] on input "text" at bounding box center [654, 555] width 485 height 53
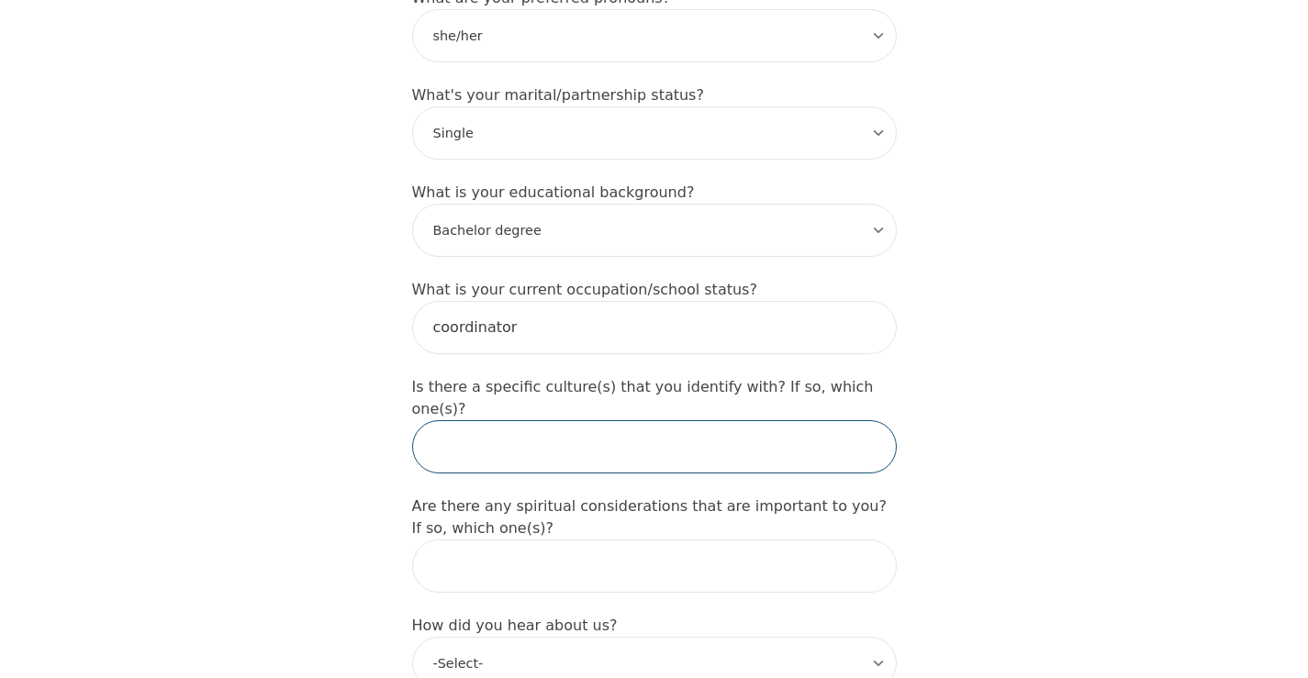
scroll to position [2020, 0]
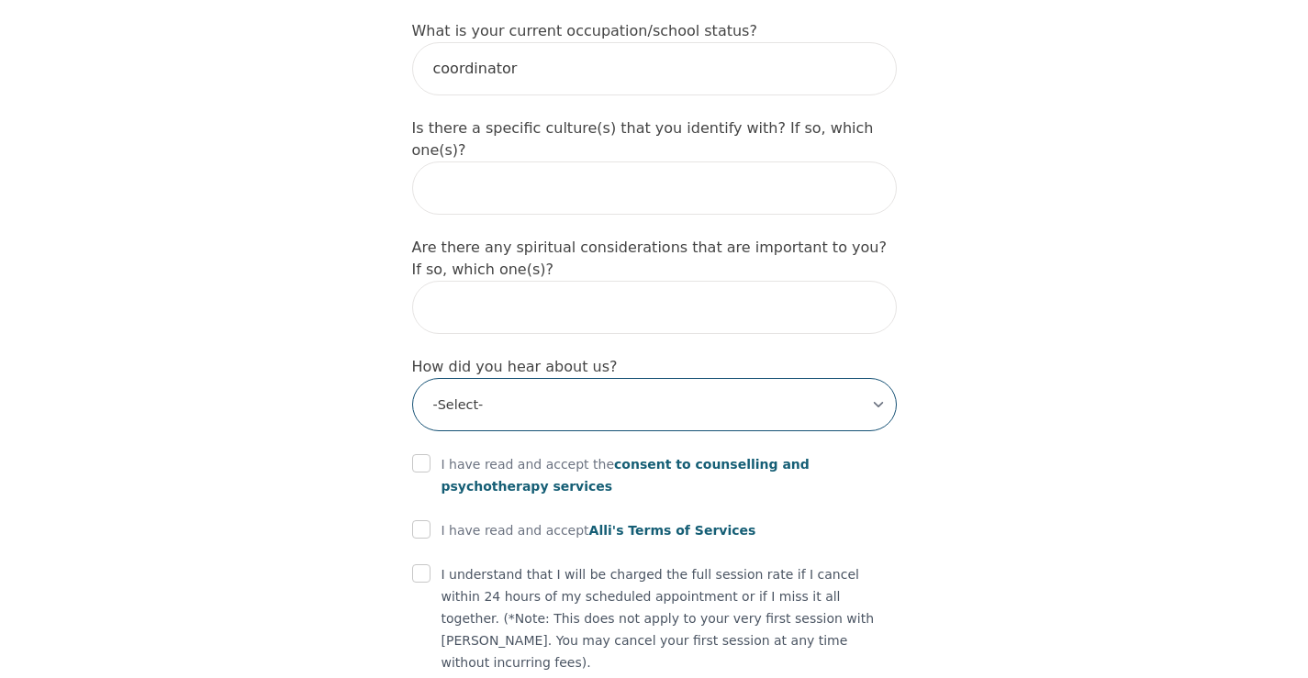
click at [569, 378] on select "-Select- Physician/Specialist Friend Facebook Instagram Google Search Google Ad…" at bounding box center [654, 404] width 485 height 53
select select "Friend"
click at [412, 378] on select "-Select- Physician/Specialist Friend Facebook Instagram Google Search Google Ad…" at bounding box center [654, 404] width 485 height 53
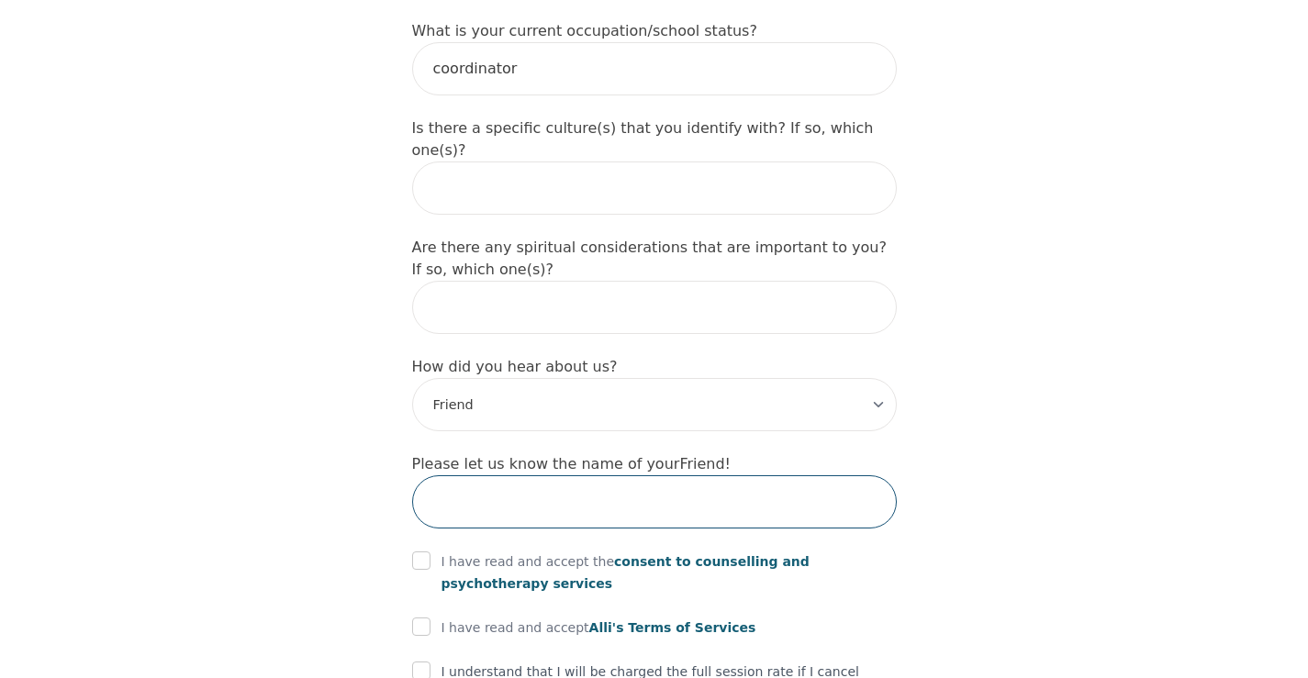
click at [579, 476] on input "text" at bounding box center [654, 502] width 485 height 53
type input "Alina"
click at [430, 552] on input "checkbox" at bounding box center [421, 561] width 18 height 18
checkbox input "true"
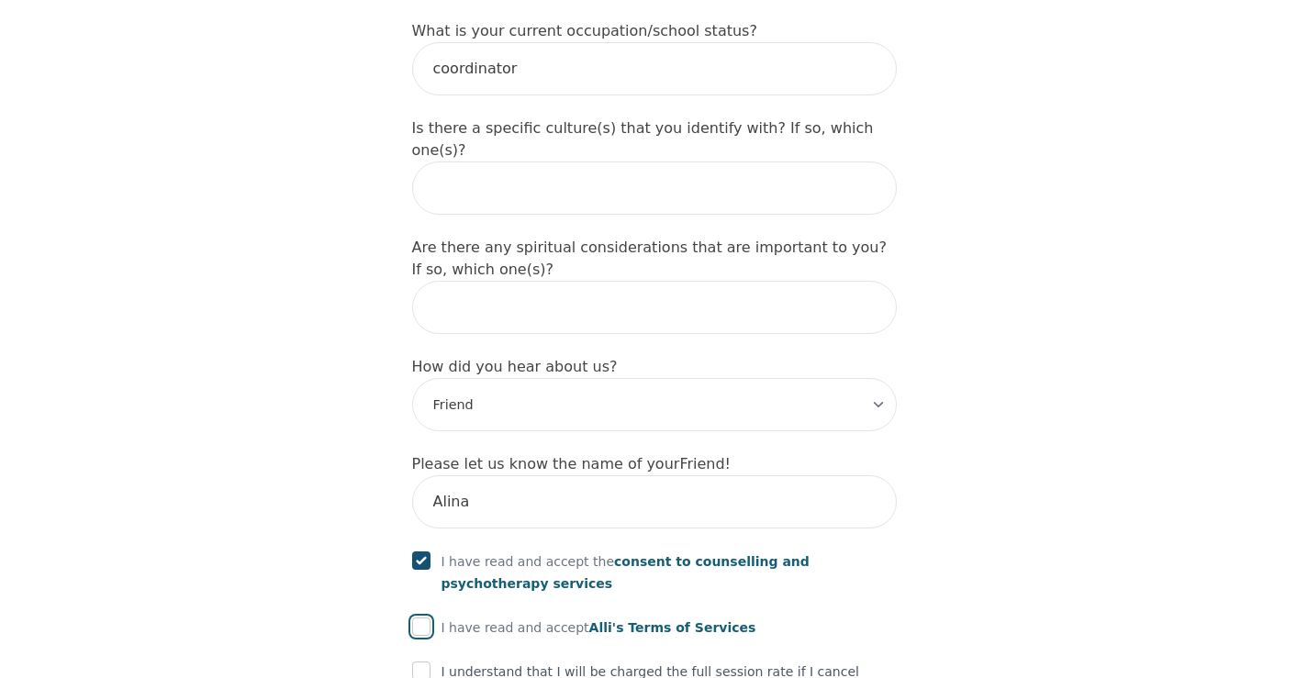
click at [419, 618] on input "checkbox" at bounding box center [421, 627] width 18 height 18
checkbox input "true"
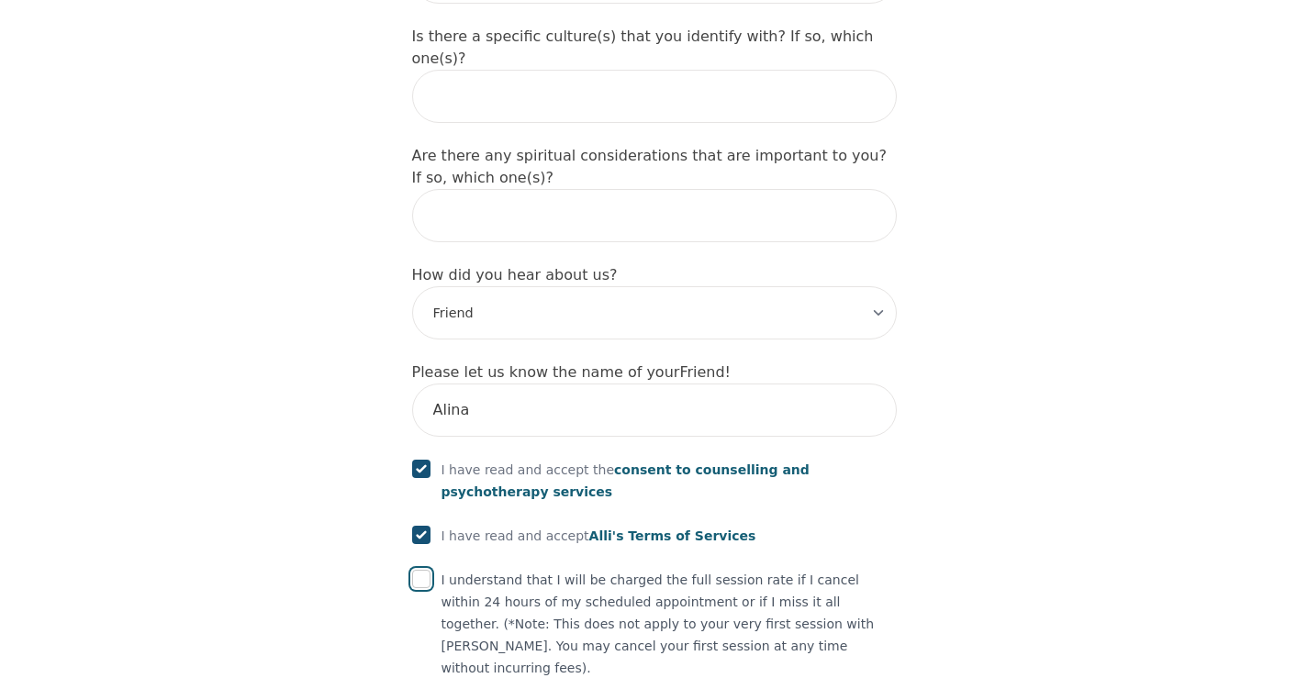
click at [423, 570] on input "checkbox" at bounding box center [421, 579] width 18 height 18
checkbox input "true"
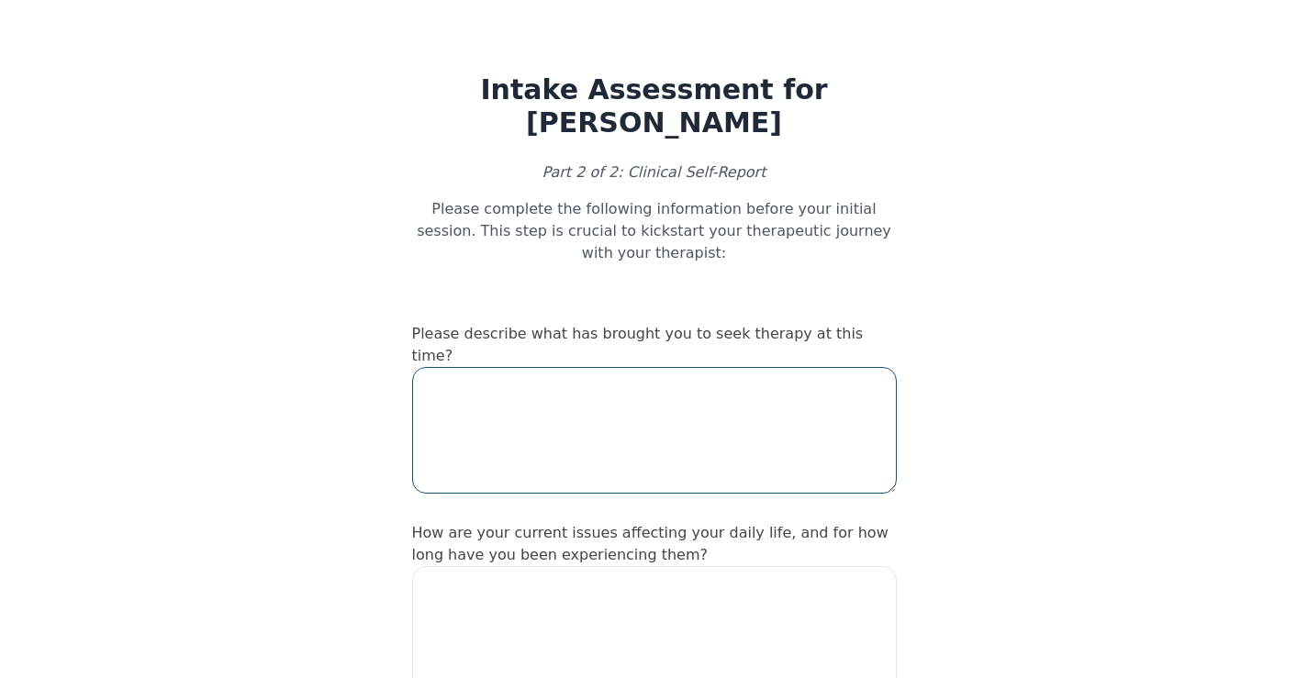
click at [610, 367] on textarea at bounding box center [654, 430] width 485 height 127
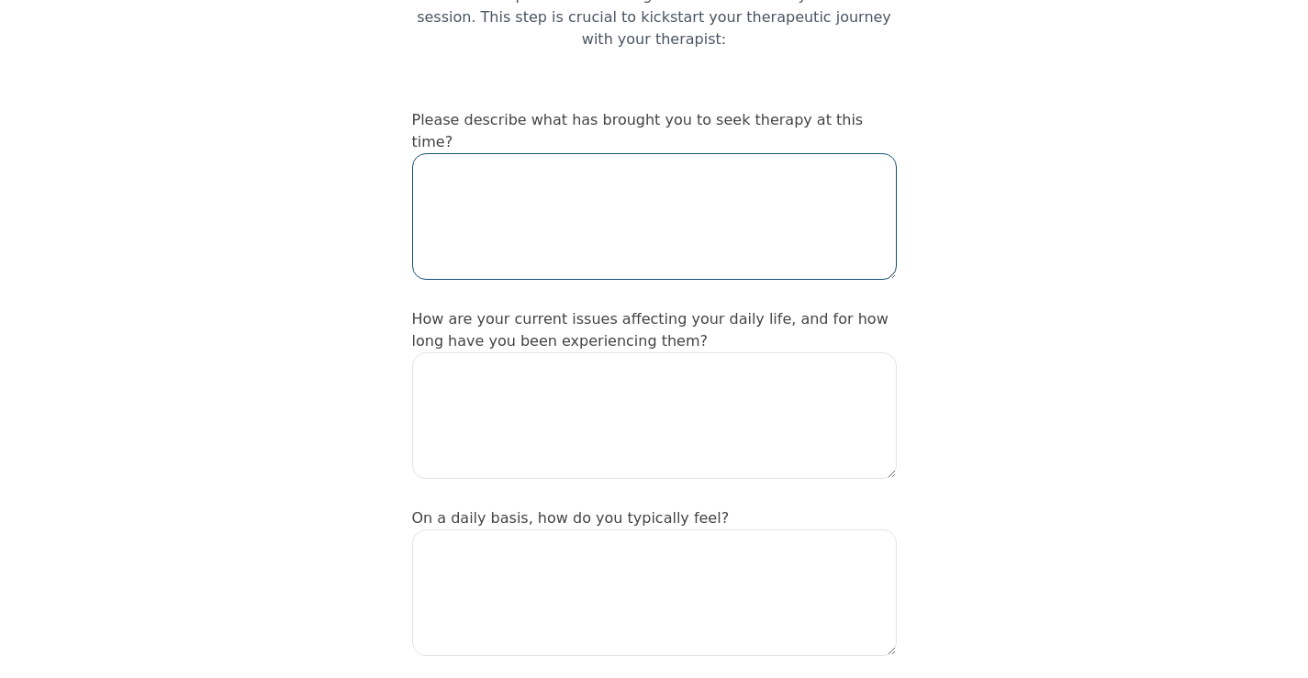
scroll to position [184, 0]
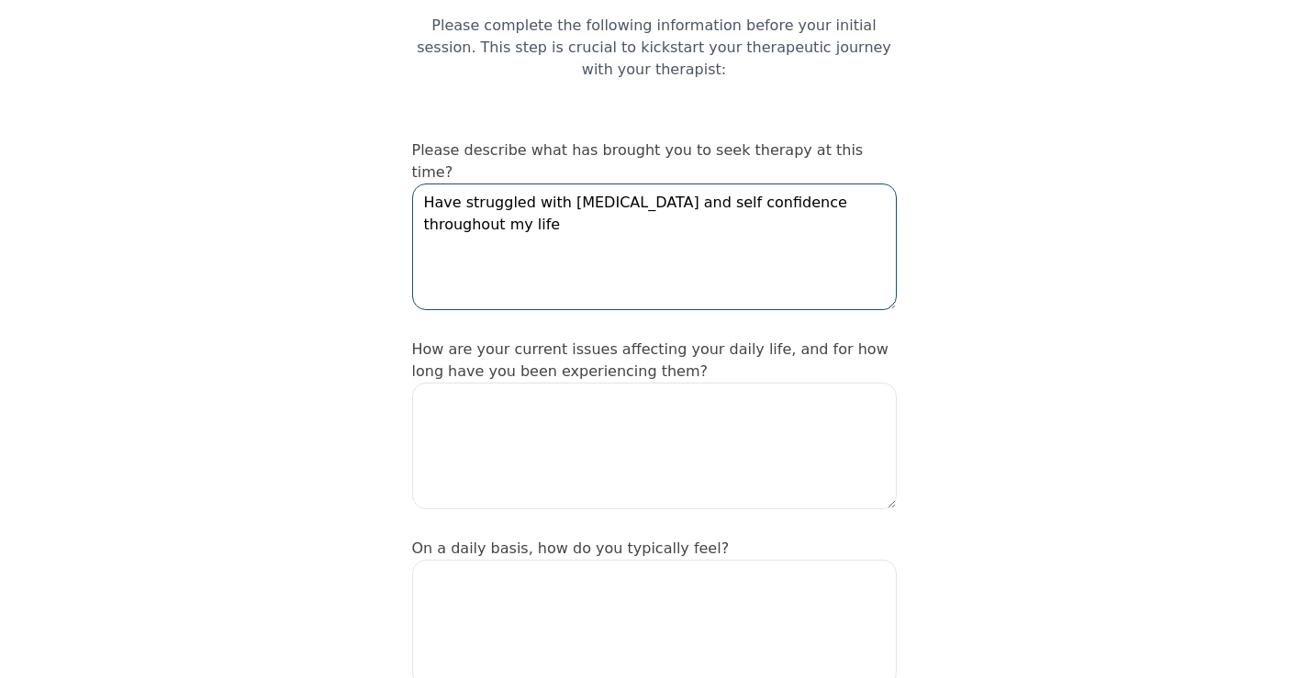
type textarea "Have struggled with [MEDICAL_DATA] and self confidence throughout my life"
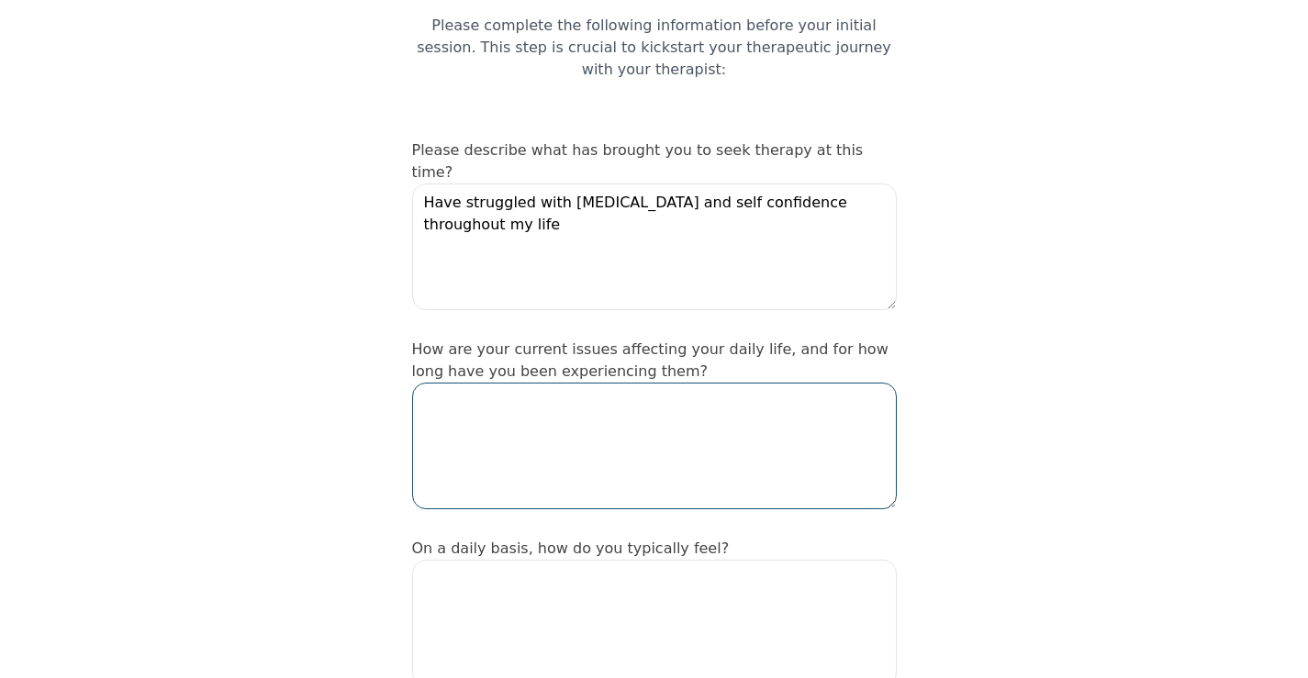
click at [590, 383] on textarea at bounding box center [654, 446] width 485 height 127
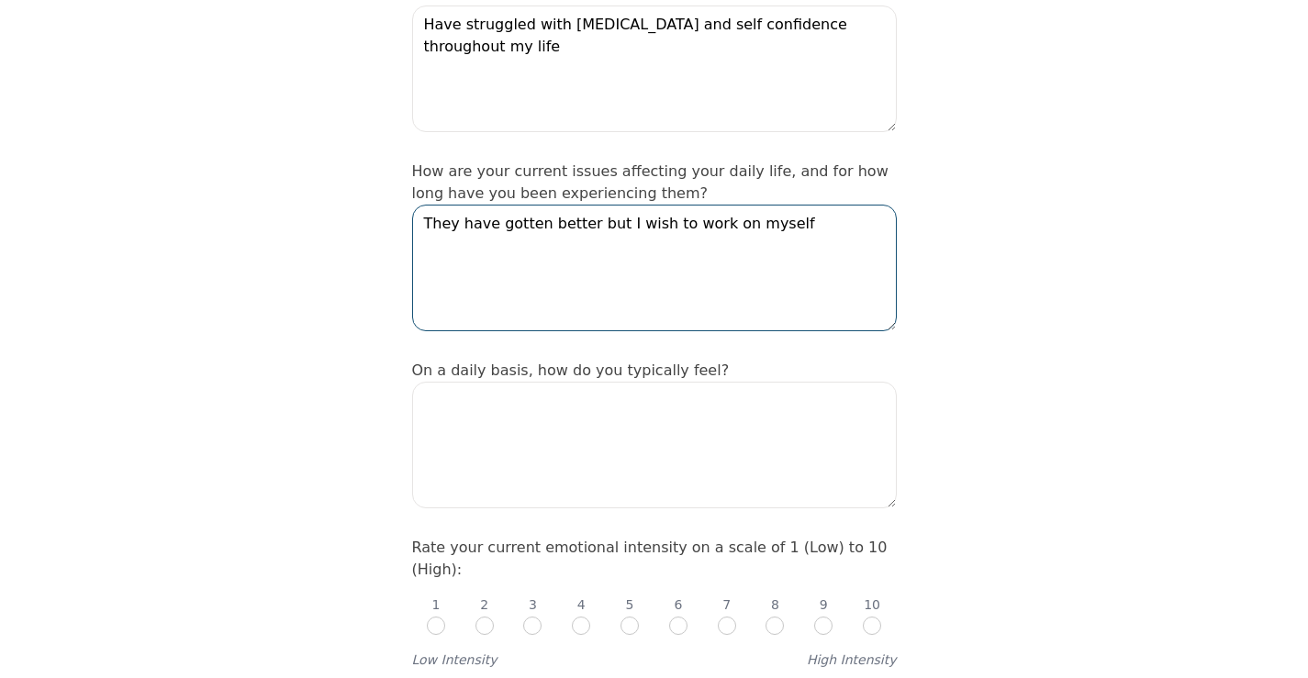
scroll to position [367, 0]
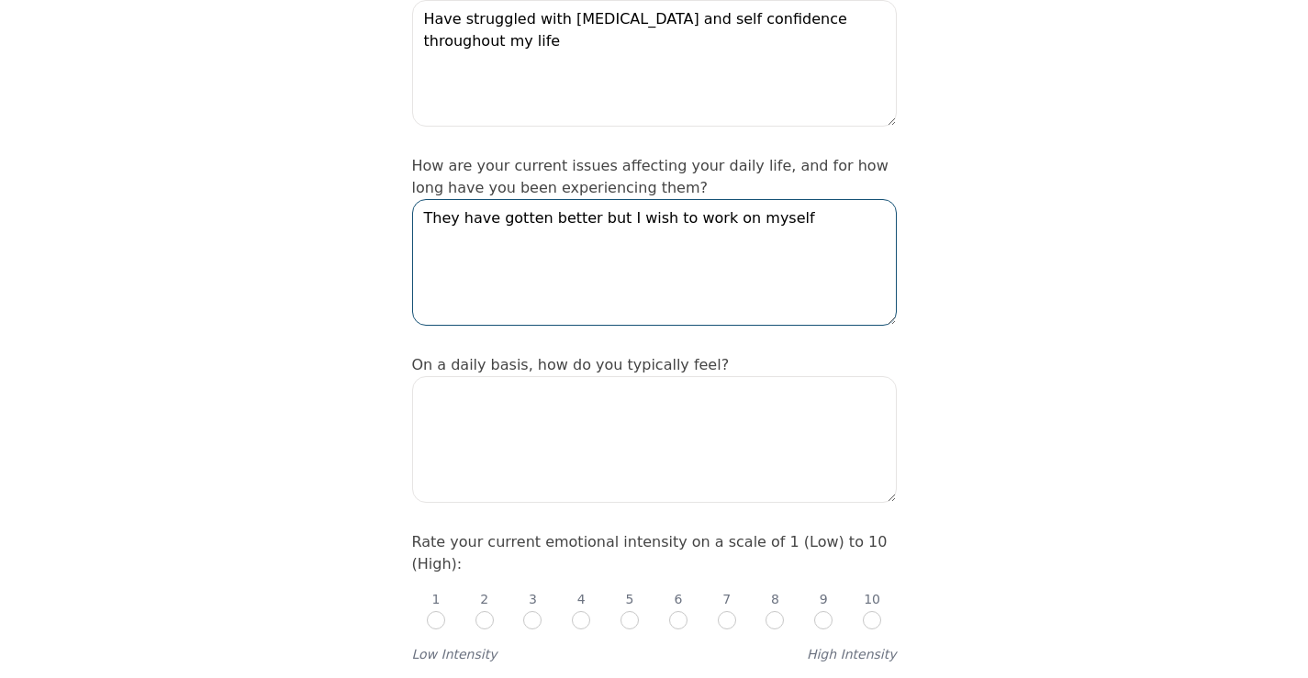
type textarea "They have gotten better but I wish to work on myself"
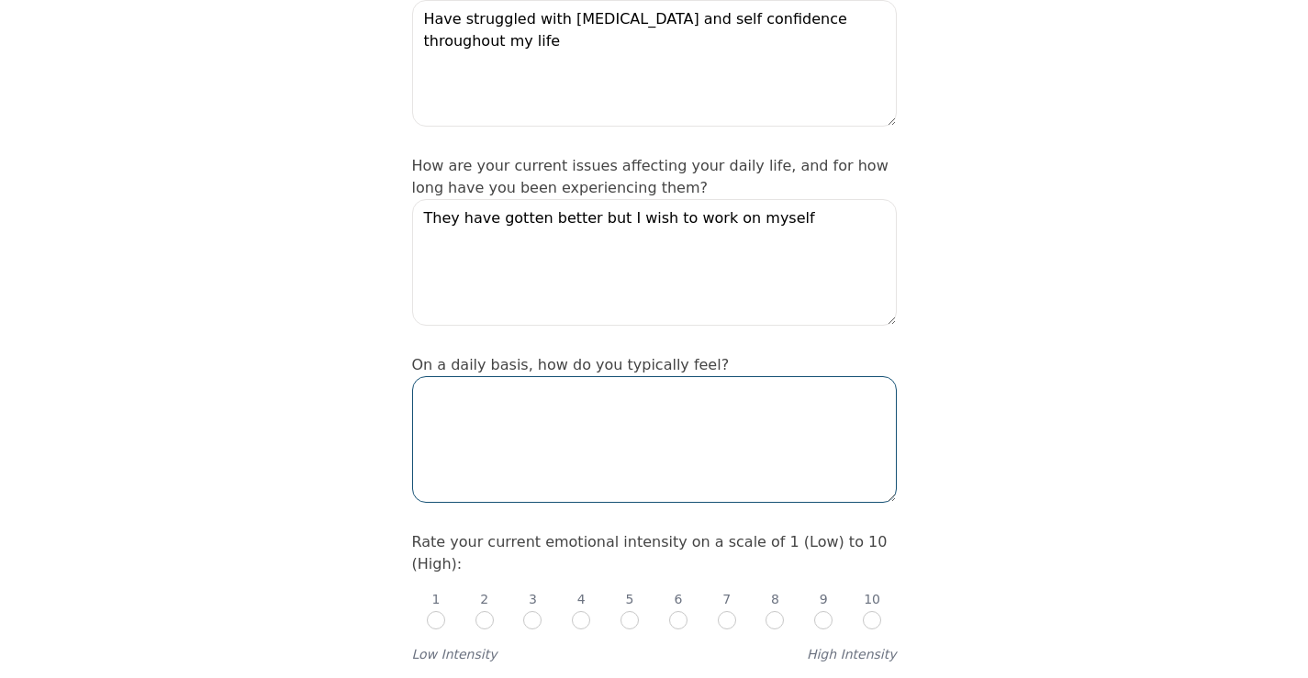
click at [716, 376] on textarea at bounding box center [654, 439] width 485 height 127
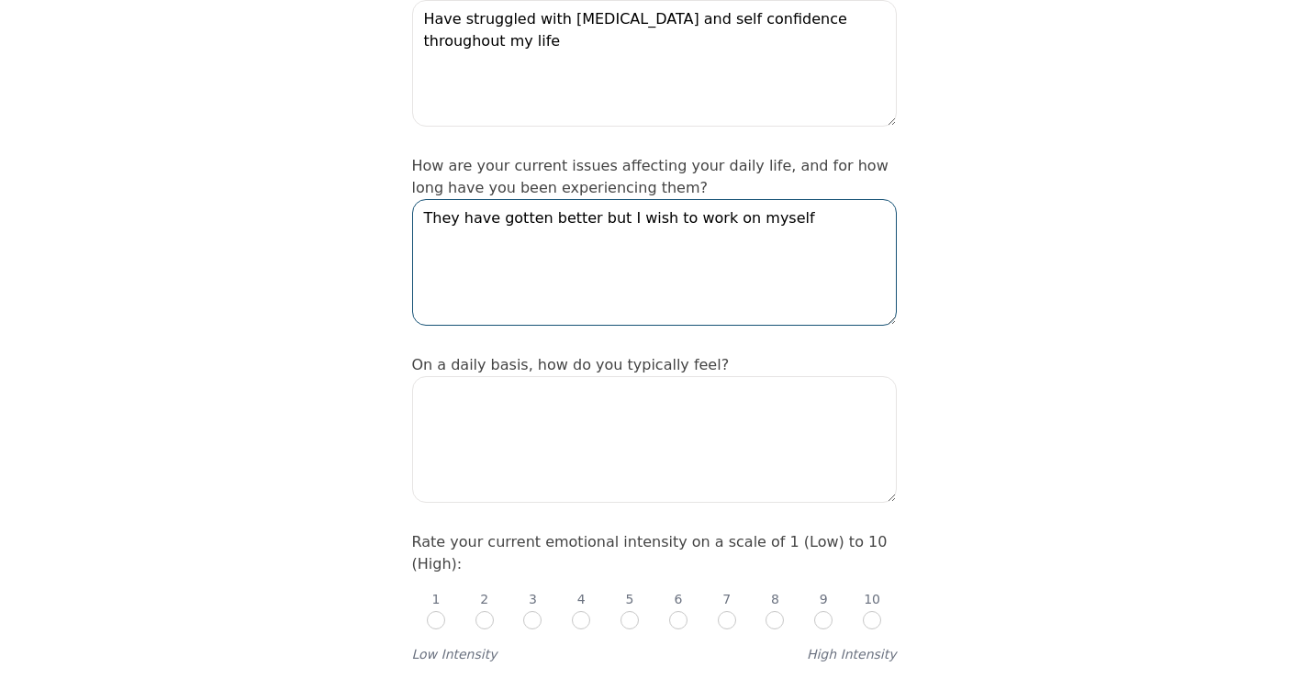
click at [804, 199] on textarea "They have gotten better but I wish to work on myself" at bounding box center [654, 262] width 485 height 127
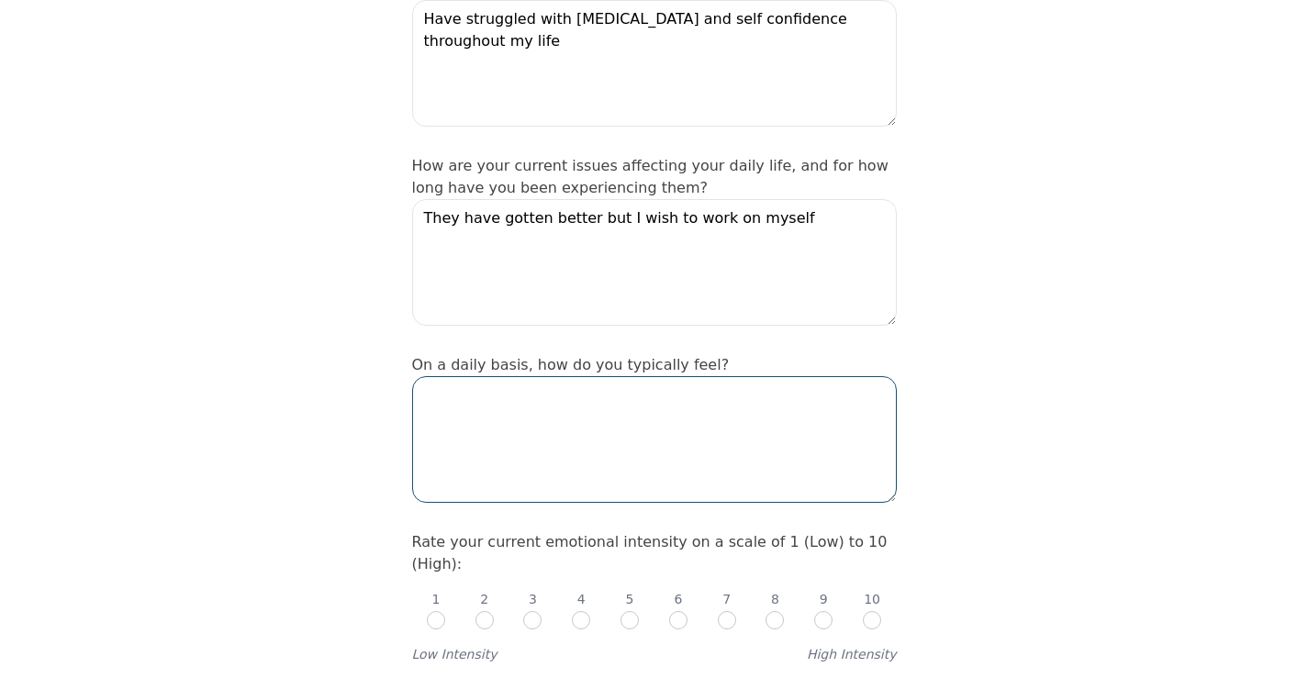
click at [557, 376] on textarea at bounding box center [654, 439] width 485 height 127
click at [620, 376] on textarea "okay, sometime slightly hopel;ess" at bounding box center [654, 439] width 485 height 127
click at [614, 410] on textarea "okay, sometime slightly hopeless" at bounding box center [654, 439] width 485 height 127
type textarea "okay, sometime slightly hopeless"
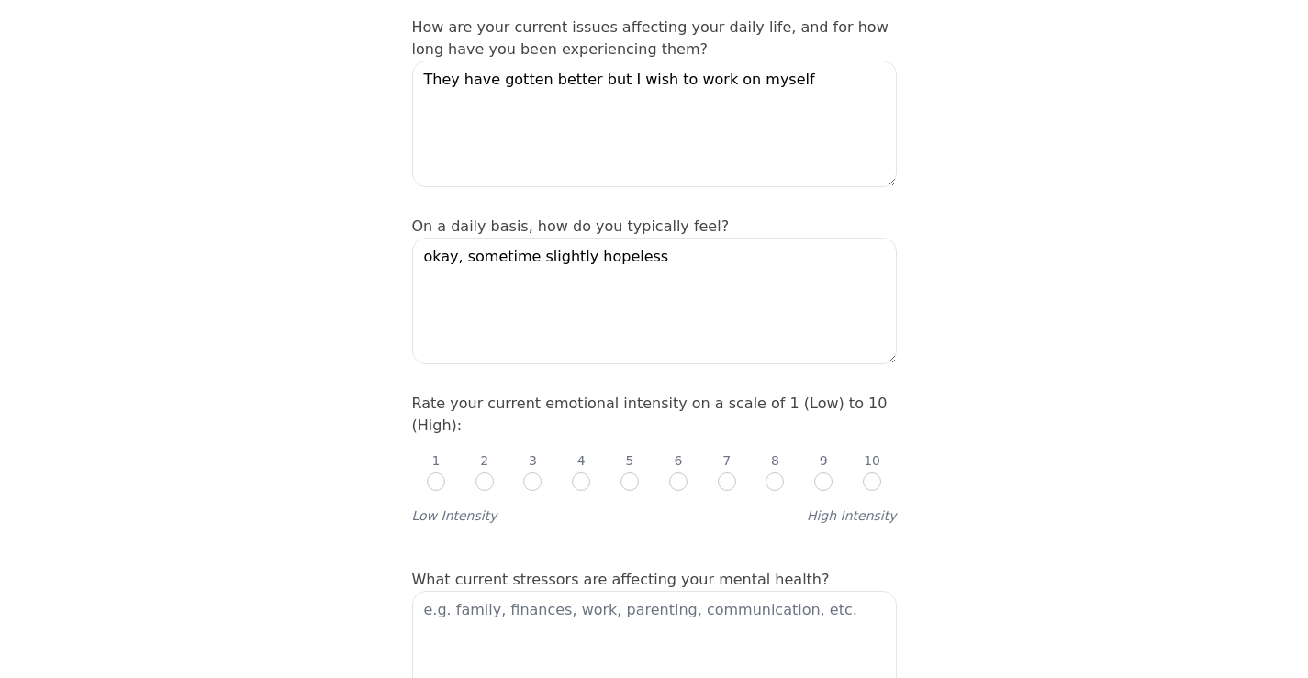
scroll to position [551, 0]
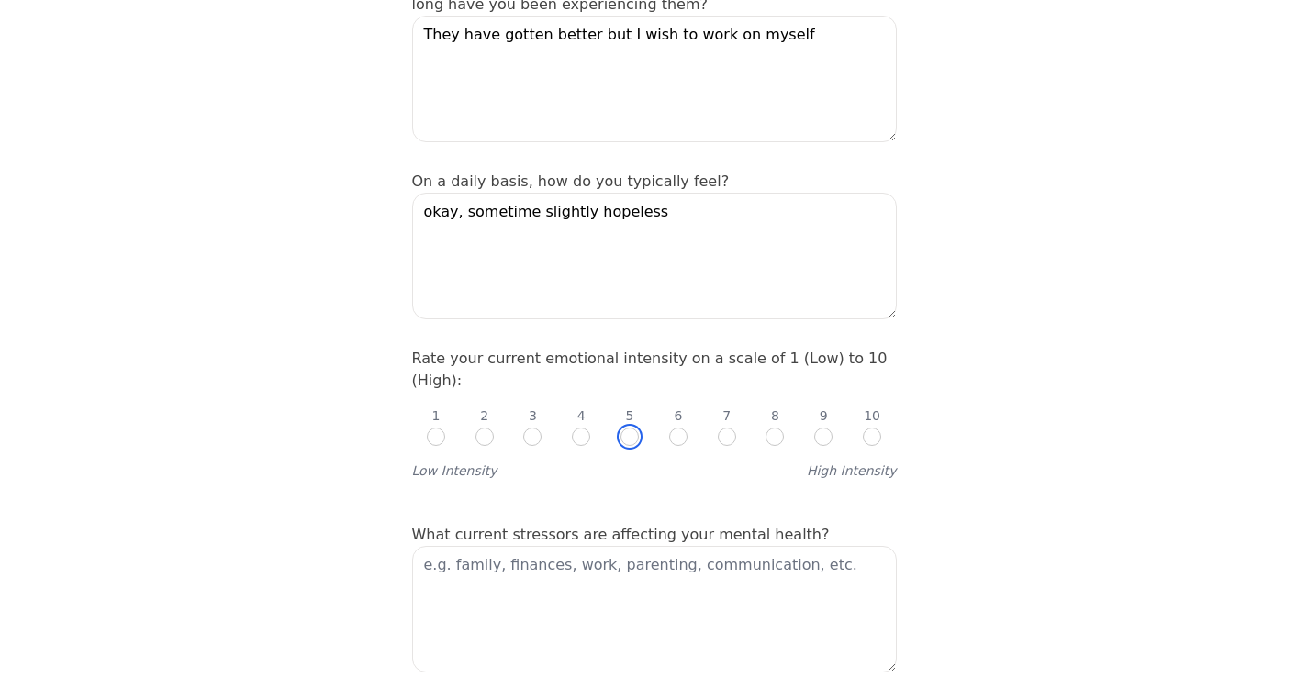
click at [636, 428] on input "radio" at bounding box center [630, 437] width 18 height 18
radio input "true"
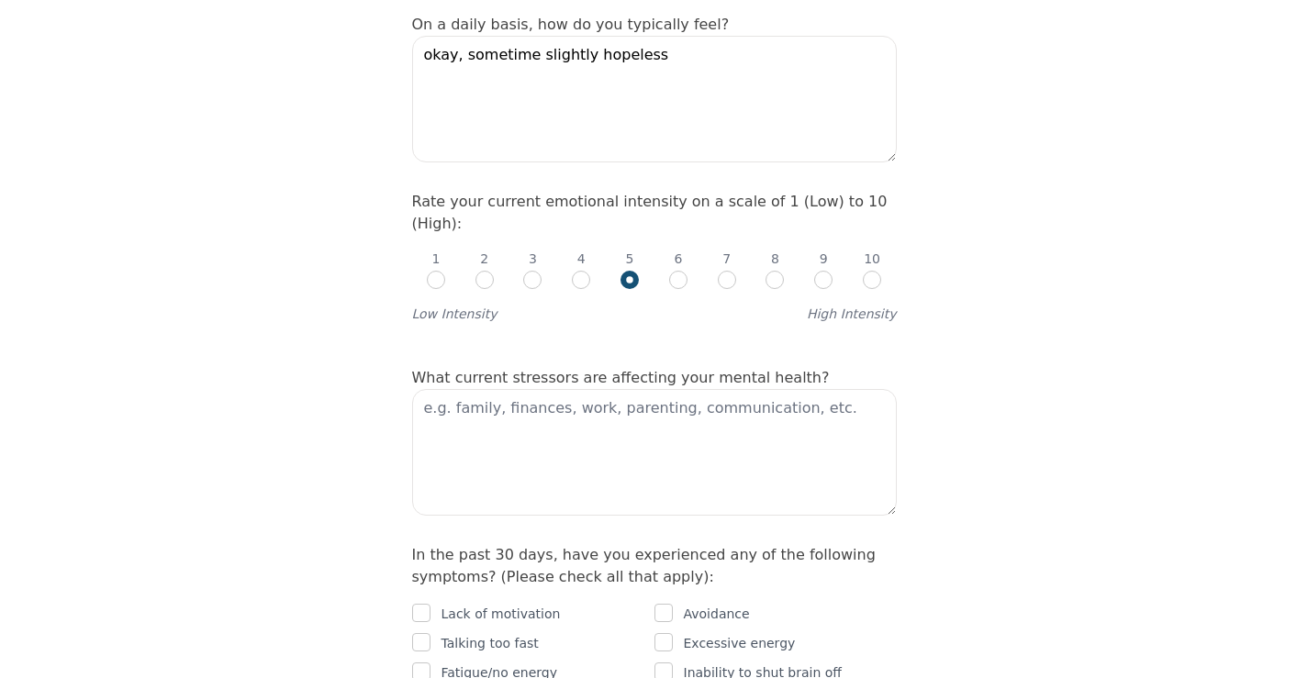
scroll to position [734, 0]
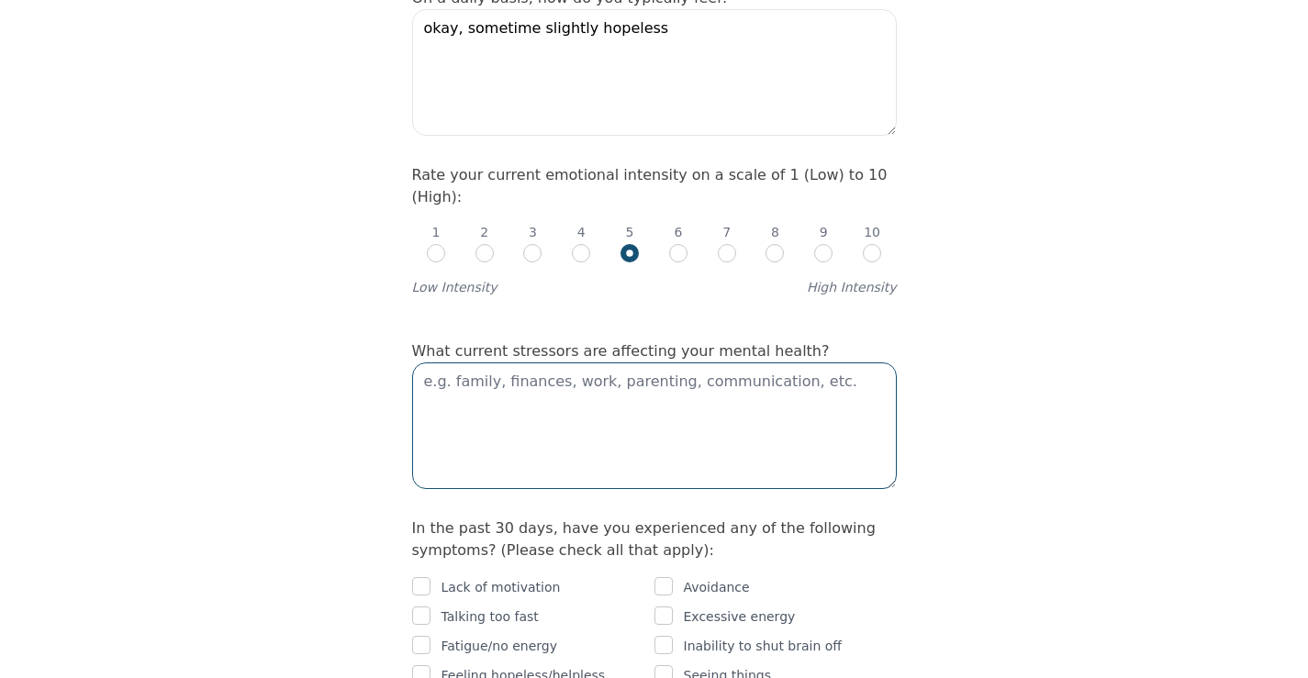
click at [594, 363] on textarea at bounding box center [654, 426] width 485 height 127
type textarea "Future, family, friends"
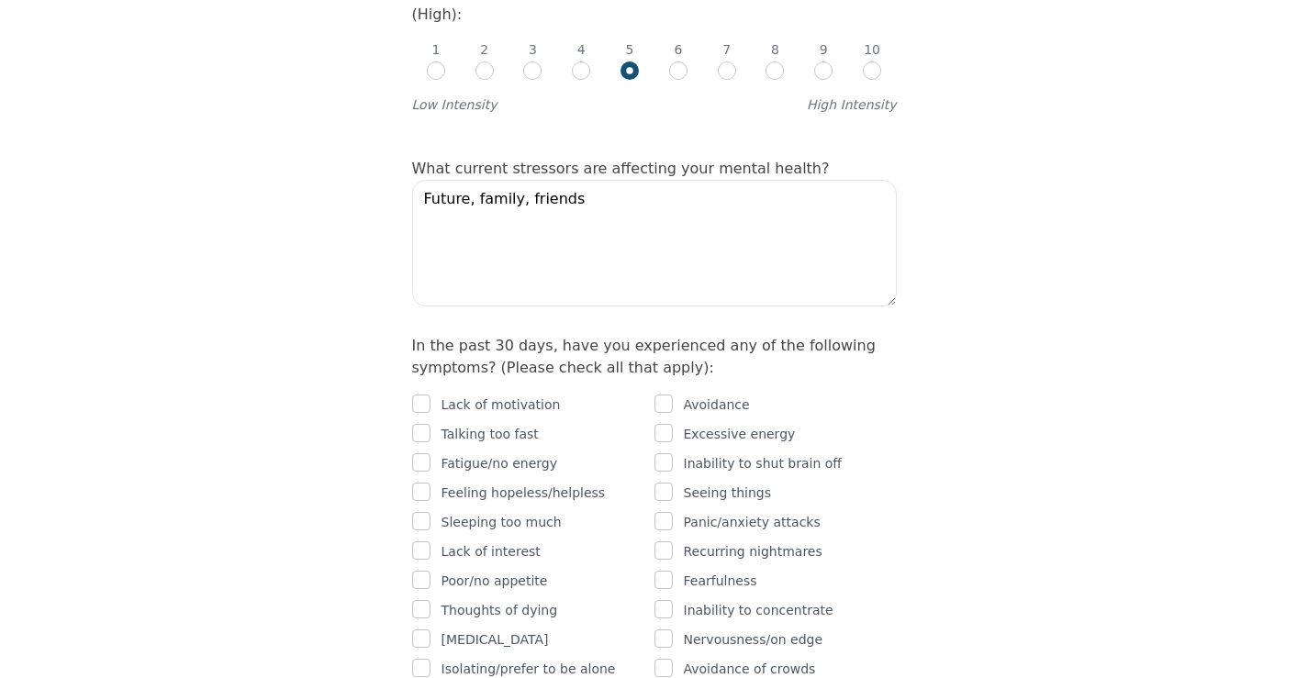
scroll to position [918, 0]
click at [417, 394] on input "checkbox" at bounding box center [421, 403] width 18 height 18
checkbox input "true"
click at [420, 423] on input "checkbox" at bounding box center [421, 432] width 18 height 18
checkbox input "true"
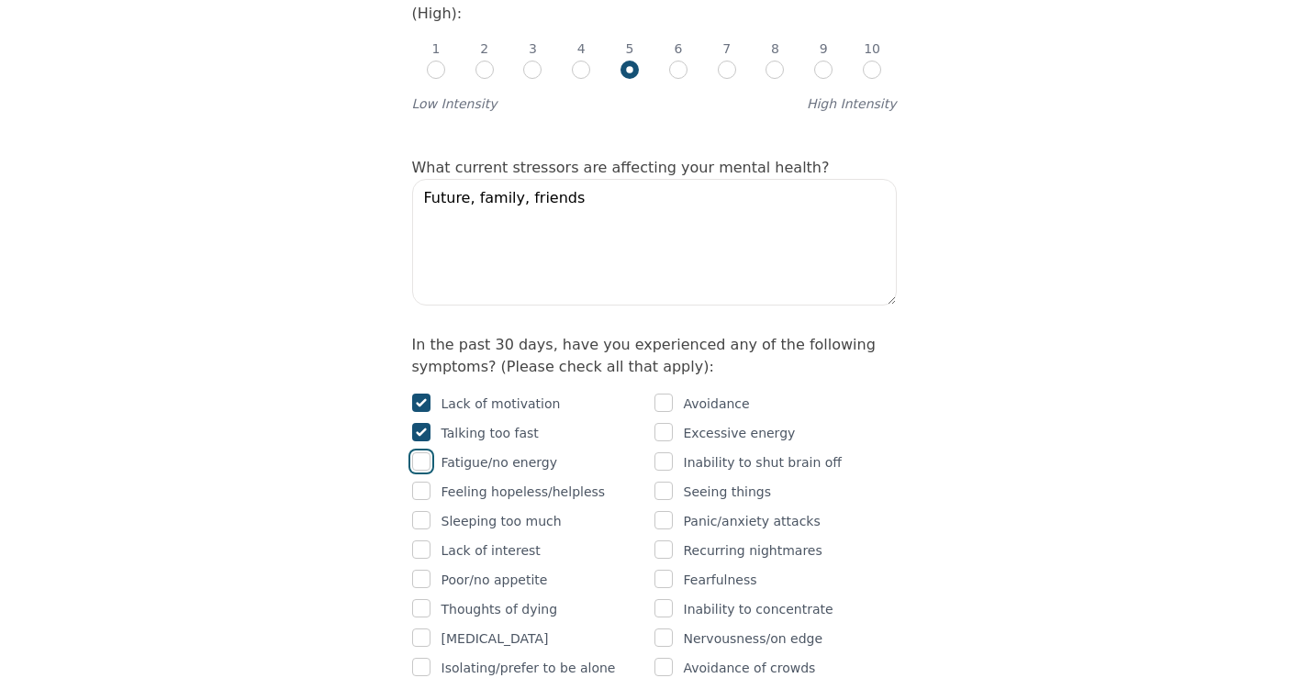
click at [425, 453] on input "checkbox" at bounding box center [421, 462] width 18 height 18
checkbox input "true"
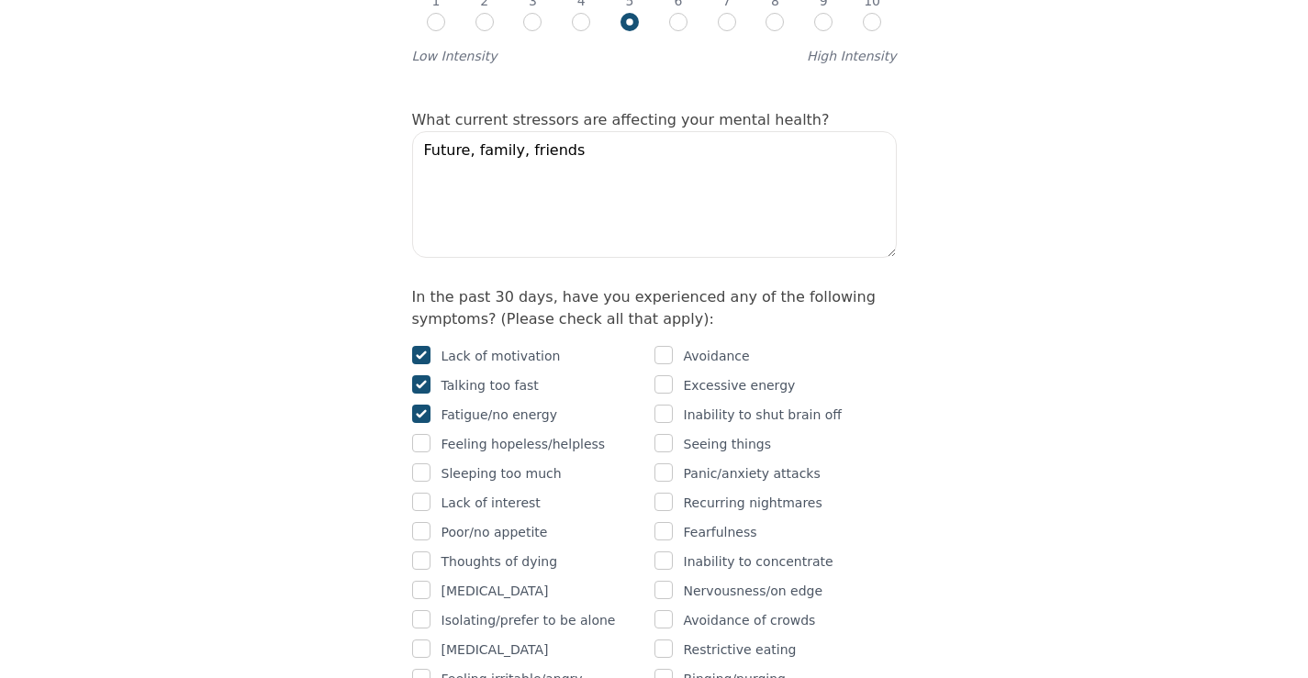
scroll to position [1010, 0]
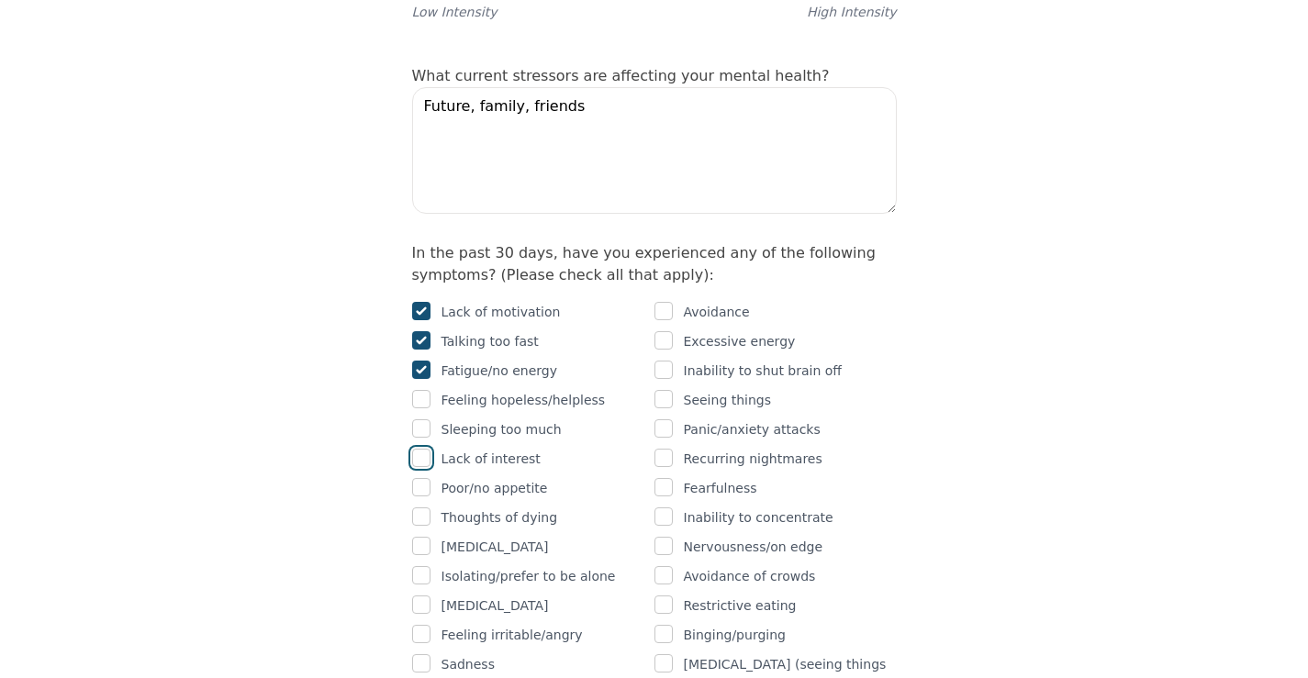
click at [421, 449] on input "checkbox" at bounding box center [421, 458] width 18 height 18
checkbox input "true"
click at [424, 478] on input "checkbox" at bounding box center [421, 487] width 18 height 18
checkbox input "true"
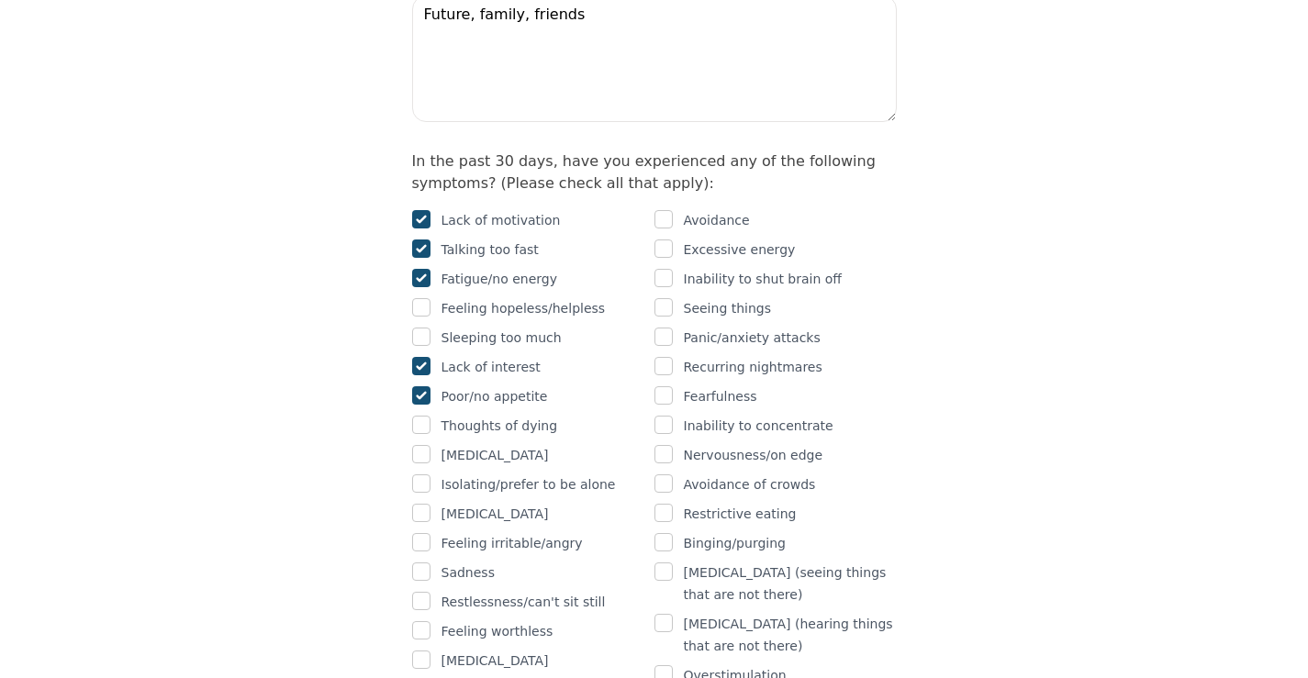
scroll to position [1194, 0]
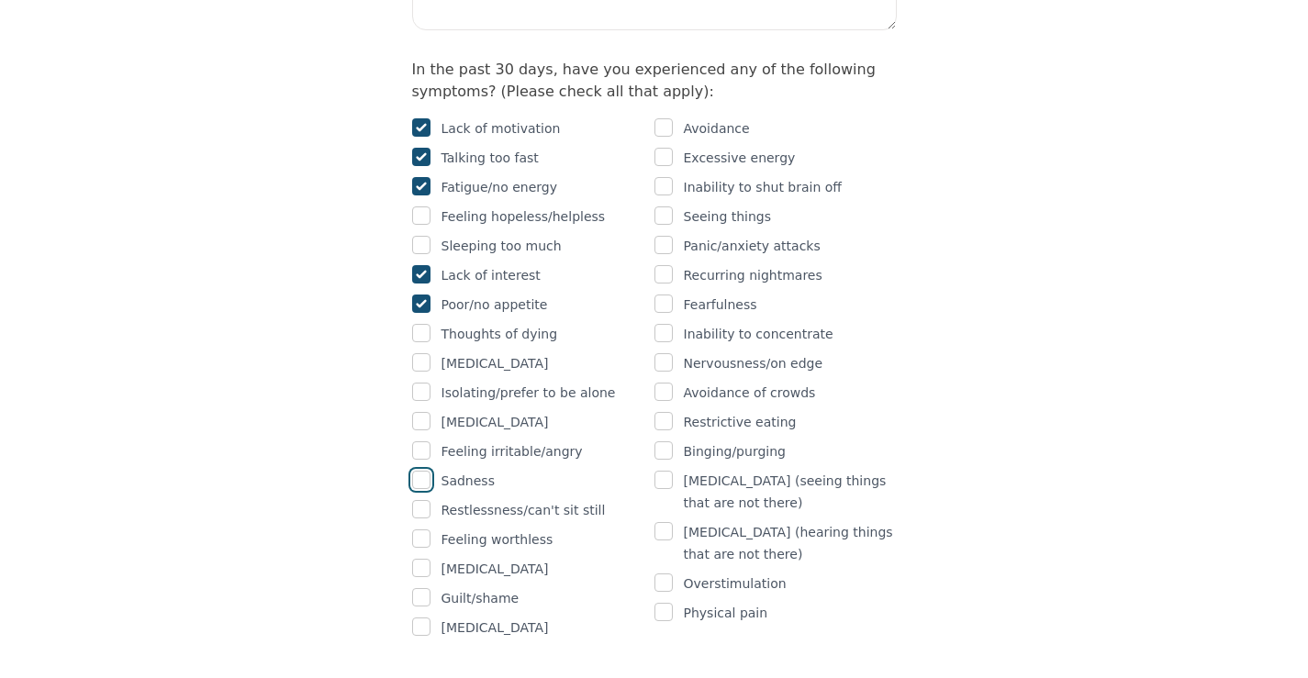
click at [426, 471] on input "checkbox" at bounding box center [421, 480] width 18 height 18
checkbox input "true"
click at [424, 500] on input "checkbox" at bounding box center [421, 509] width 18 height 18
checkbox input "true"
click at [425, 529] on div at bounding box center [421, 540] width 18 height 22
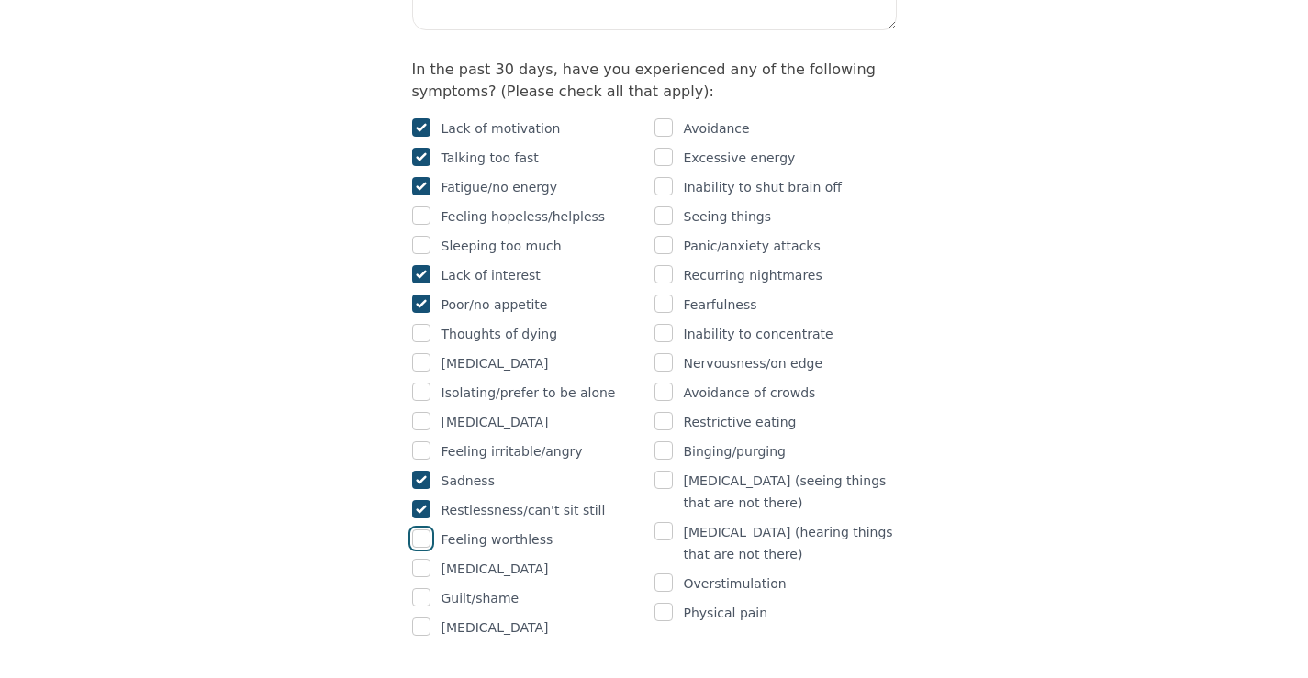
click at [426, 530] on input "checkbox" at bounding box center [421, 539] width 18 height 18
checkbox input "true"
click at [418, 559] on input "checkbox" at bounding box center [421, 568] width 18 height 18
checkbox input "true"
click at [655, 574] on input "checkbox" at bounding box center [664, 583] width 18 height 18
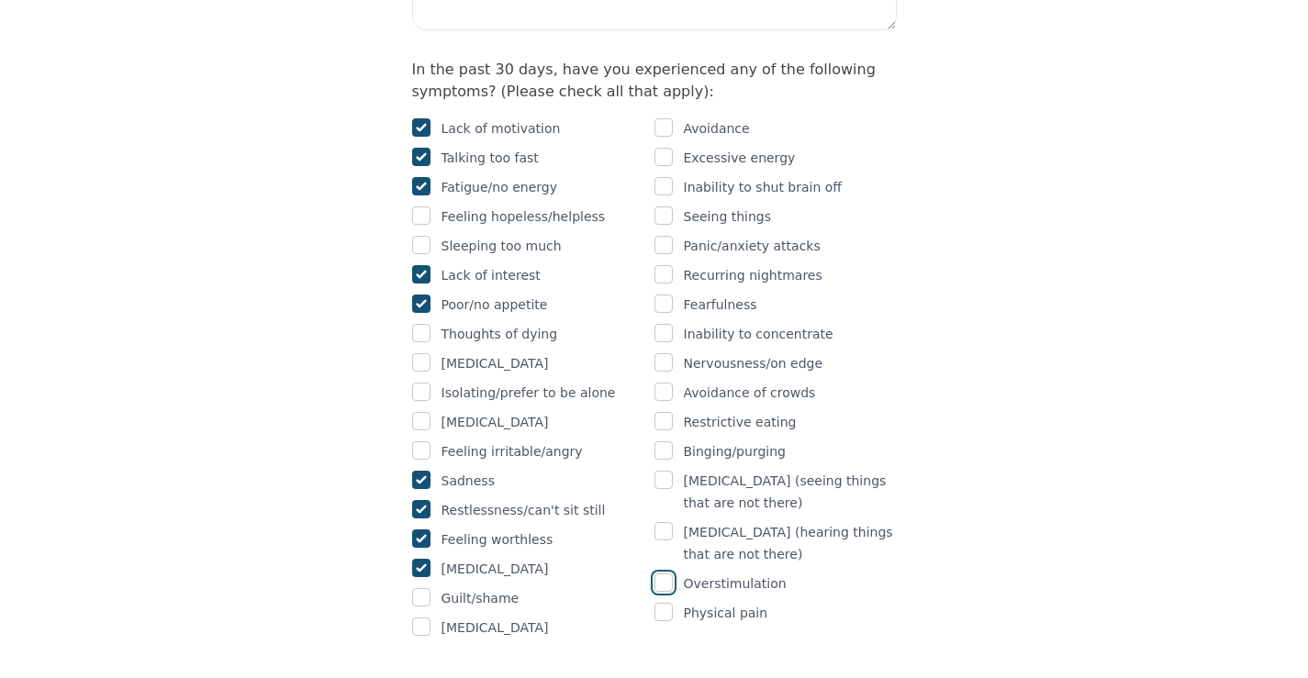
checkbox input "true"
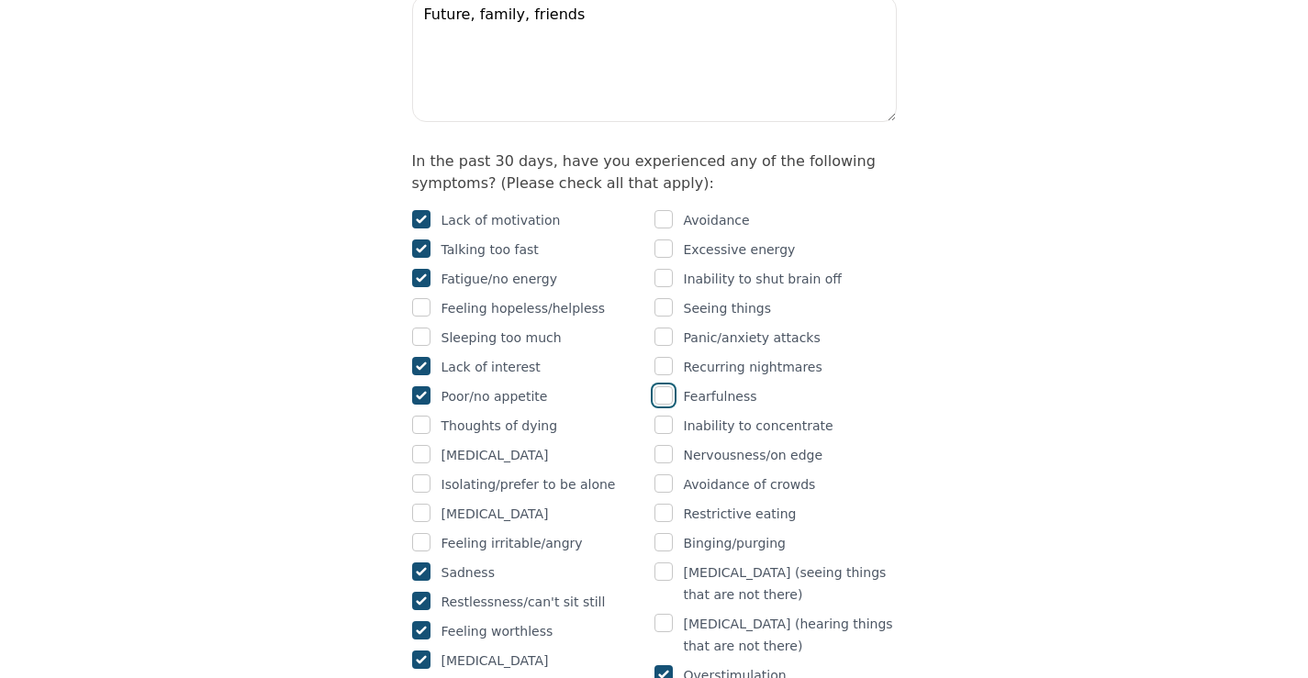
click at [666, 387] on input "checkbox" at bounding box center [664, 396] width 18 height 18
checkbox input "true"
click at [659, 210] on input "checkbox" at bounding box center [664, 219] width 18 height 18
checkbox input "true"
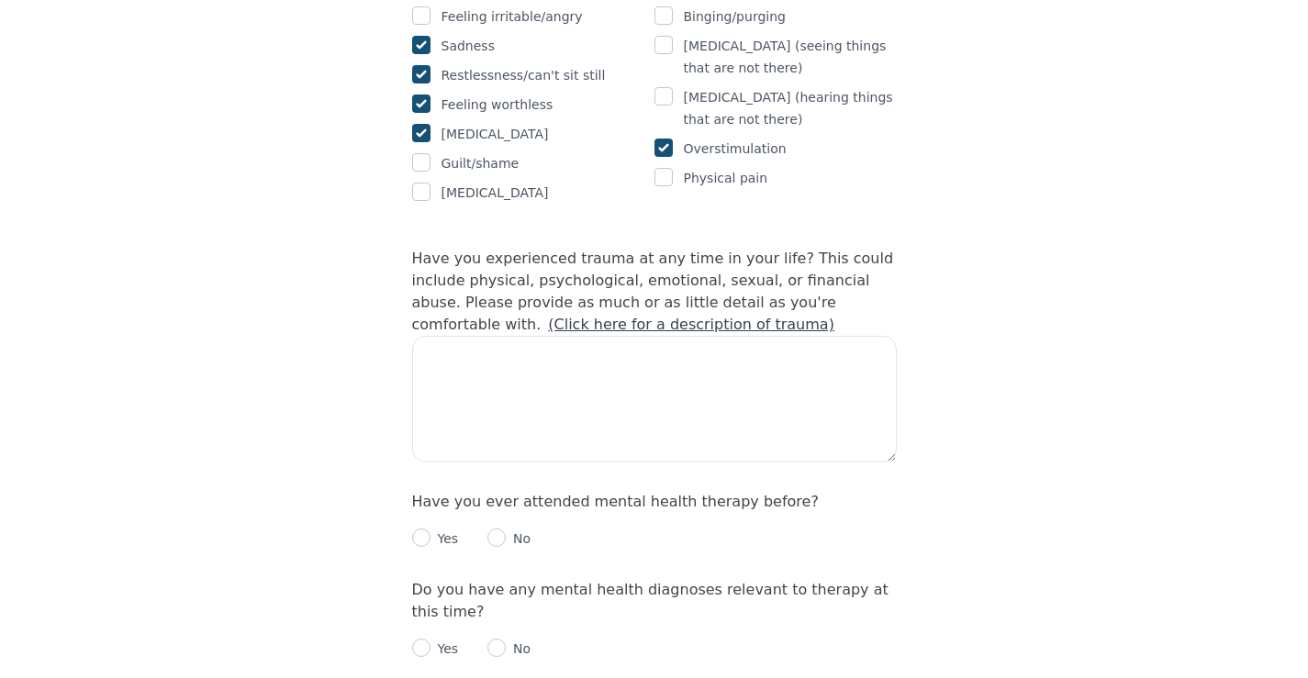
scroll to position [1653, 0]
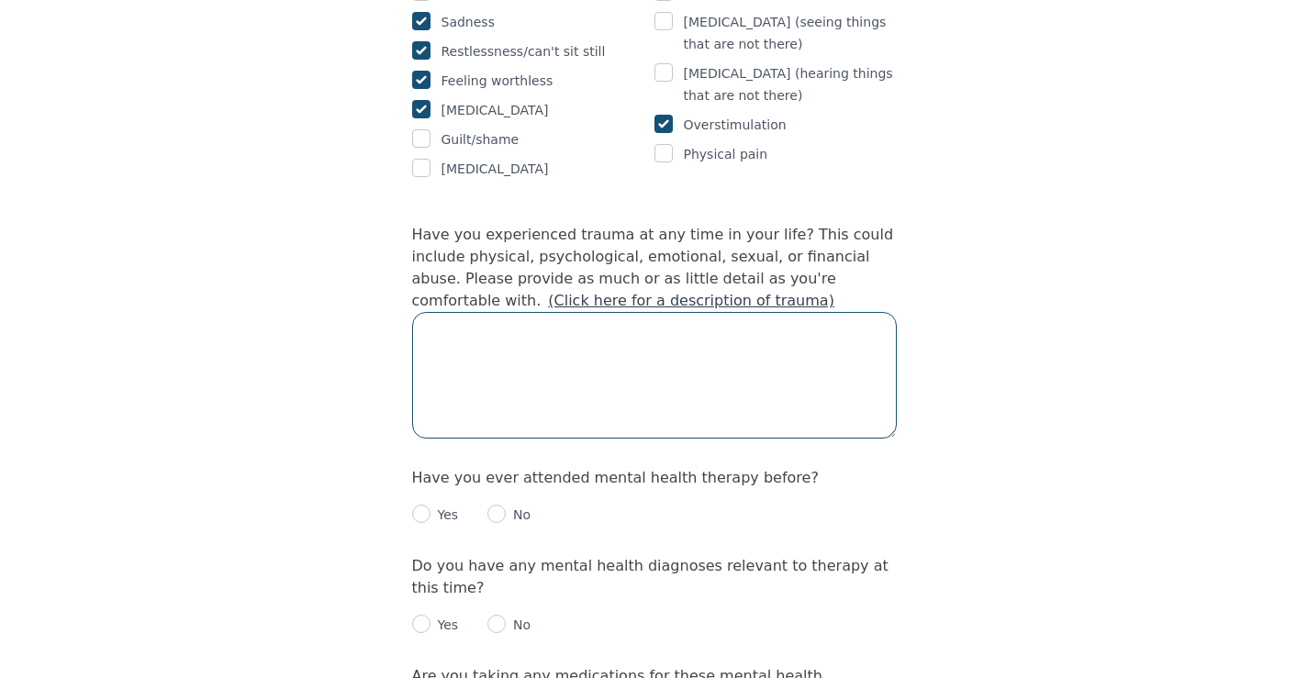
click at [589, 312] on textarea at bounding box center [654, 375] width 485 height 127
click at [666, 312] on textarea "Childhood emotional trauma - narsicisstic mother" at bounding box center [654, 375] width 485 height 127
drag, startPoint x: 666, startPoint y: 224, endPoint x: 649, endPoint y: 236, distance: 20.4
click at [651, 312] on textarea "Childhood emotional trauma - narsicisstic mother" at bounding box center [654, 375] width 485 height 127
click at [648, 312] on textarea "Childhood emotional trauma - narsicisstic mother" at bounding box center [654, 375] width 485 height 127
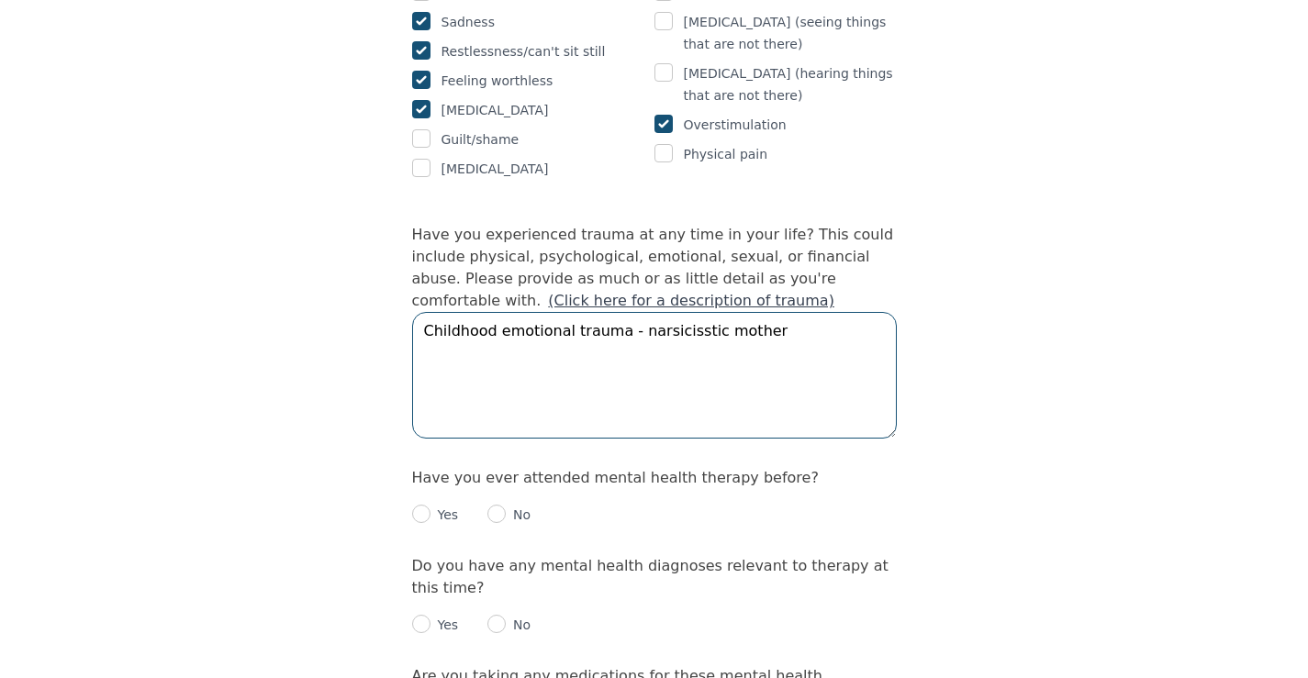
click at [648, 312] on textarea "Childhood emotional trauma - narsicisstic mother" at bounding box center [654, 375] width 485 height 127
paste textarea "Narcissi"
type textarea "Childhood emotional trauma - Narcissistic mother"
click at [424, 505] on input "radio" at bounding box center [421, 514] width 18 height 18
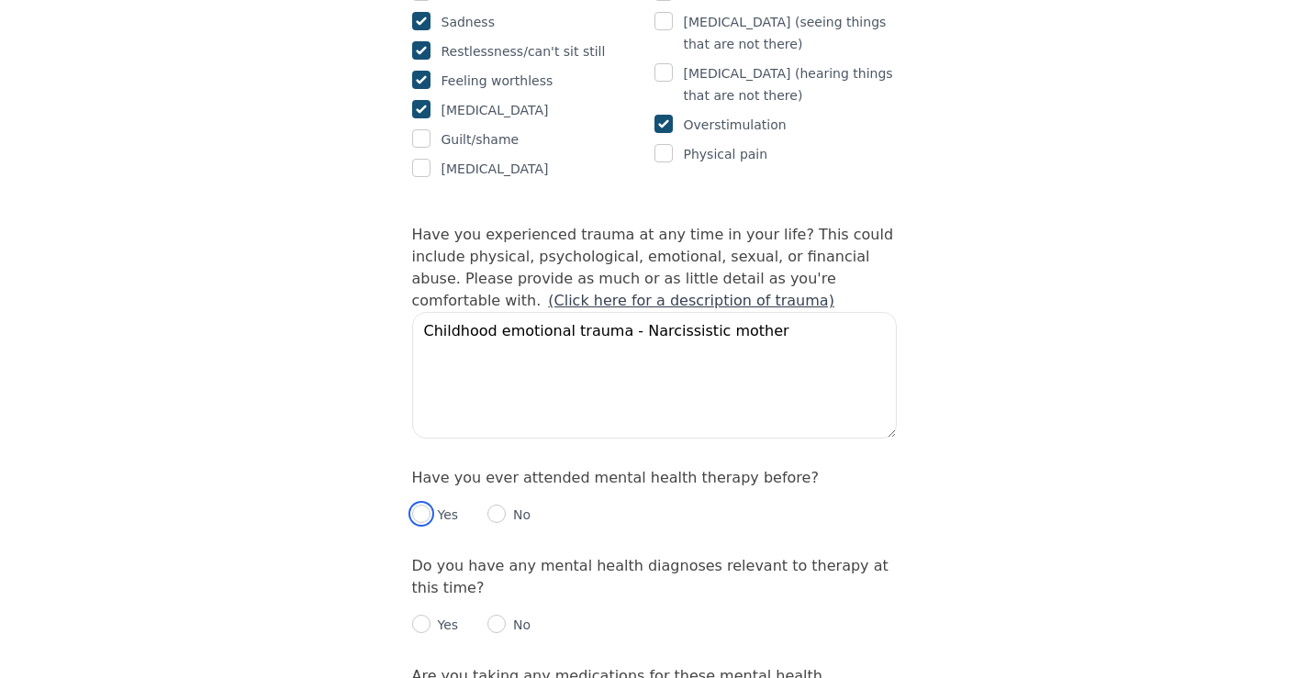
radio input "true"
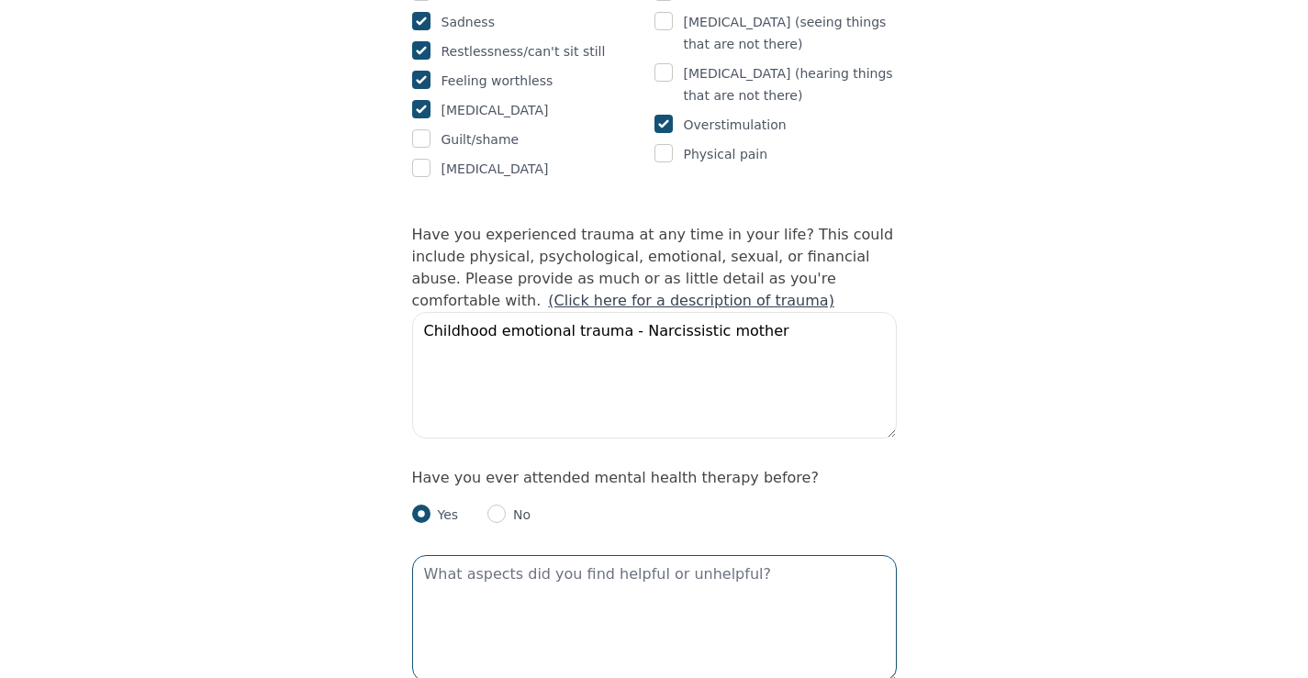
click at [565, 555] on textarea at bounding box center [654, 618] width 485 height 127
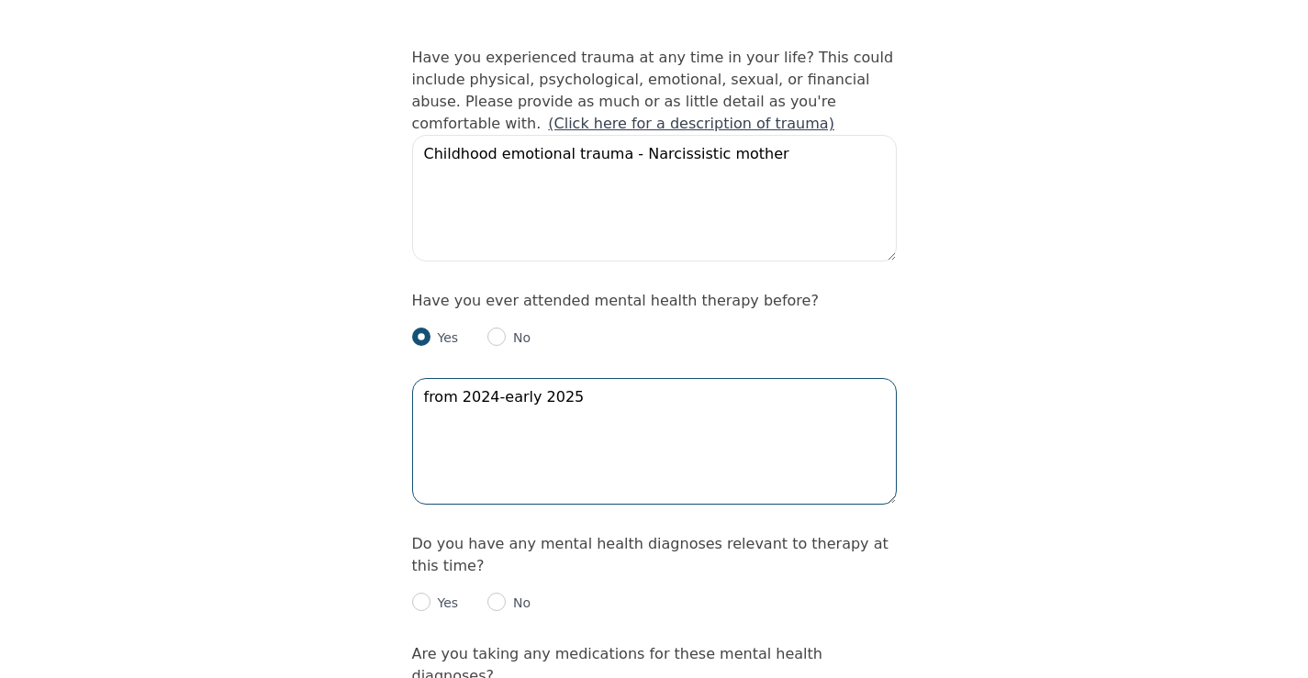
scroll to position [1836, 0]
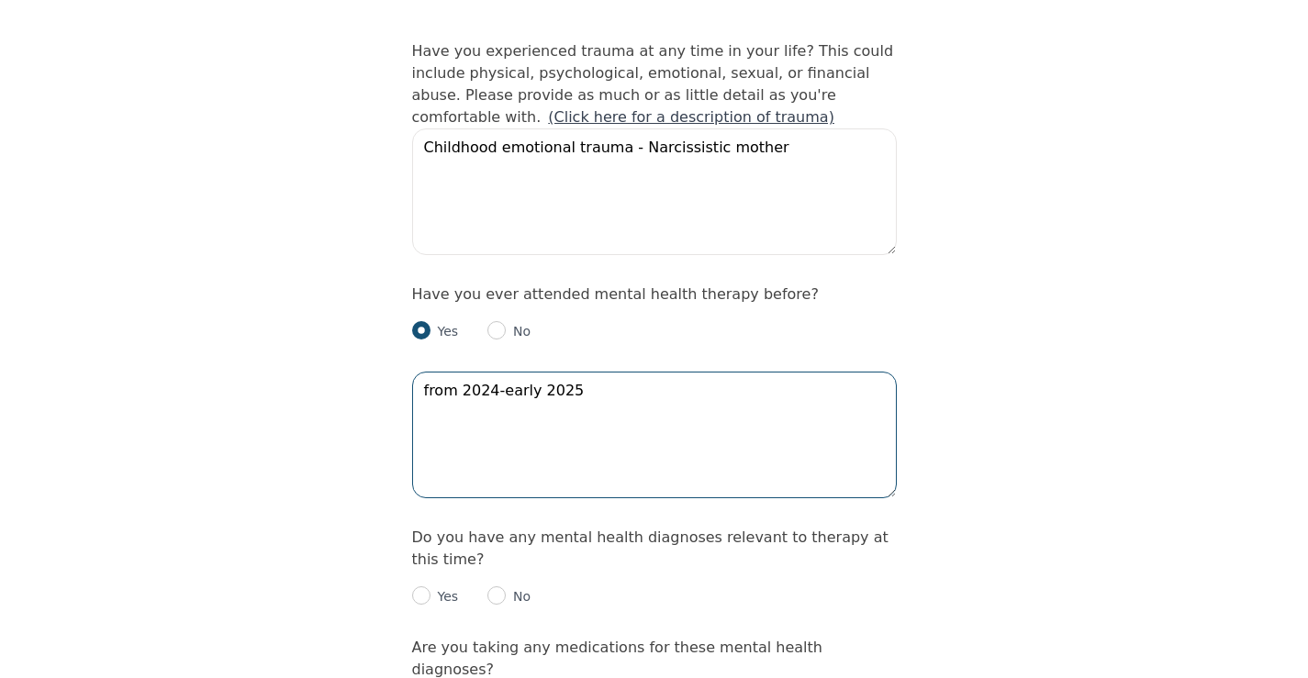
type textarea "from 2024-early 2025"
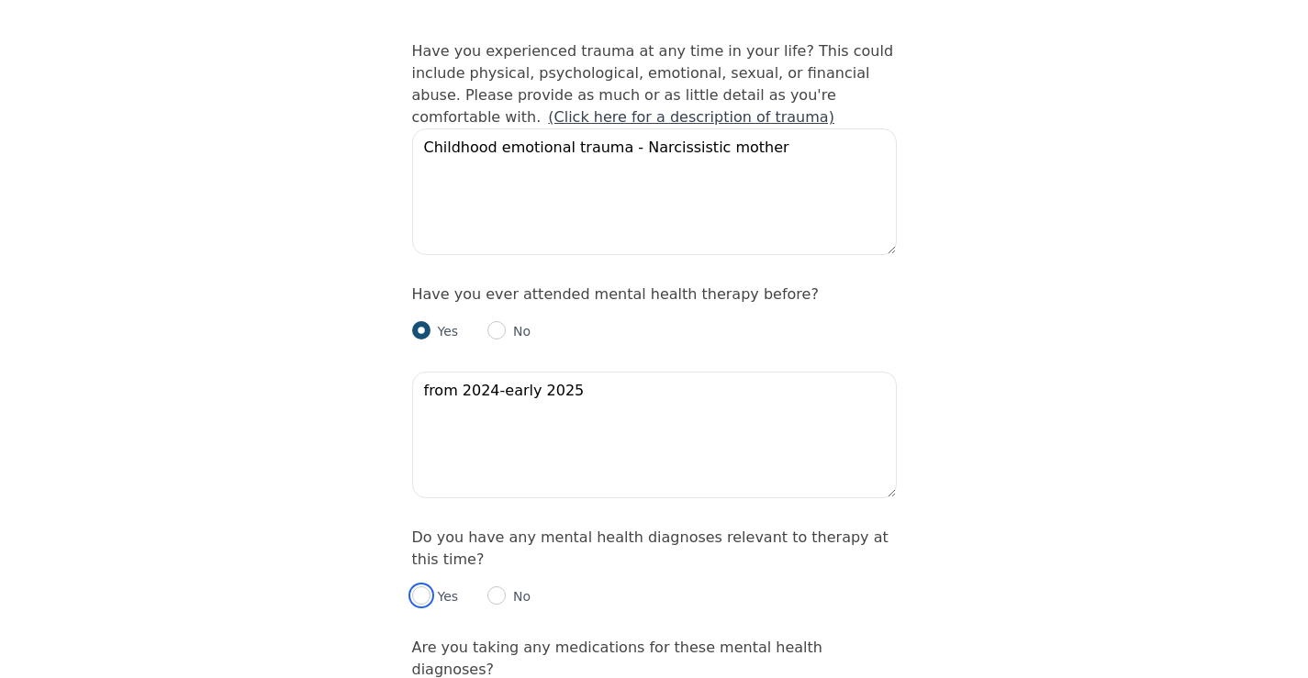
click at [422, 587] on input "radio" at bounding box center [421, 596] width 18 height 18
radio input "true"
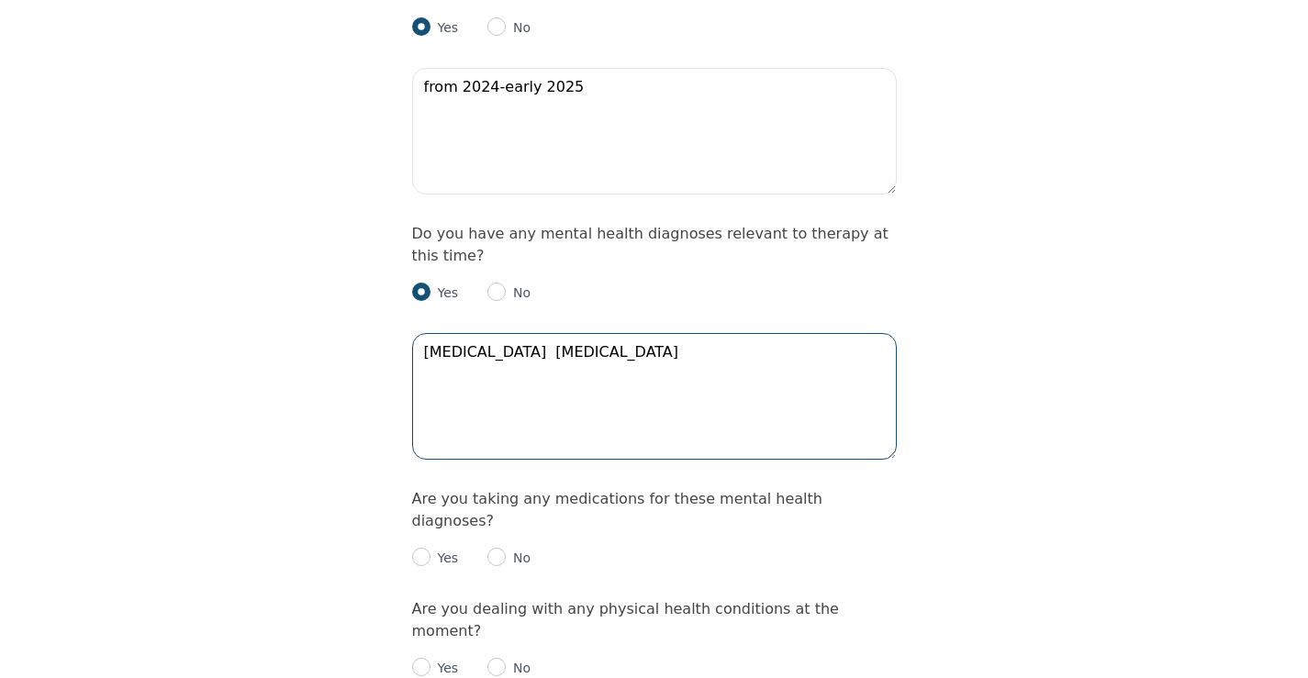
scroll to position [2203, 0]
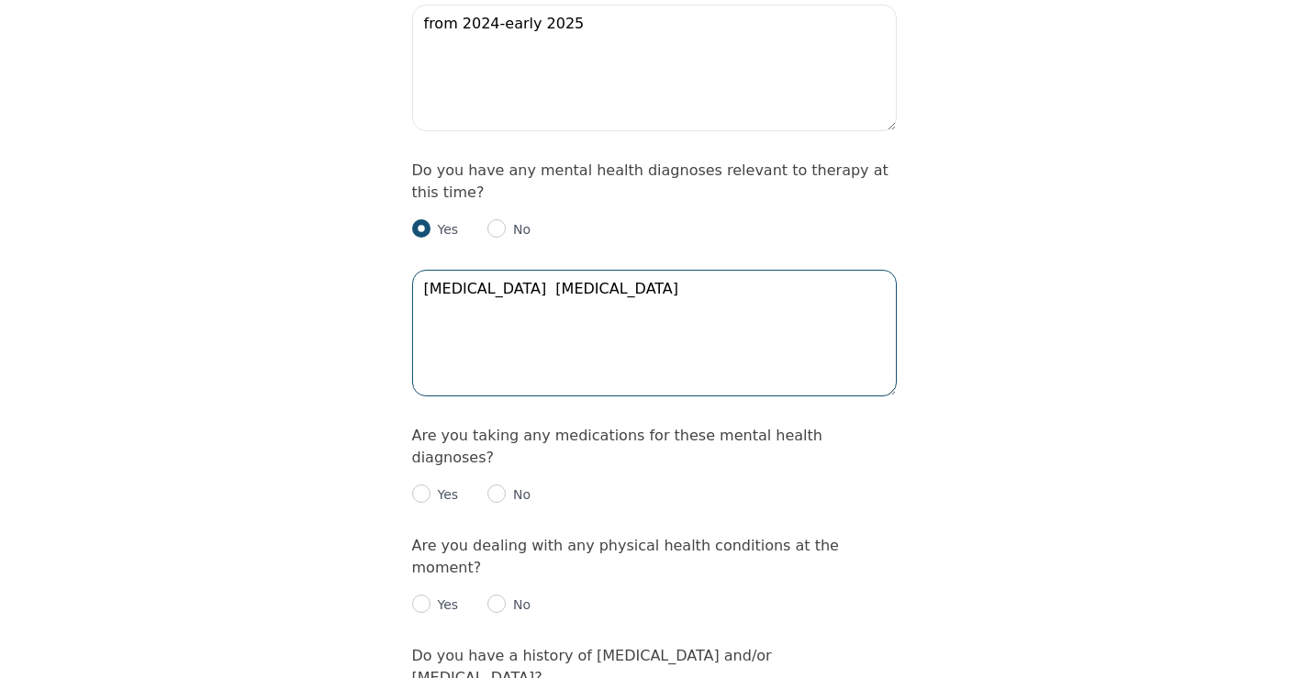
type textarea "[MEDICAL_DATA] [MEDICAL_DATA]"
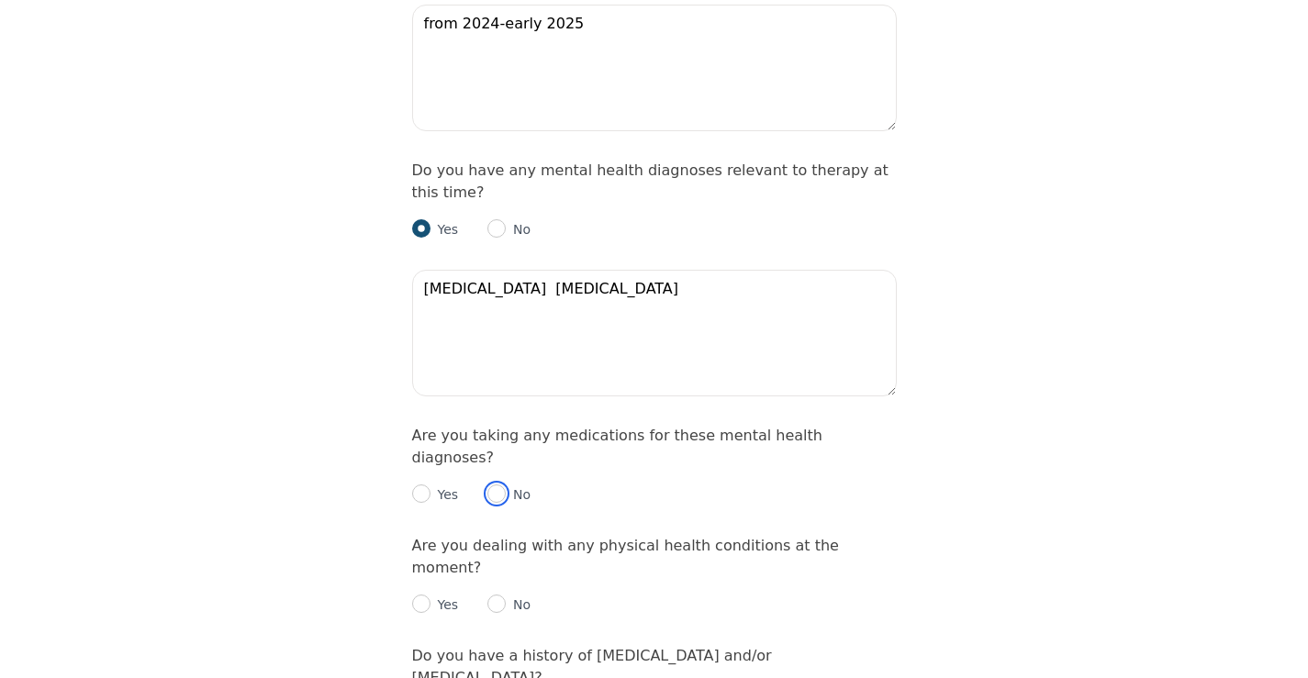
click at [492, 485] on input "radio" at bounding box center [497, 494] width 18 height 18
radio input "true"
click at [495, 595] on input "radio" at bounding box center [497, 604] width 18 height 18
radio input "true"
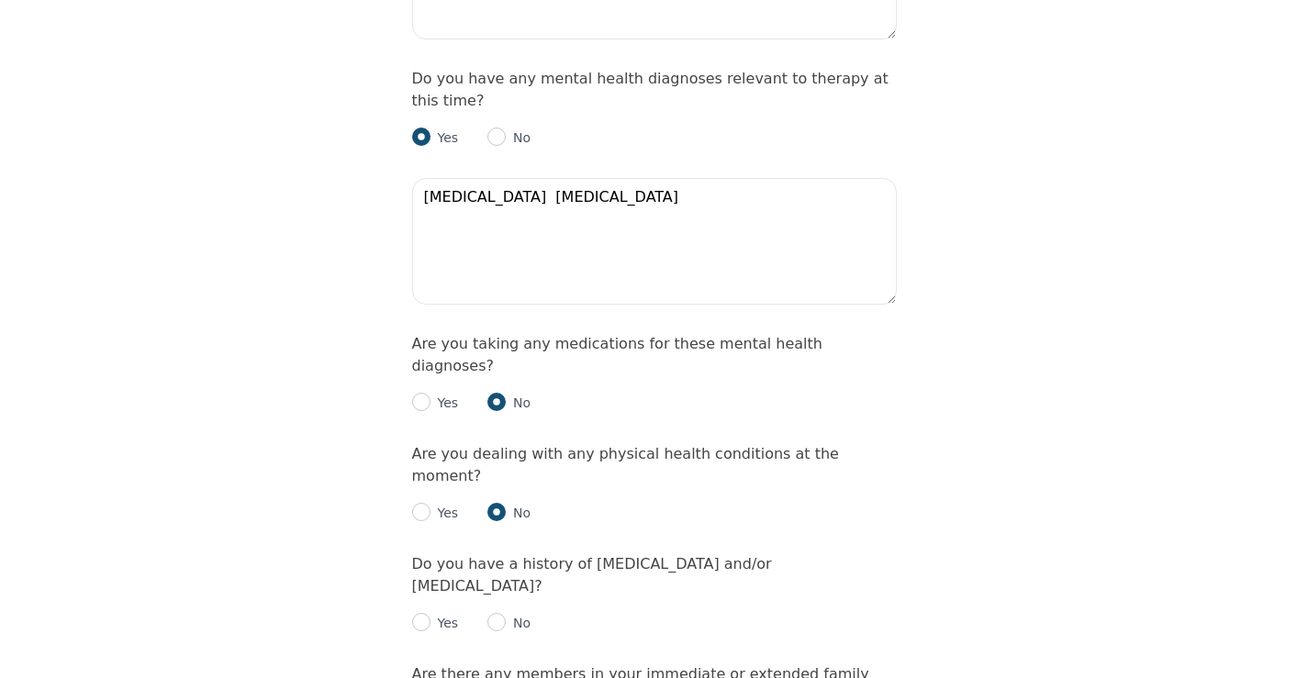
scroll to position [2387, 0]
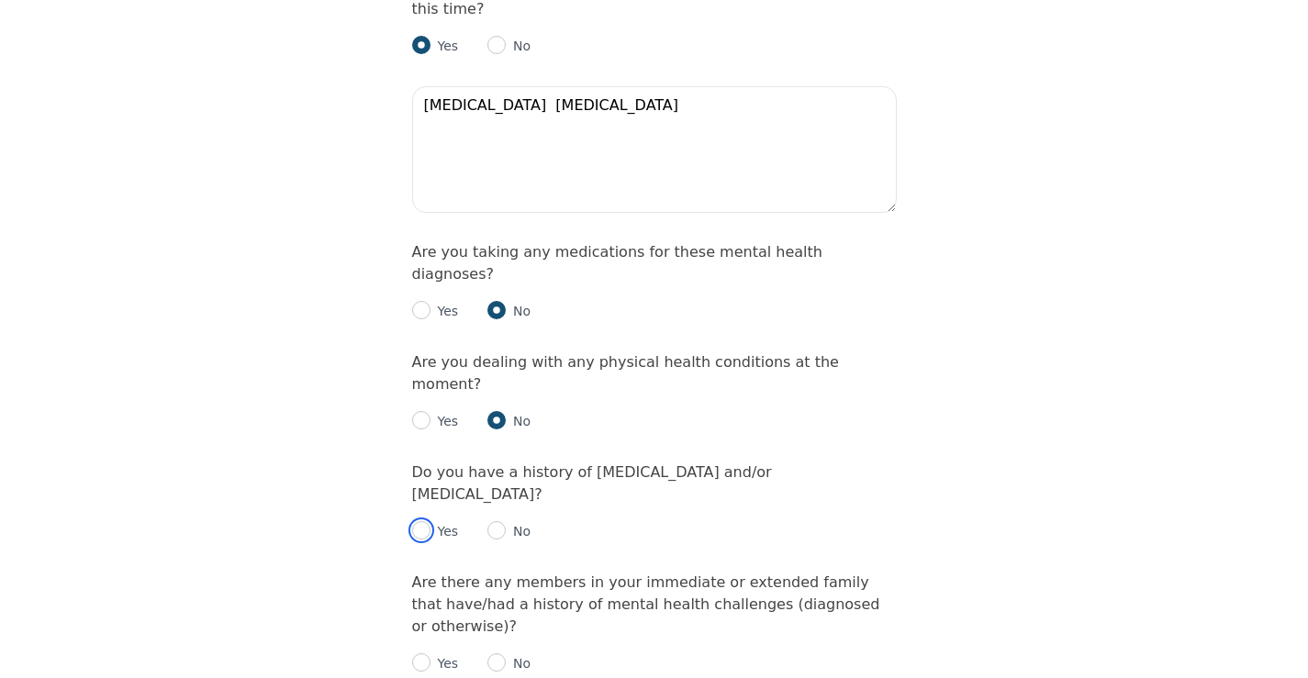
click at [421, 521] on input "radio" at bounding box center [421, 530] width 18 height 18
radio input "true"
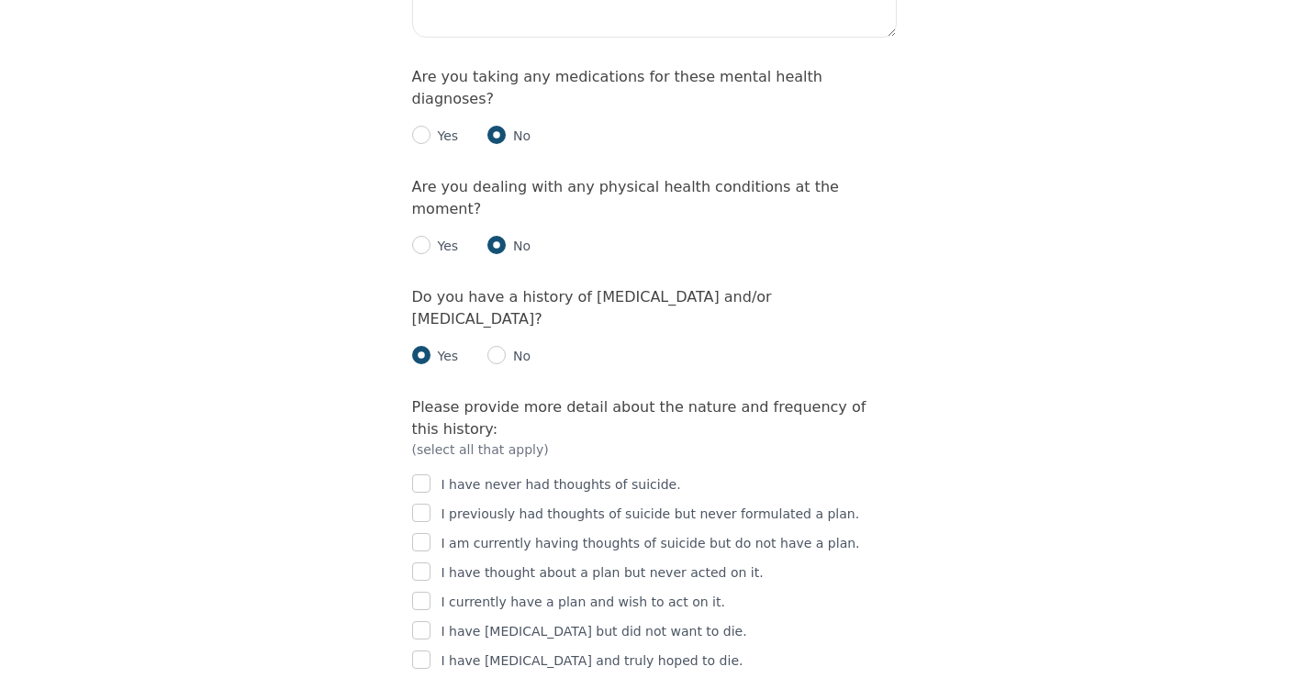
scroll to position [2571, 0]
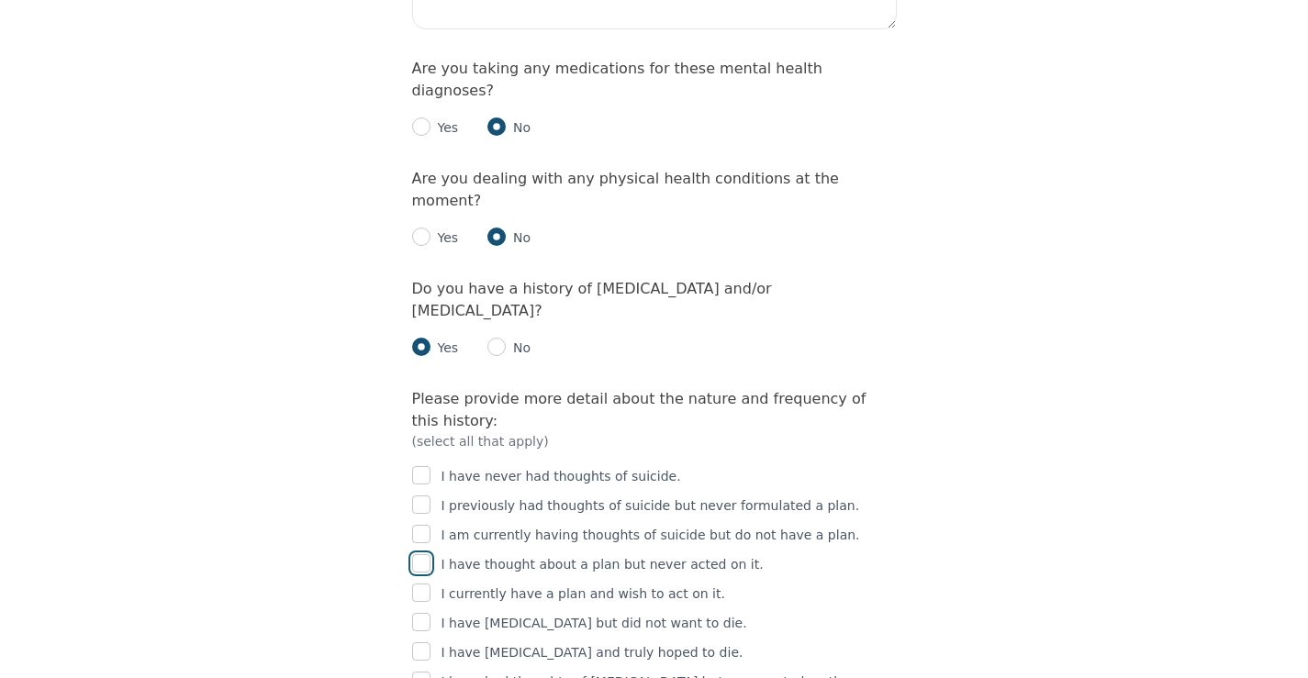
click at [419, 555] on input "checkbox" at bounding box center [421, 564] width 18 height 18
checkbox input "true"
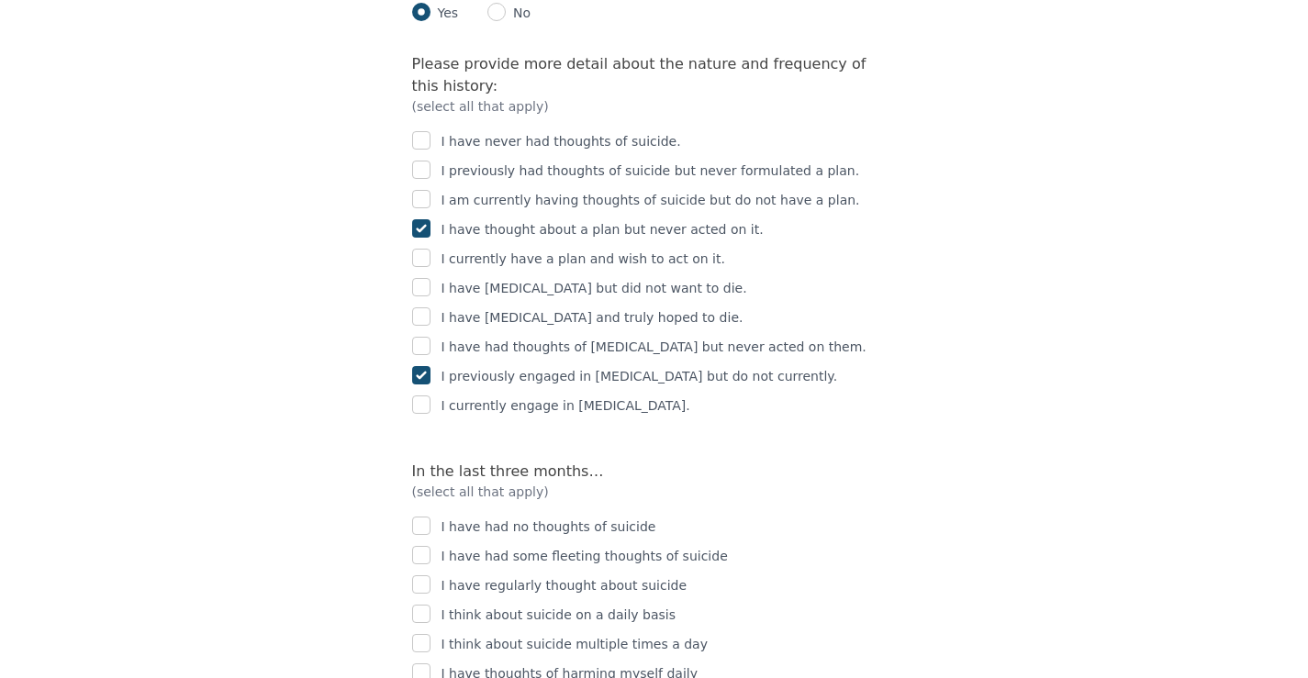
scroll to position [2938, 0]
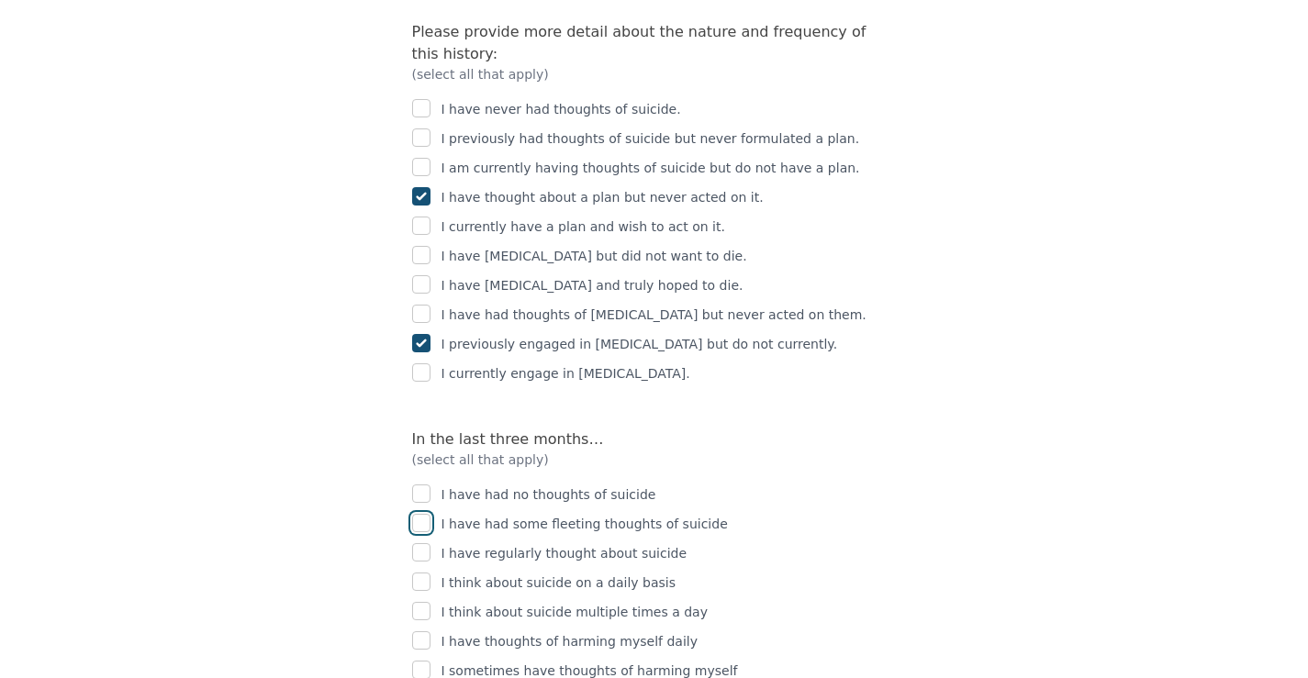
click at [418, 514] on input "checkbox" at bounding box center [421, 523] width 18 height 18
checkbox input "true"
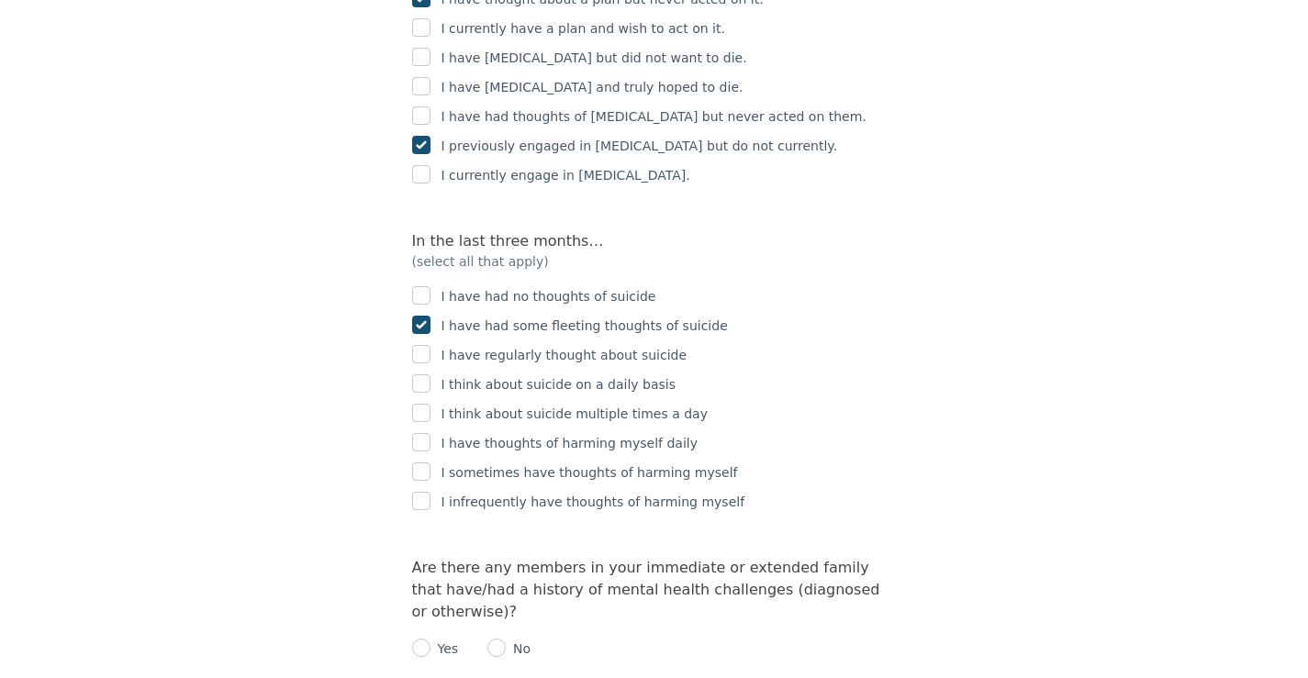
scroll to position [3213, 0]
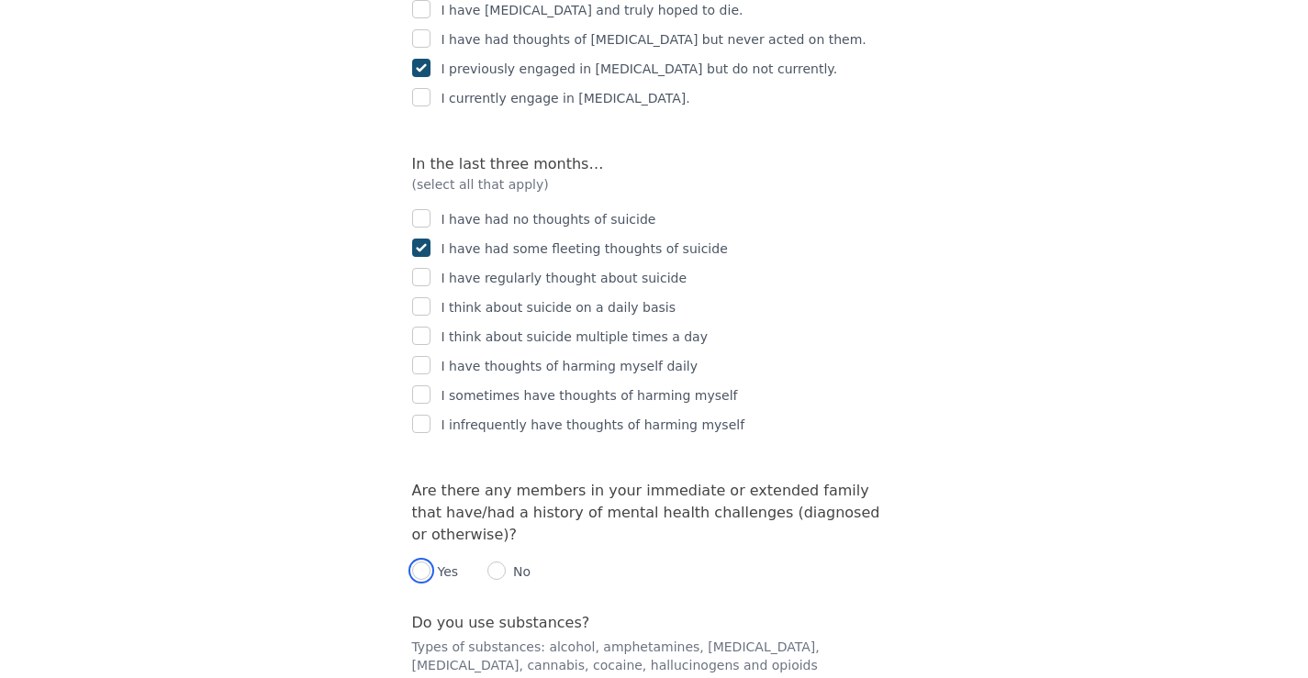
click at [420, 562] on input "radio" at bounding box center [421, 571] width 18 height 18
radio input "true"
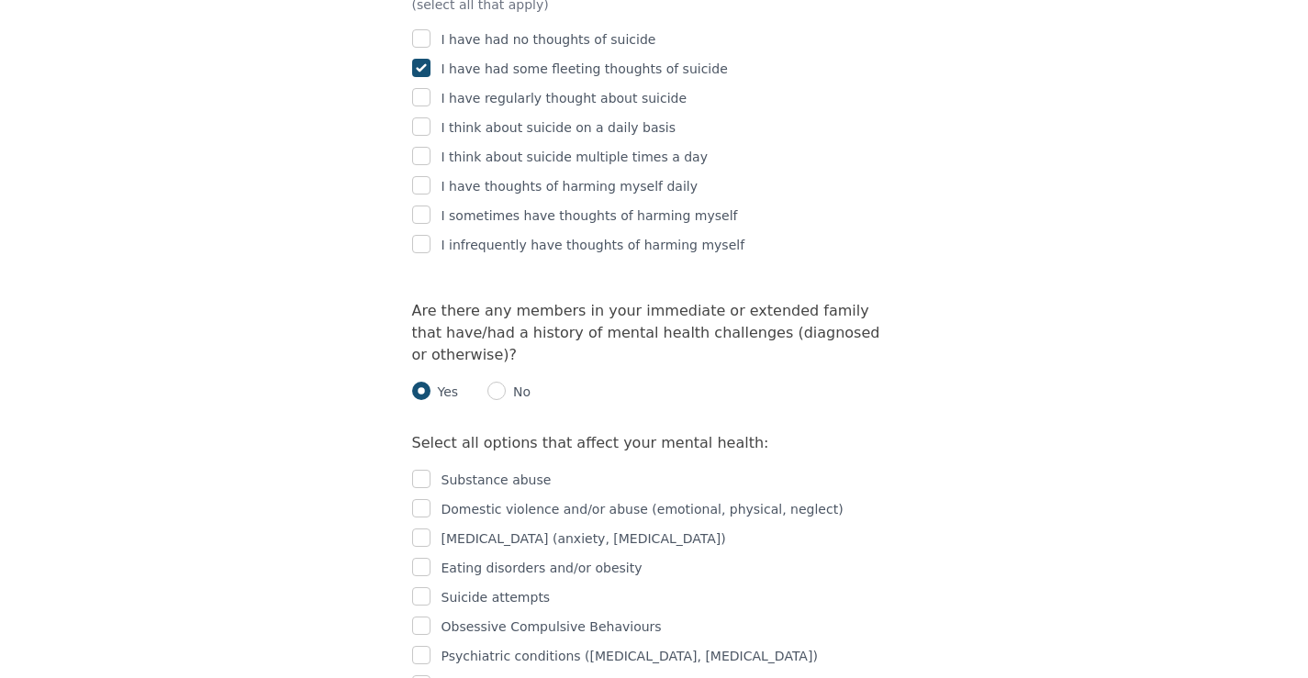
scroll to position [3397, 0]
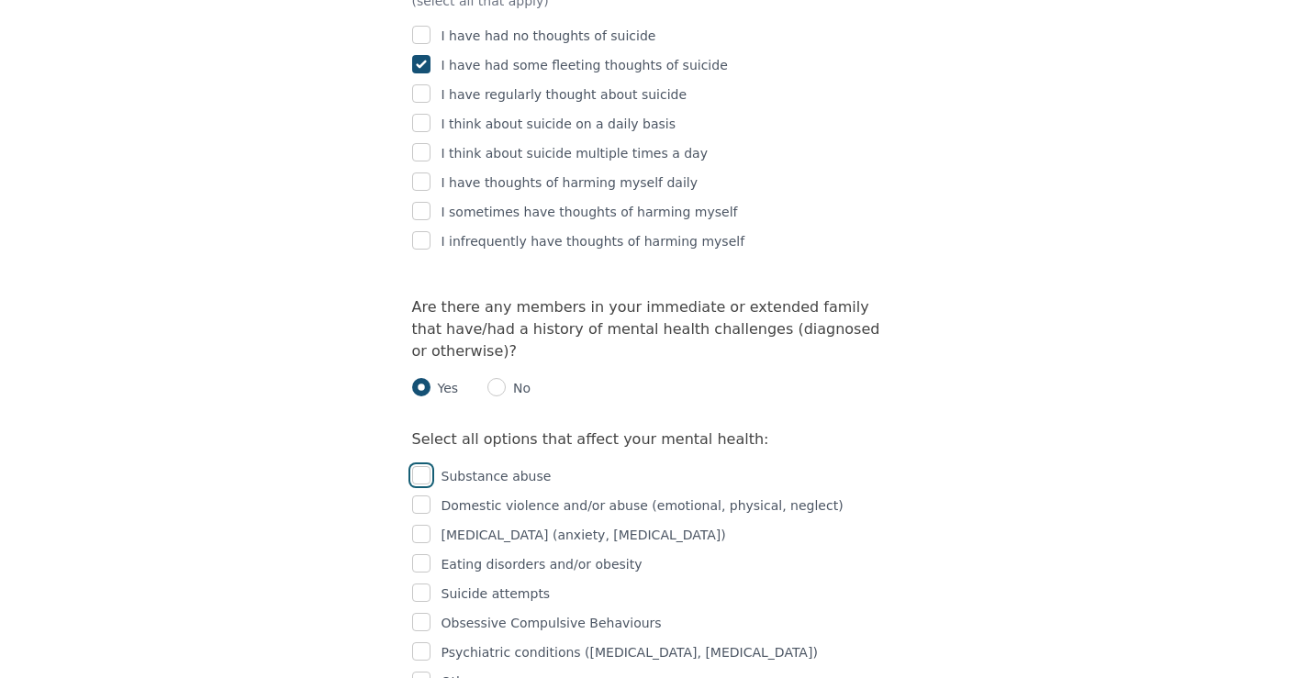
click at [421, 466] on input "checkbox" at bounding box center [421, 475] width 18 height 18
checkbox input "true"
click at [424, 496] on input "checkbox" at bounding box center [421, 505] width 18 height 18
checkbox input "true"
click at [424, 525] on input "checkbox" at bounding box center [421, 534] width 18 height 18
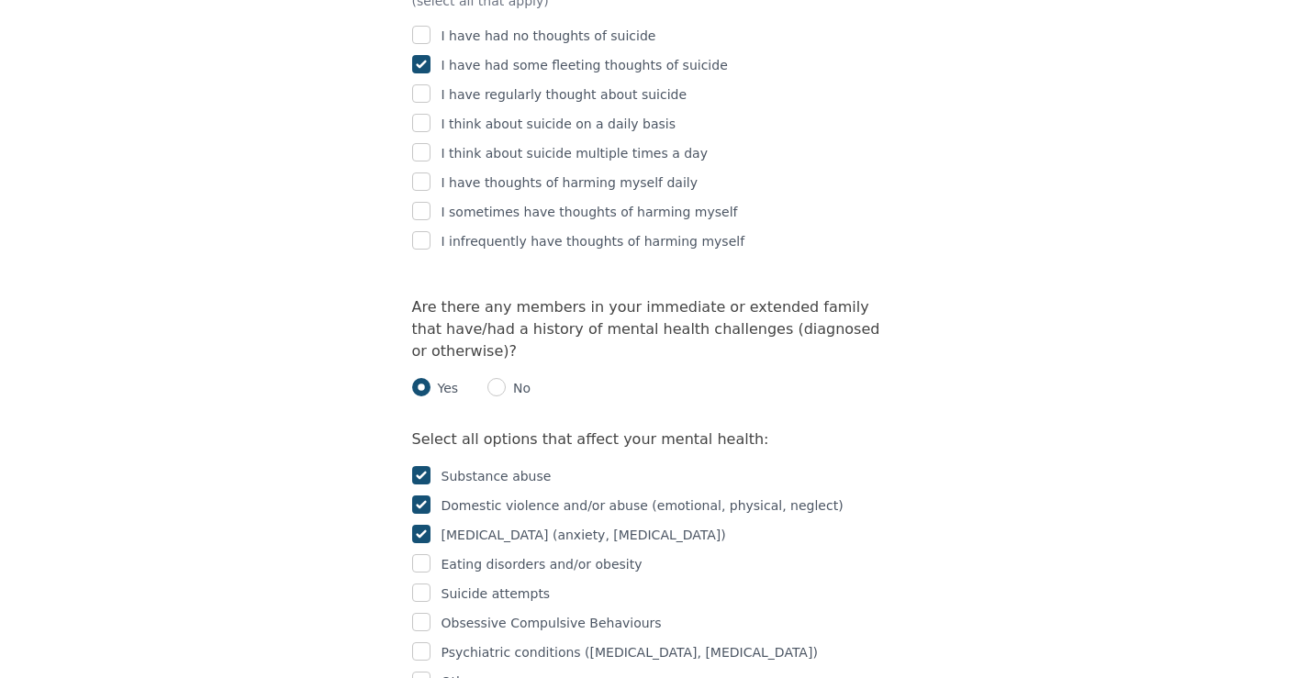
checkbox input "true"
click at [426, 555] on input "checkbox" at bounding box center [421, 564] width 18 height 18
checkbox input "true"
click at [424, 584] on input "checkbox" at bounding box center [421, 593] width 18 height 18
checkbox input "true"
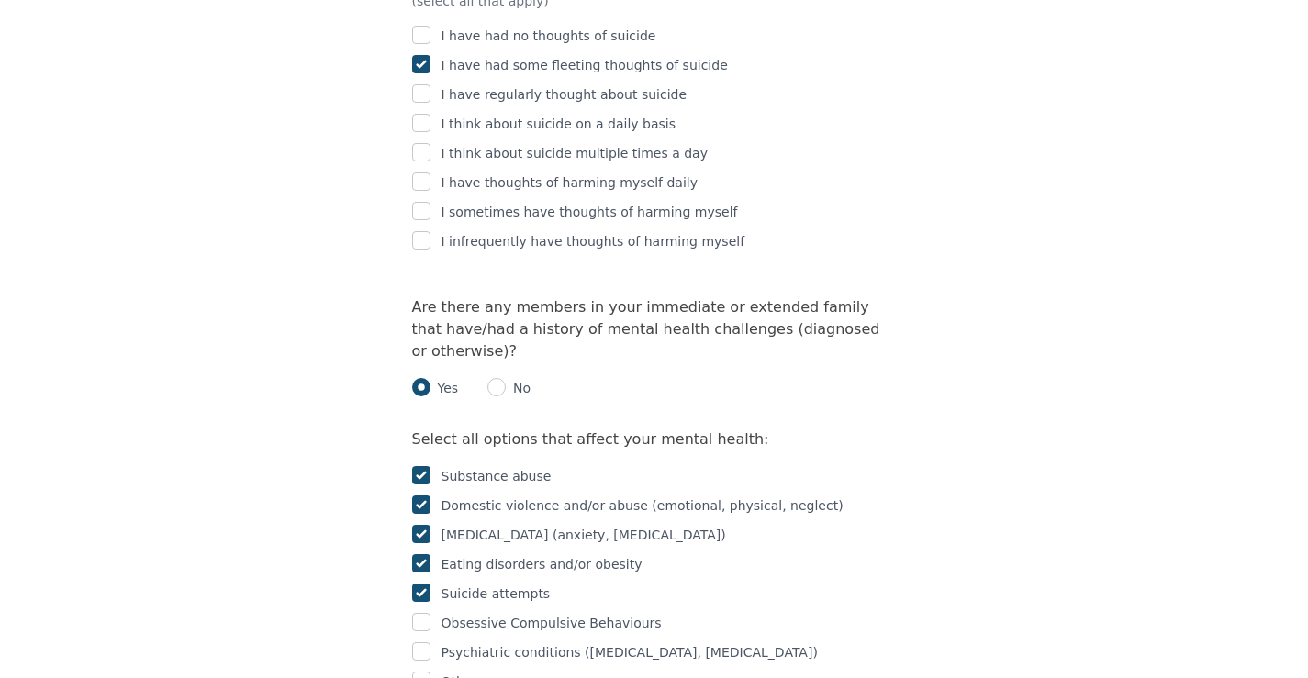
scroll to position [3581, 0]
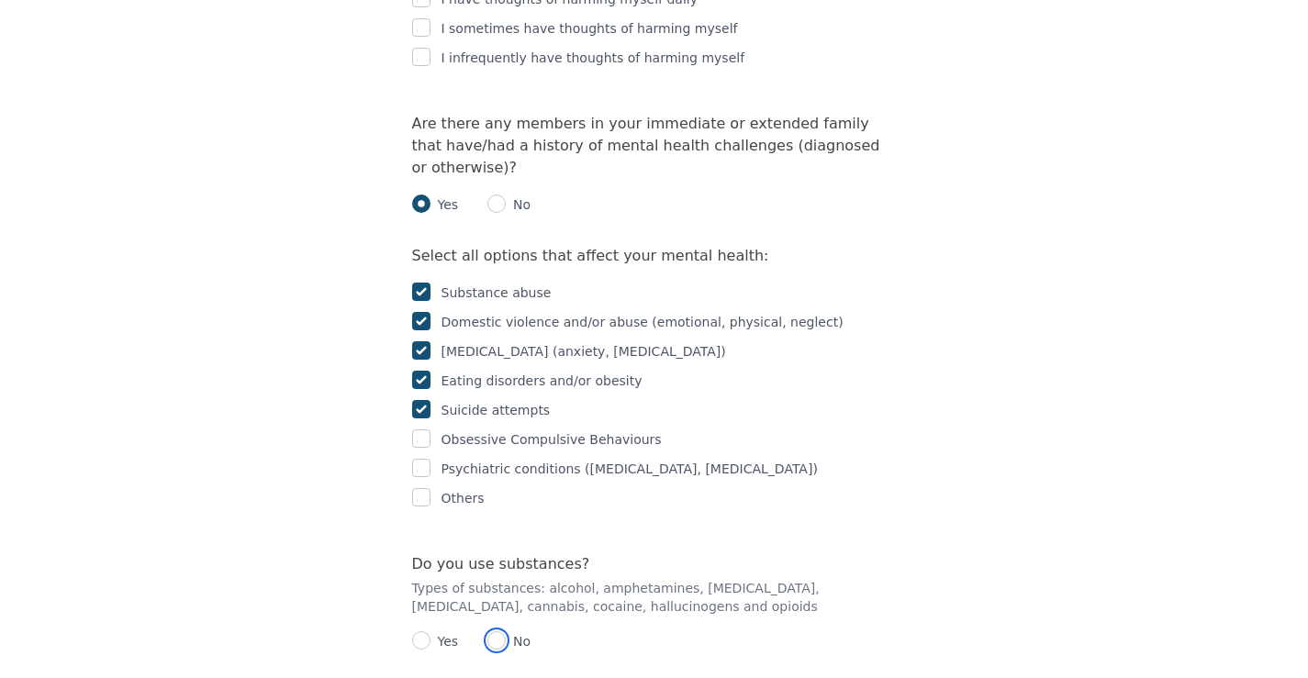
click at [496, 632] on input "radio" at bounding box center [497, 641] width 18 height 18
radio input "true"
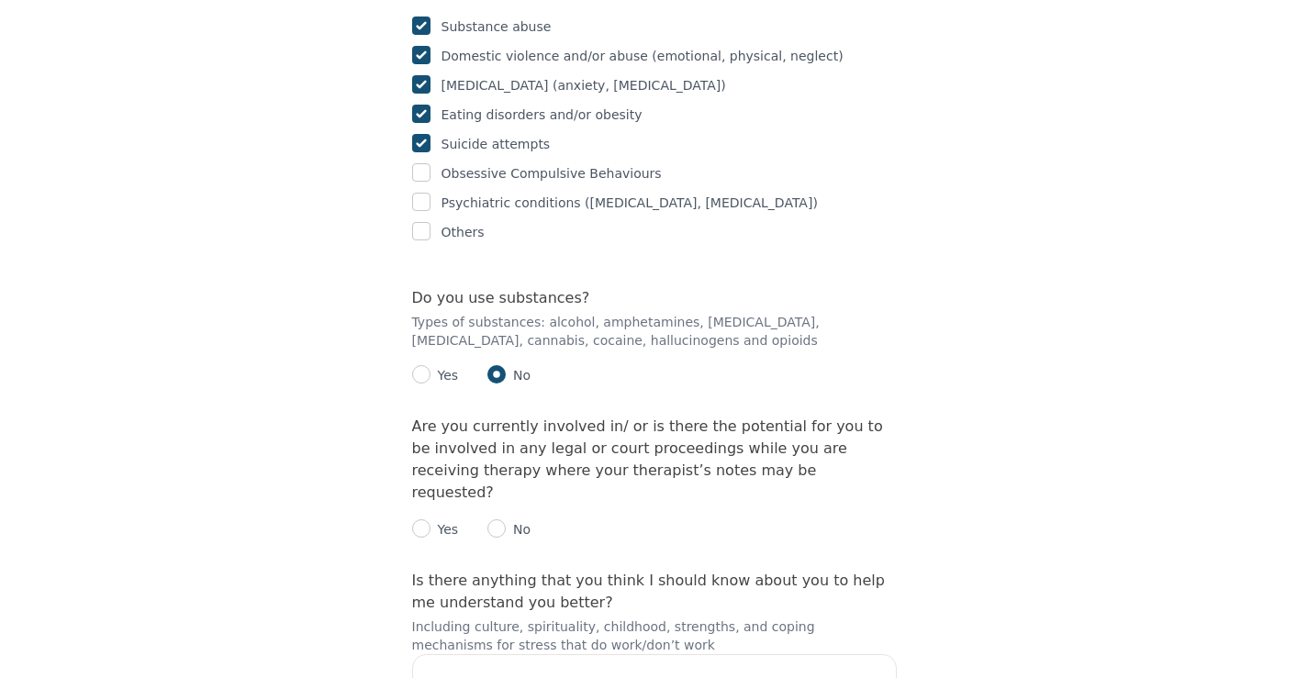
scroll to position [3856, 0]
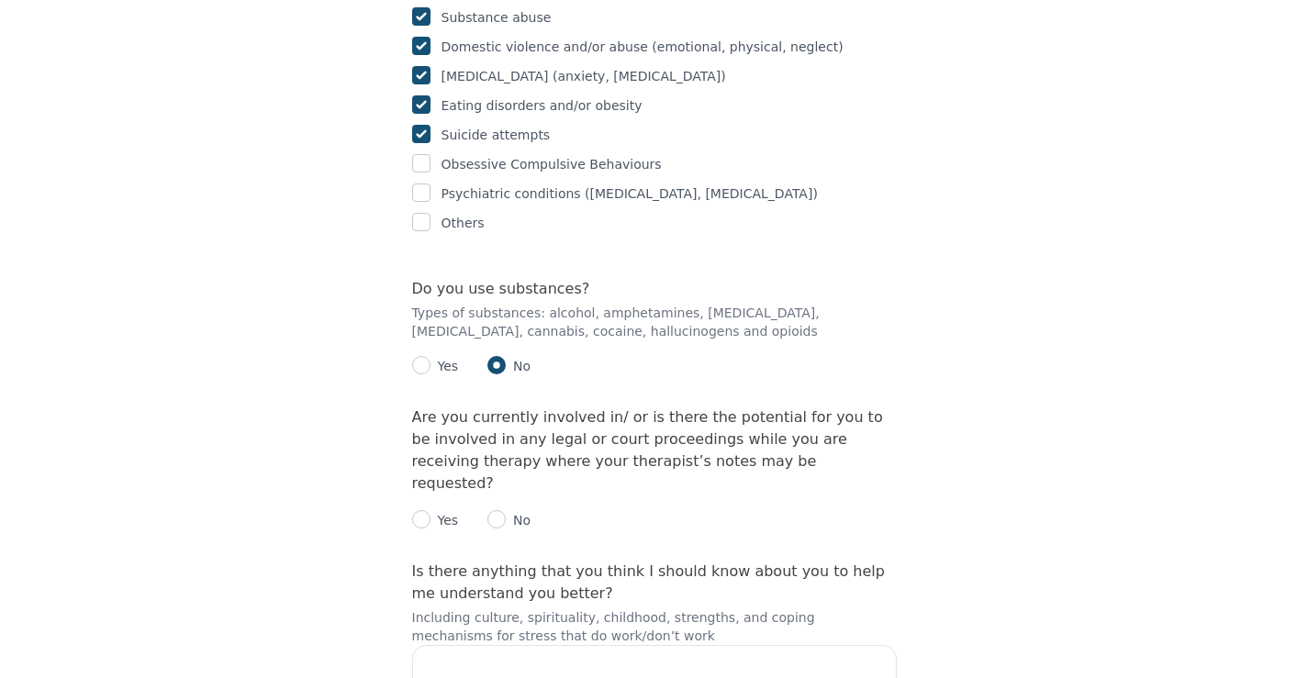
click at [506, 511] on p "No" at bounding box center [518, 520] width 25 height 18
click at [499, 510] on input "radio" at bounding box center [497, 519] width 18 height 18
radio input "true"
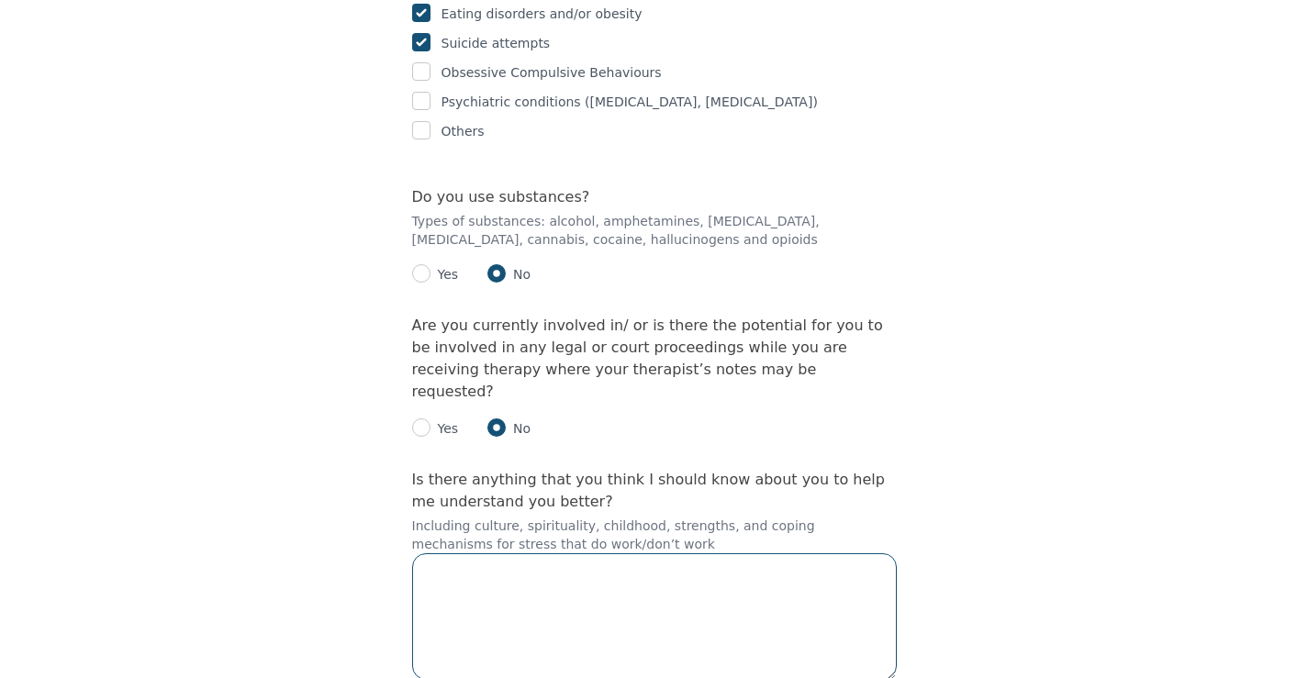
click at [578, 554] on textarea at bounding box center [654, 617] width 485 height 127
checkbox input "true"
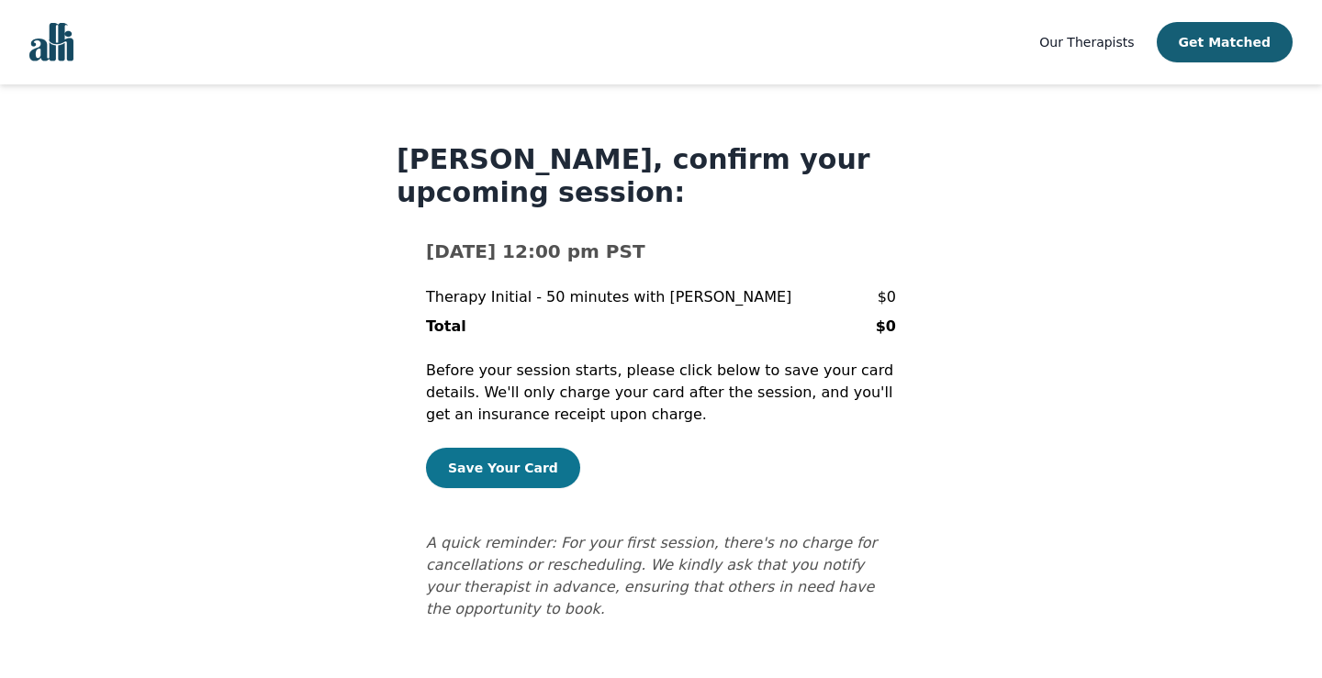
click at [508, 465] on button "Save Your Card" at bounding box center [503, 468] width 154 height 40
